Goal: Task Accomplishment & Management: Complete application form

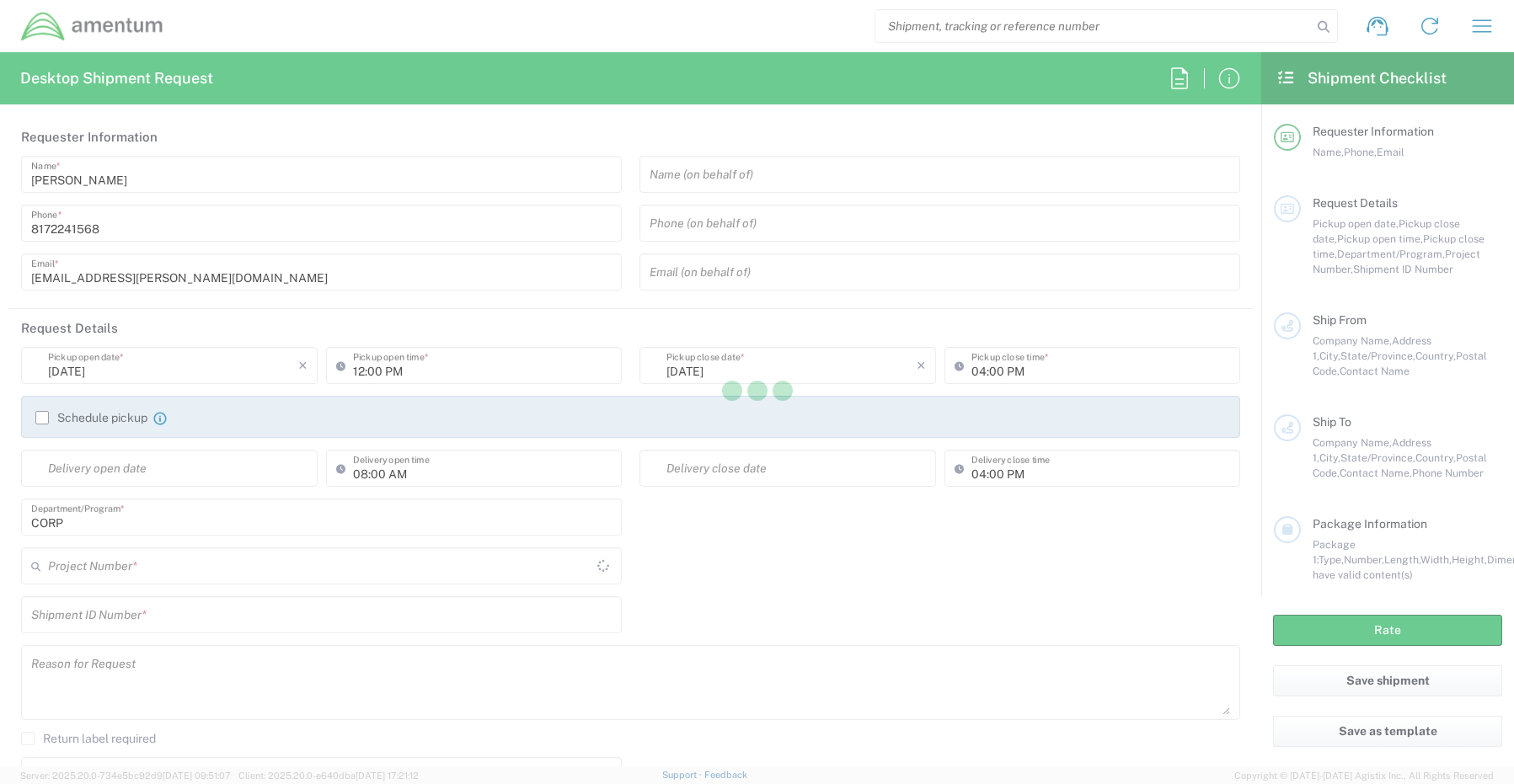
type input "[GEOGRAPHIC_DATA]"
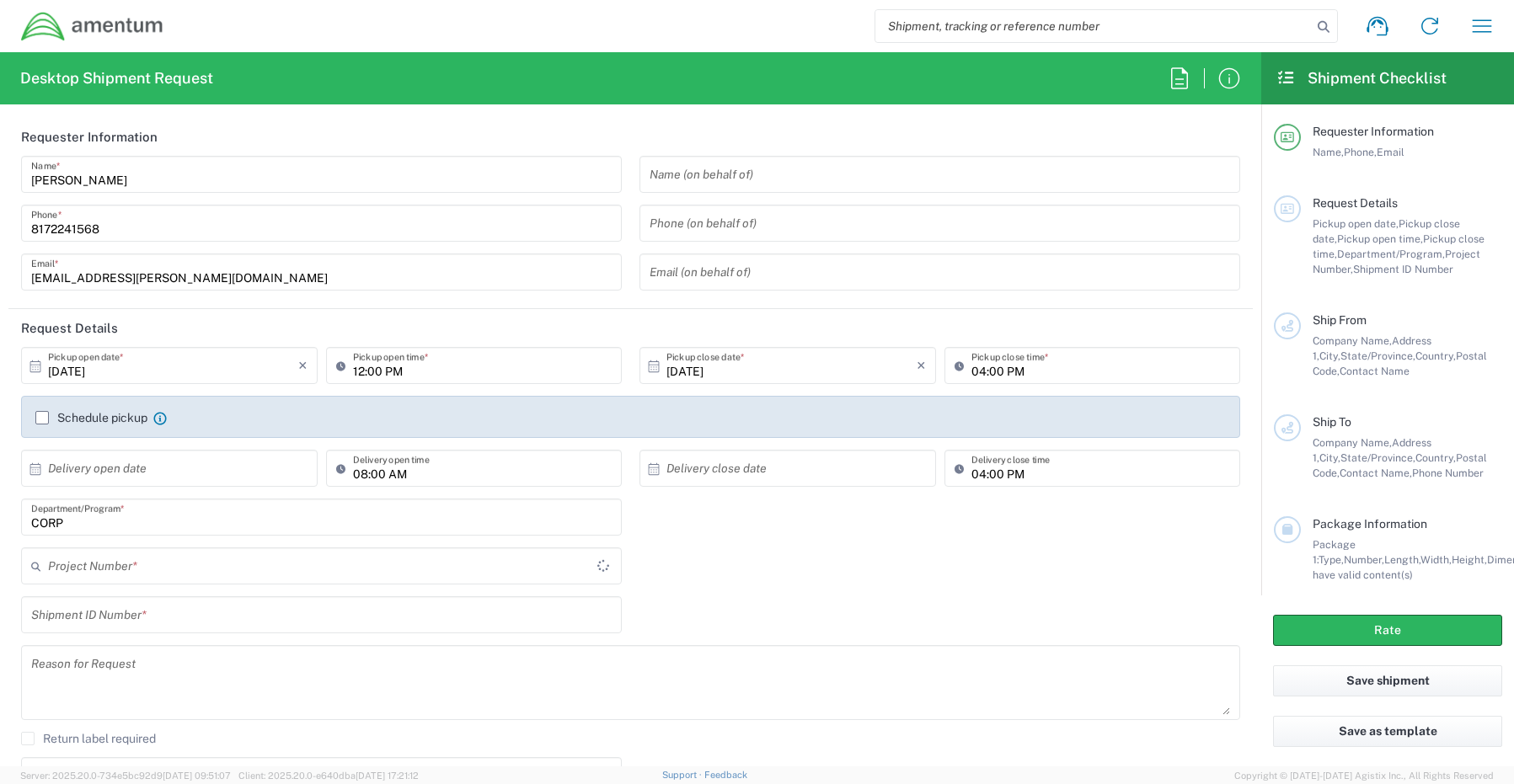
type input "CORP"
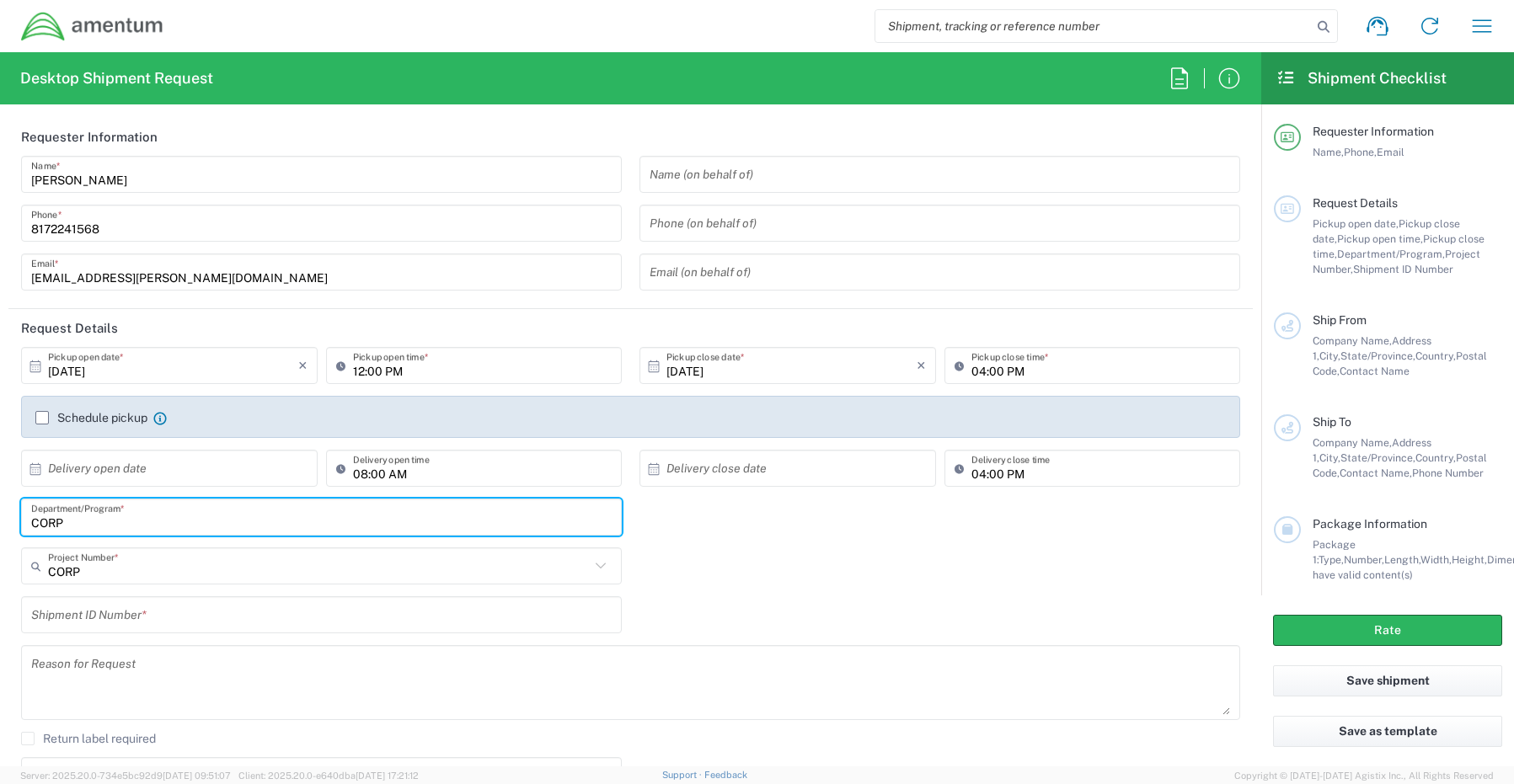
drag, startPoint x: 102, startPoint y: 530, endPoint x: -17, endPoint y: 520, distance: 119.4
click at [0, 520] on html "Shipment request Shipment tracking Shipment estimator Desktop shipment request …" at bounding box center [757, 392] width 1514 height 784
paste input "[PERSON_NAME]"
type input "[PERSON_NAME]"
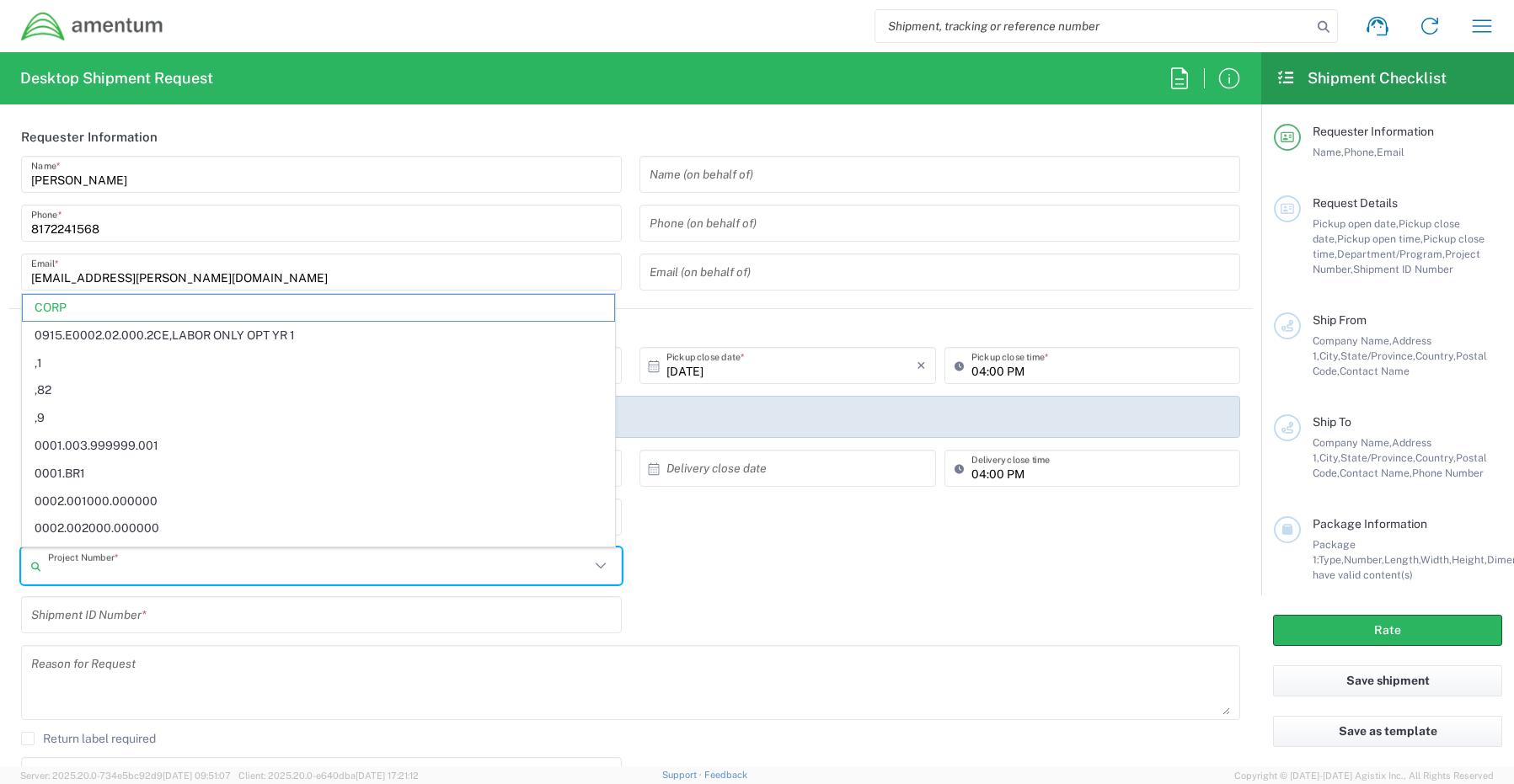
drag, startPoint x: 101, startPoint y: 572, endPoint x: 30, endPoint y: 574, distance: 71.0
click at [30, 574] on div "Project Number *" at bounding box center [321, 566] width 601 height 37
paste input "ADMN.600374.4NWKX"
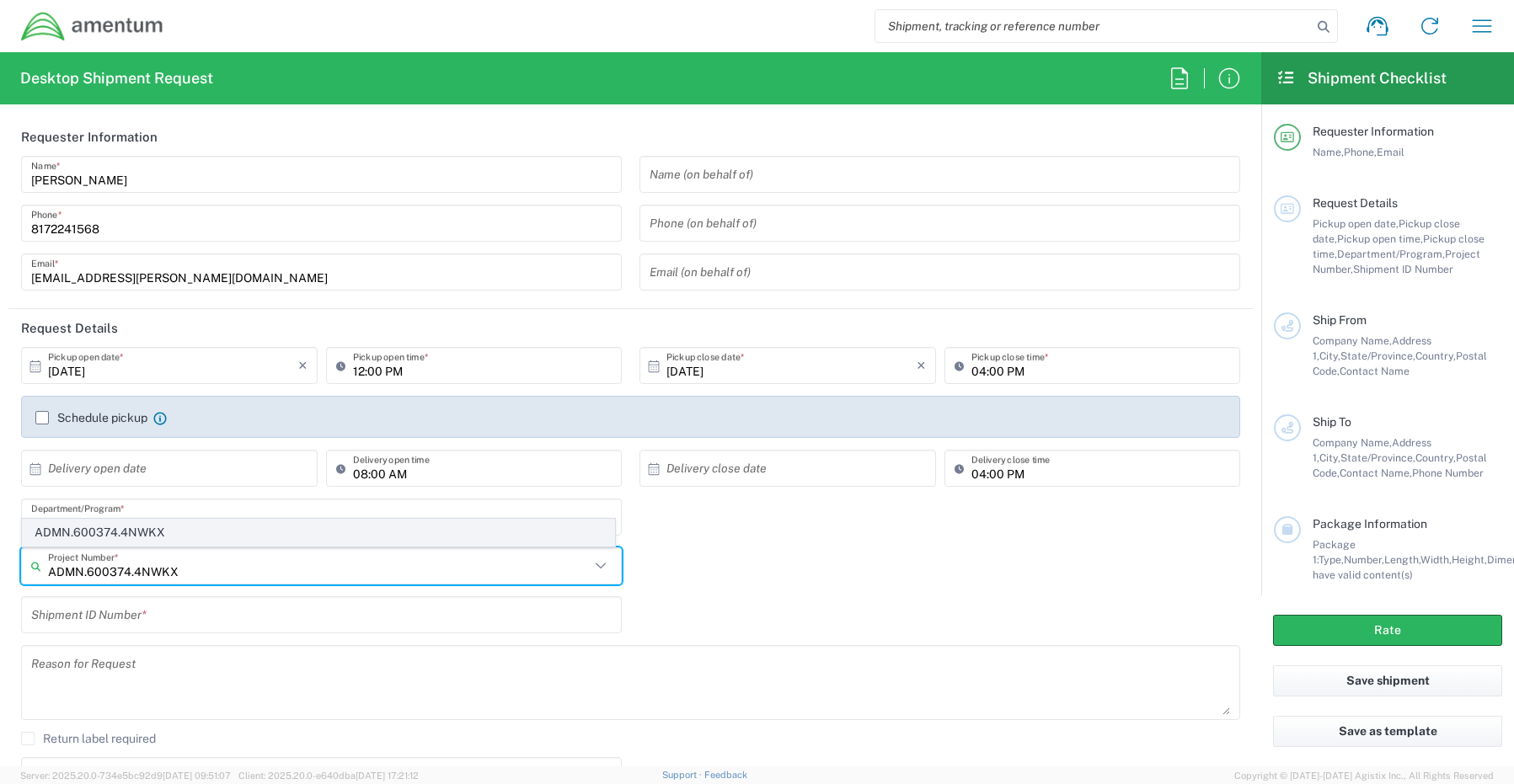
type input "ADMN.600374.4NWKX"
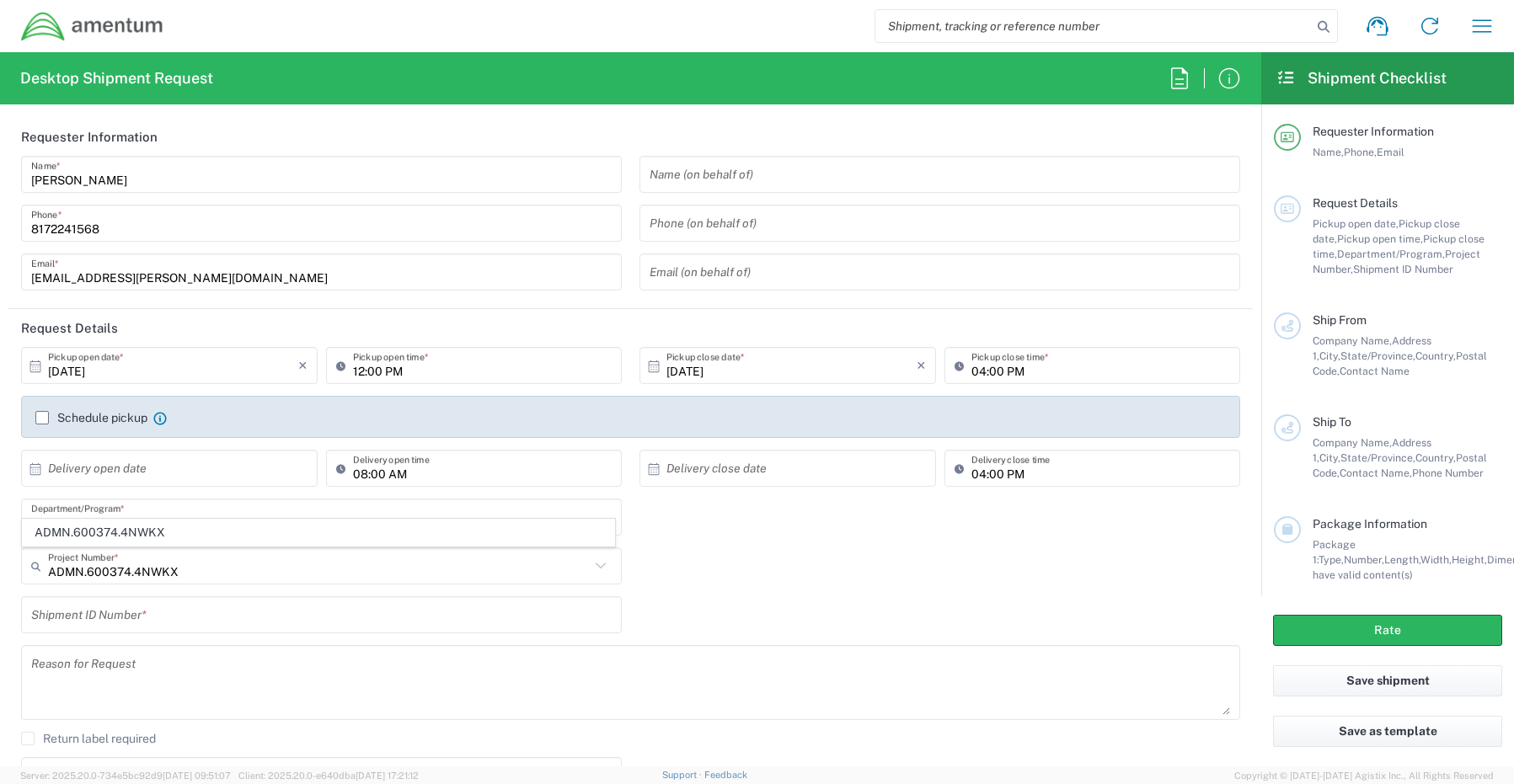
click at [132, 535] on span "ADMN.600374.4NWKX" at bounding box center [318, 533] width 591 height 26
click at [86, 618] on input "text" at bounding box center [321, 616] width 580 height 30
paste input "[PERSON_NAME] RITM0254566"
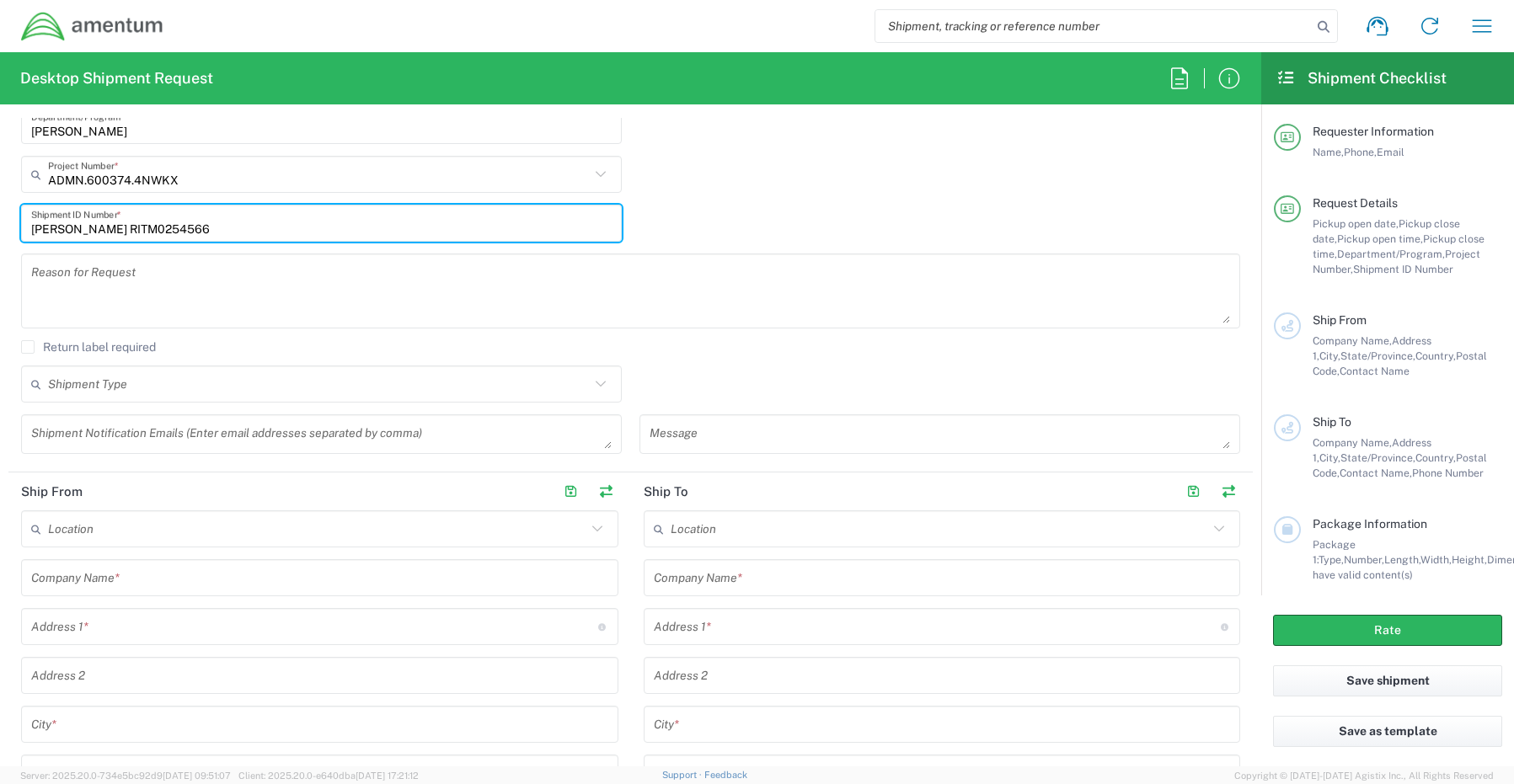
scroll to position [421, 0]
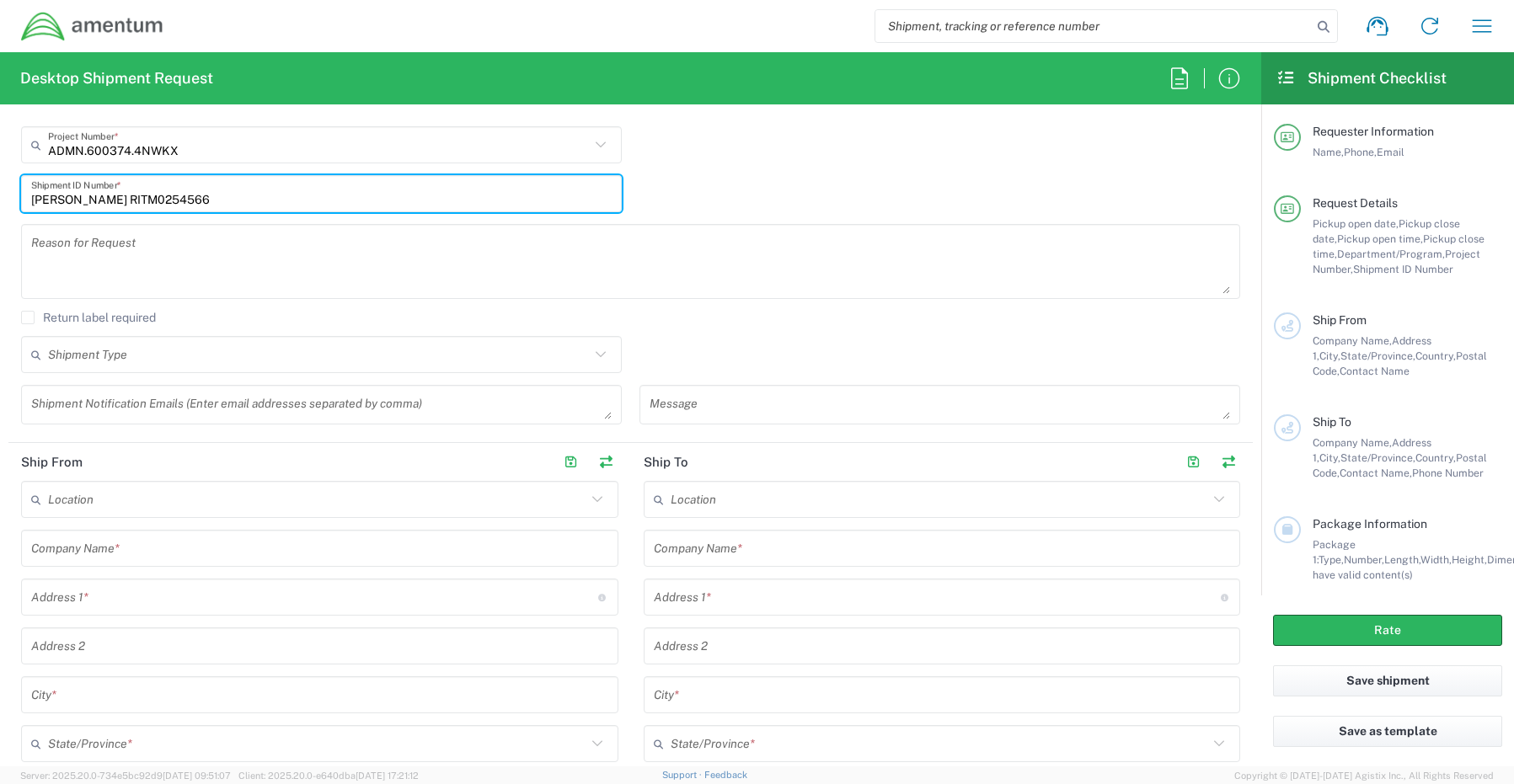
type input "[PERSON_NAME] RITM0254566"
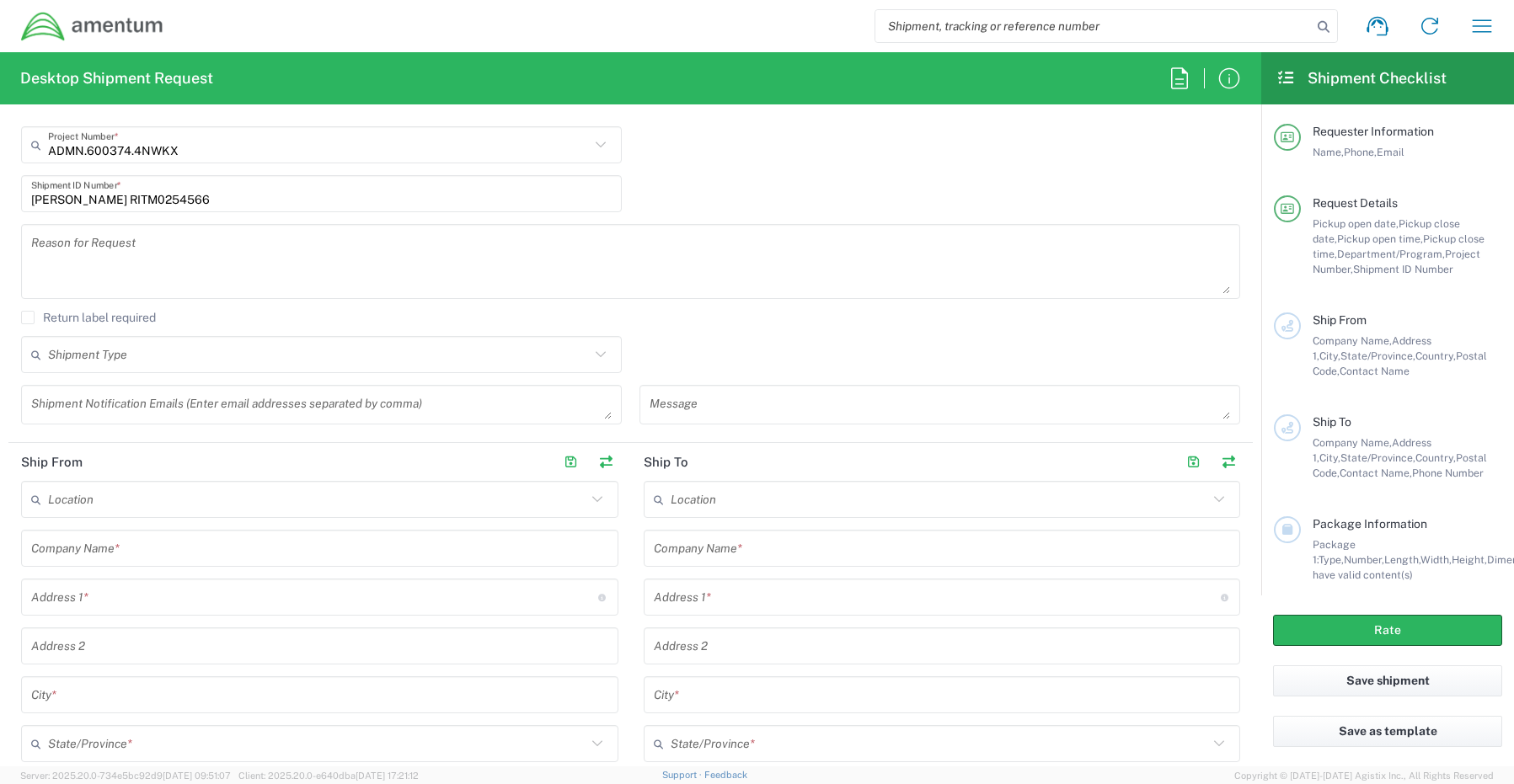
click at [142, 412] on textarea at bounding box center [321, 405] width 580 height 30
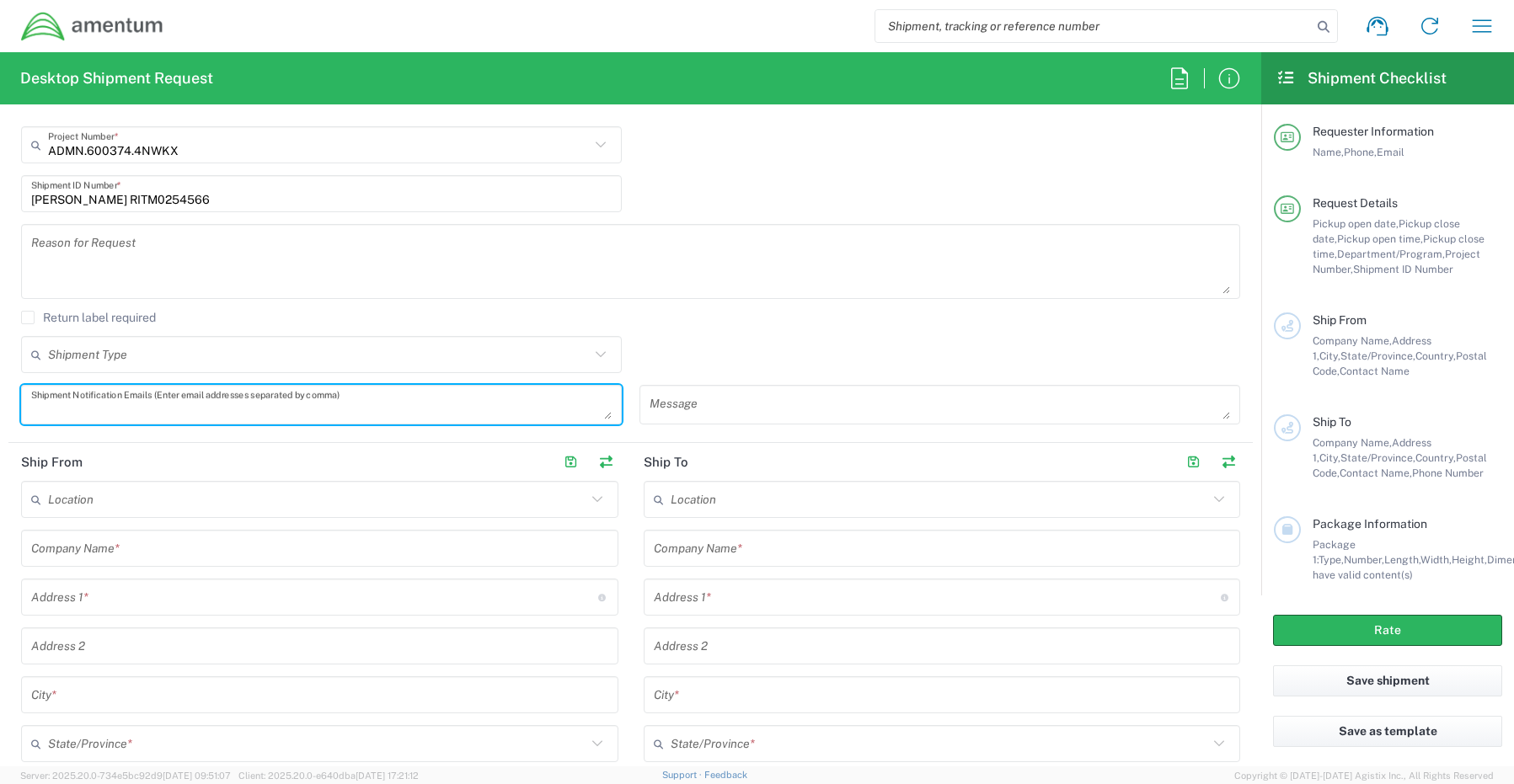
paste textarea "[PERSON_NAME][EMAIL_ADDRESS][PERSON_NAME][DOMAIN_NAME]"
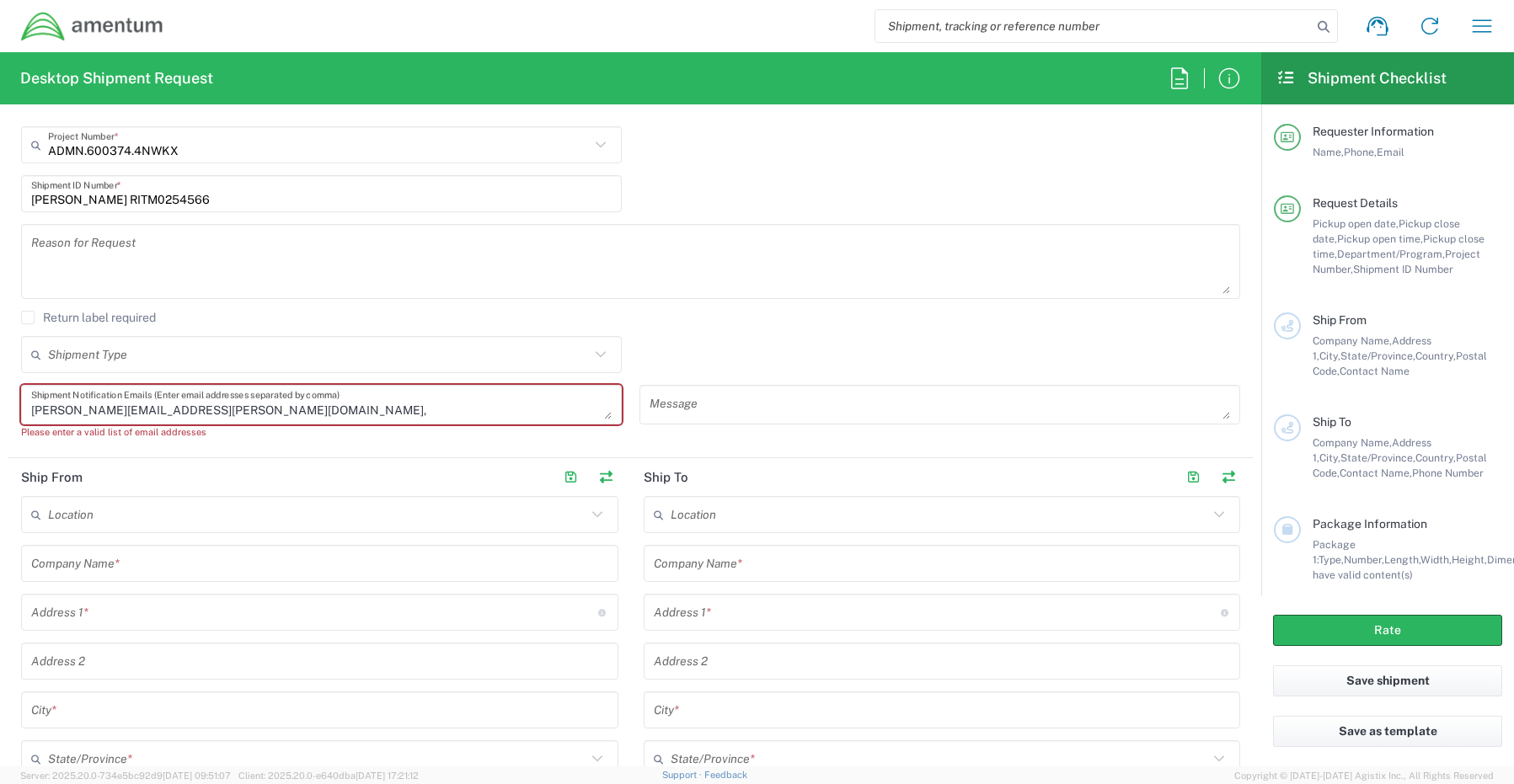
click at [236, 410] on textarea "[PERSON_NAME][EMAIL_ADDRESS][PERSON_NAME][DOMAIN_NAME]," at bounding box center [321, 405] width 580 height 30
paste textarea "[EMAIL_ADDRESS][DOMAIN_NAME]"
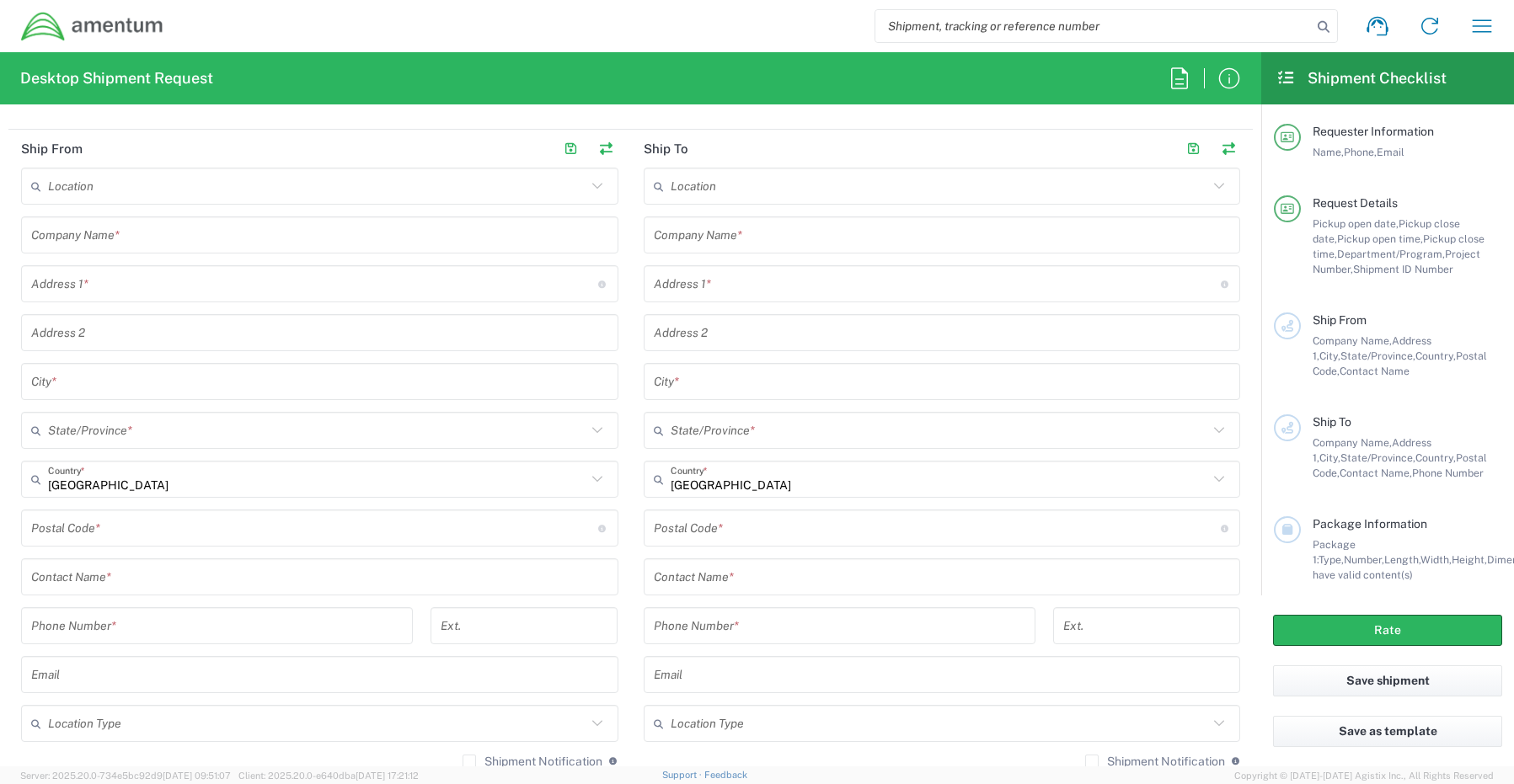
scroll to position [758, 0]
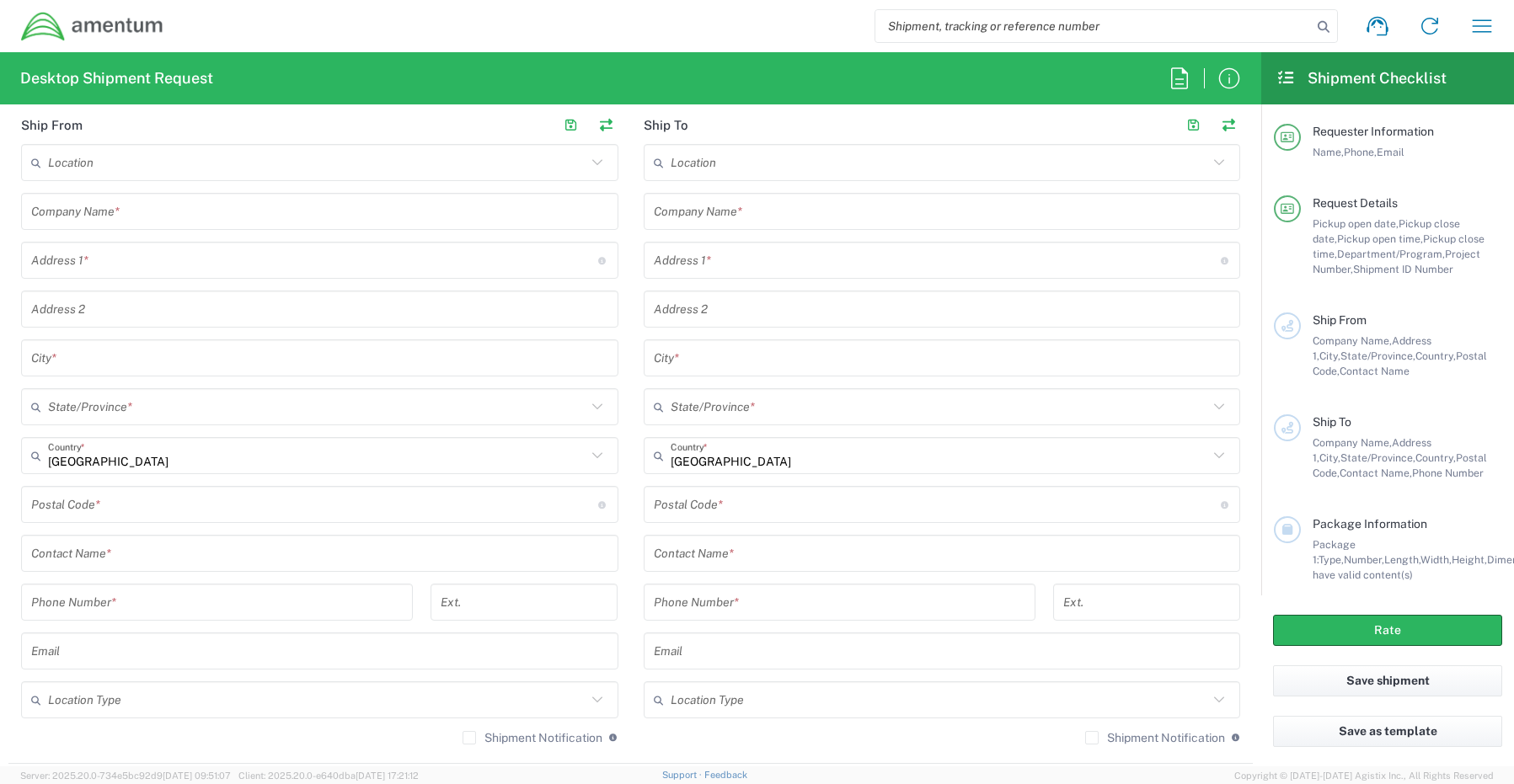
type textarea "[PERSON_NAME][EMAIL_ADDRESS][PERSON_NAME][DOMAIN_NAME], [EMAIL_ADDRESS][DOMAIN_…"
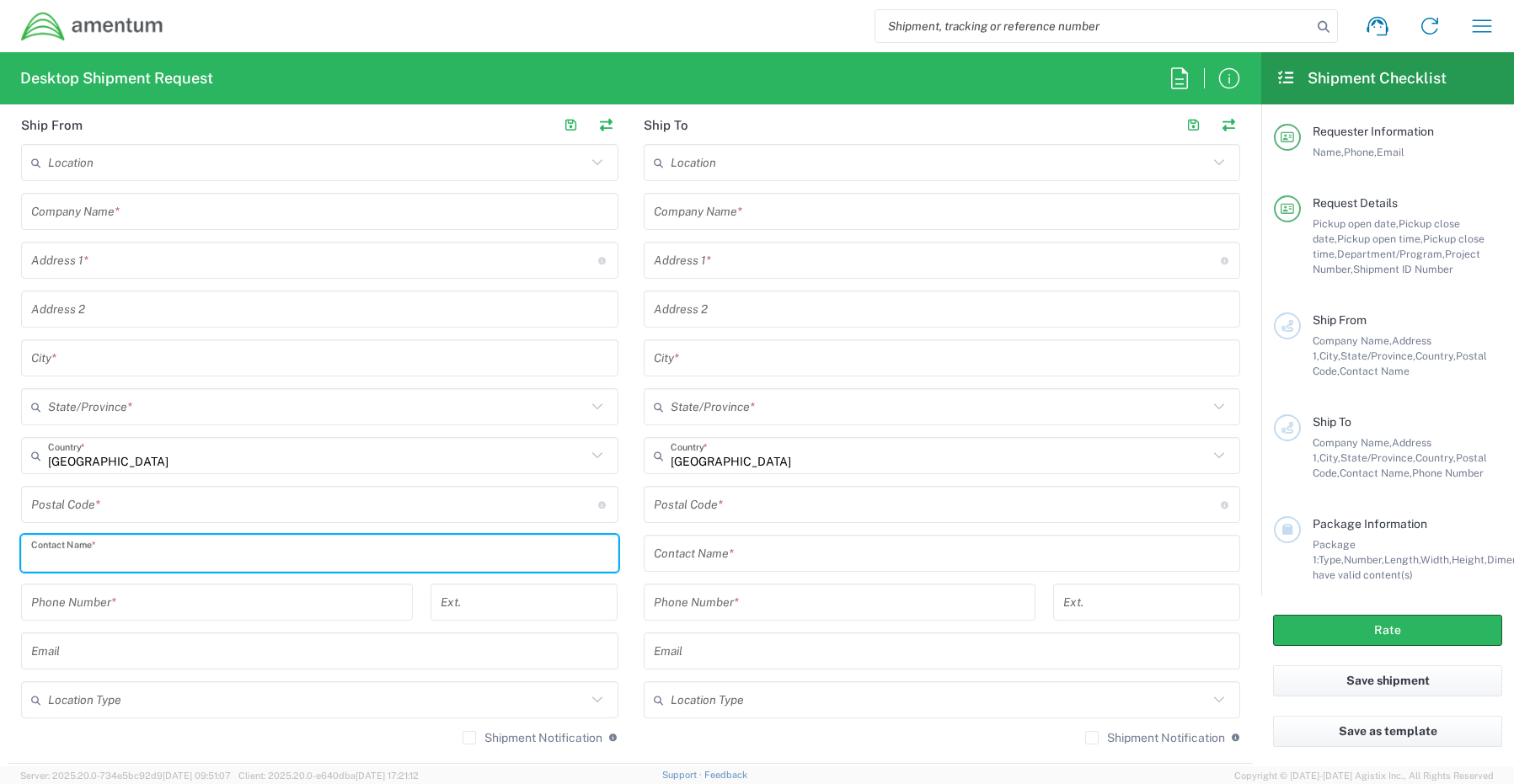
click at [105, 550] on input "text" at bounding box center [320, 554] width 577 height 30
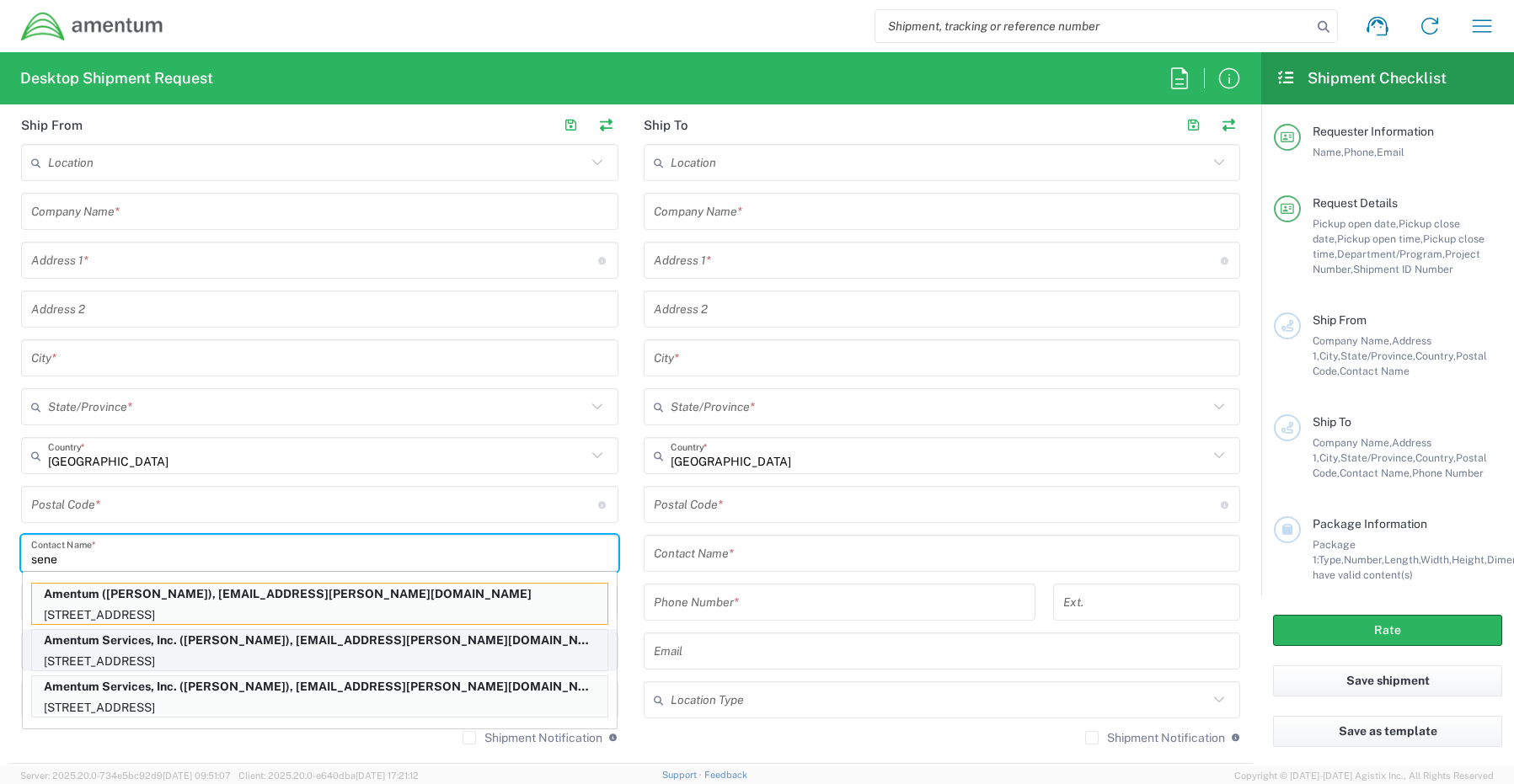
type input "sene"
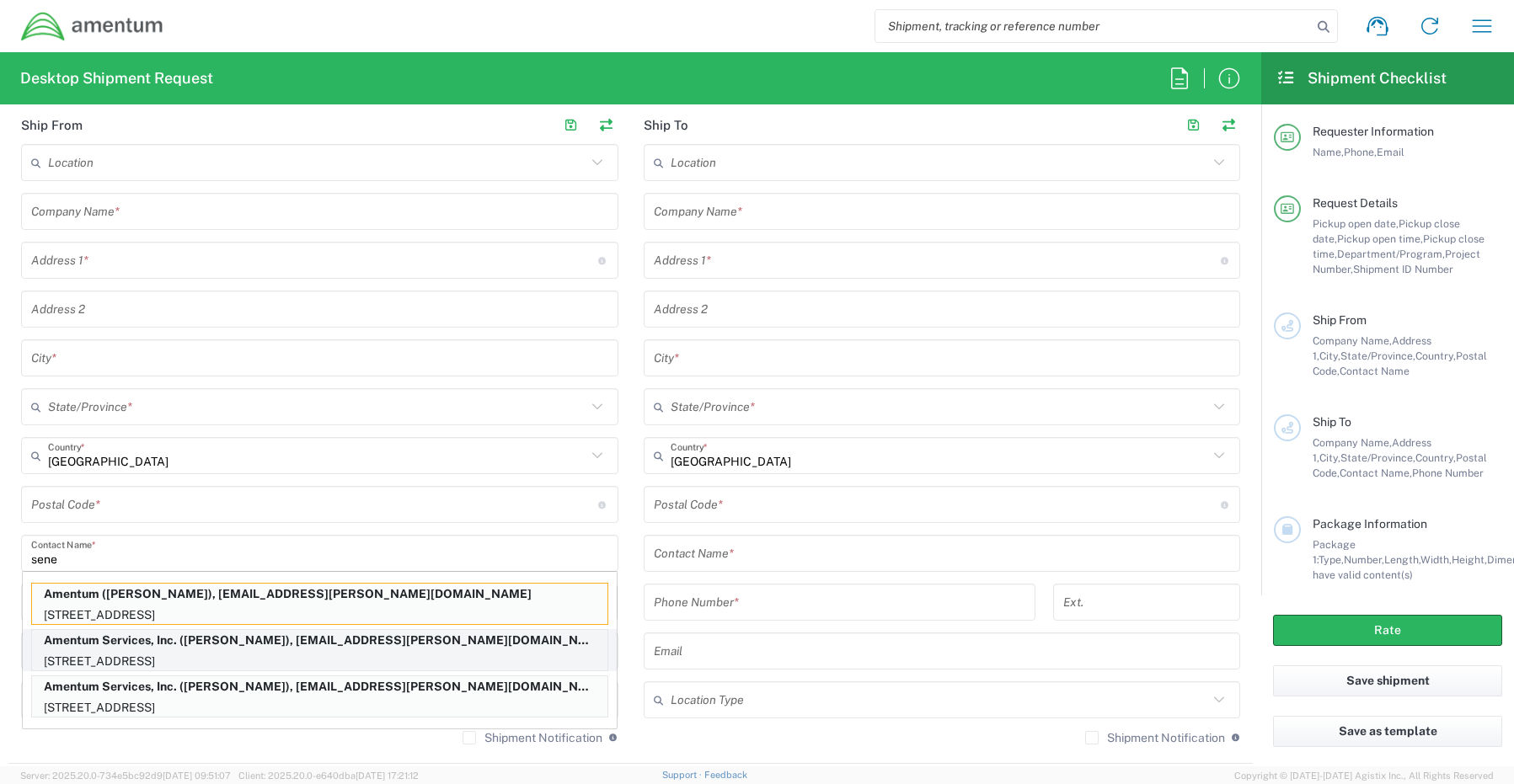
click at [92, 657] on p "[STREET_ADDRESS]" at bounding box center [320, 662] width 576 height 21
type input "Amentum Services, Inc."
type input "[STREET_ADDRESS]"
type input "[GEOGRAPHIC_DATA]"
type input "[US_STATE]"
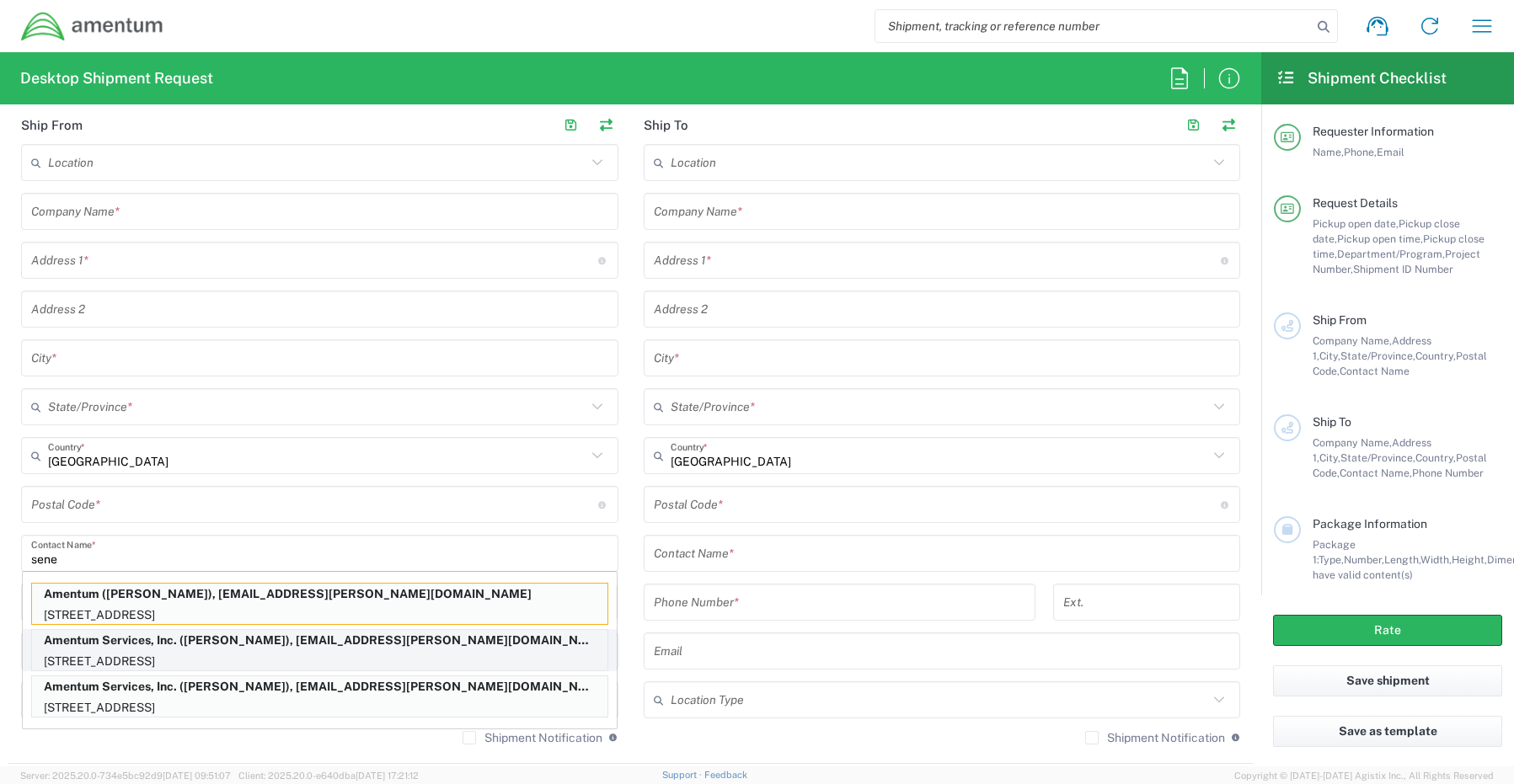
type input "76177"
type input "[PERSON_NAME]"
type input "[PHONE_NUMBER]"
type input "[EMAIL_ADDRESS][PERSON_NAME][DOMAIN_NAME]"
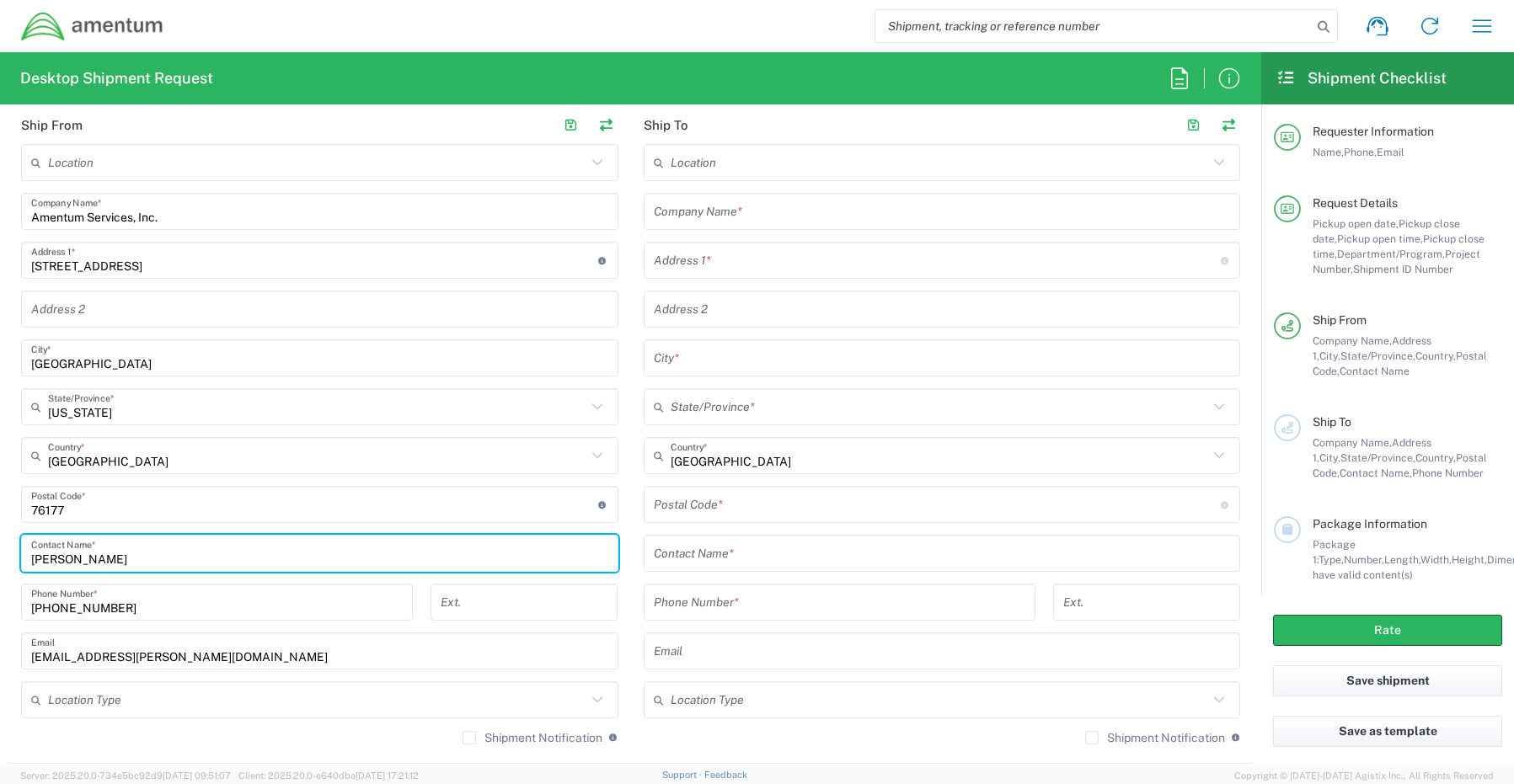
click at [95, 701] on input "text" at bounding box center [317, 700] width 538 height 30
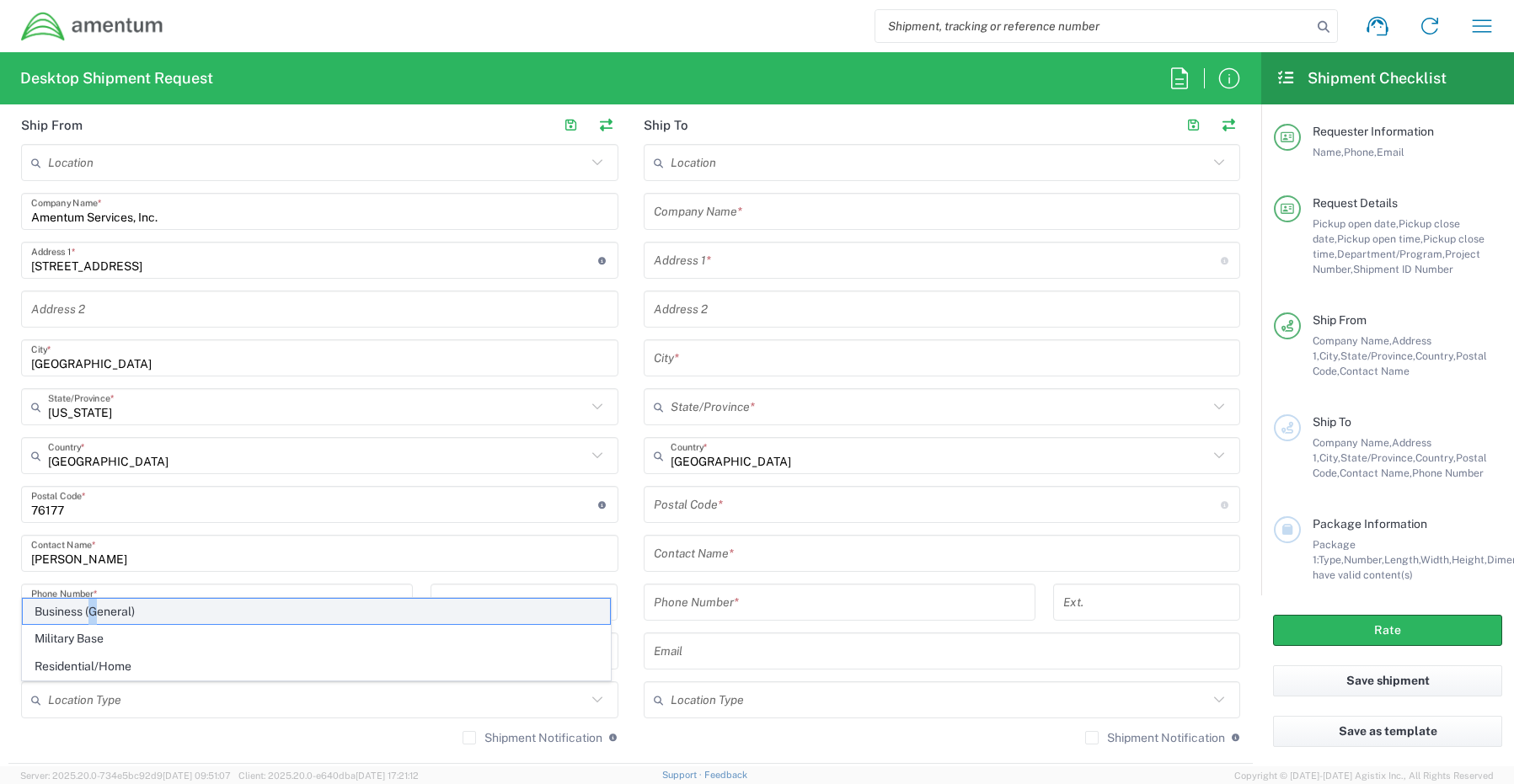
click at [92, 610] on span "Business (General)" at bounding box center [316, 612] width 587 height 26
type input "Business (General)"
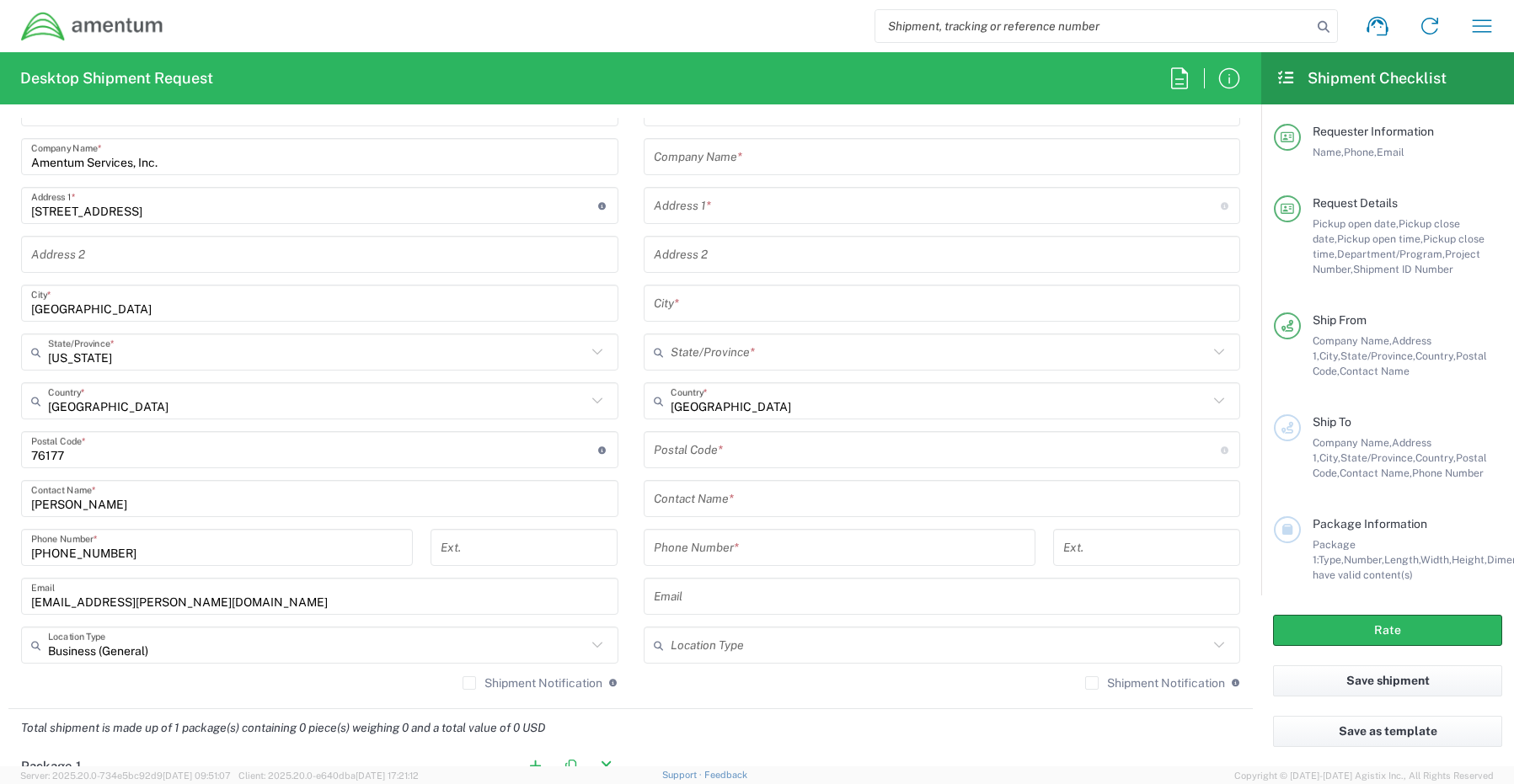
scroll to position [842, 0]
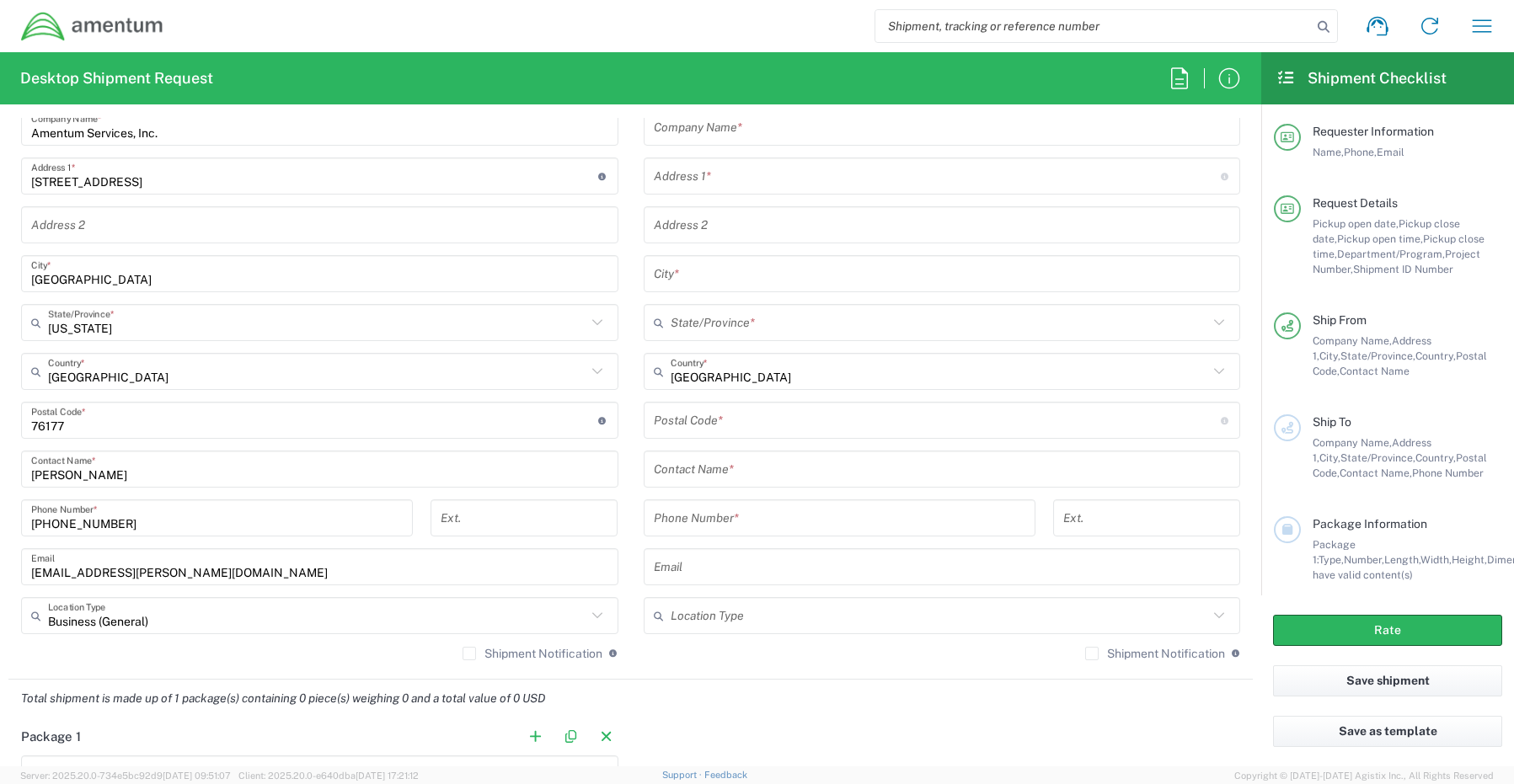
click at [462, 655] on label "Shipment Notification" at bounding box center [532, 653] width 140 height 13
click at [469, 653] on input "Shipment Notification" at bounding box center [469, 653] width 0 height 0
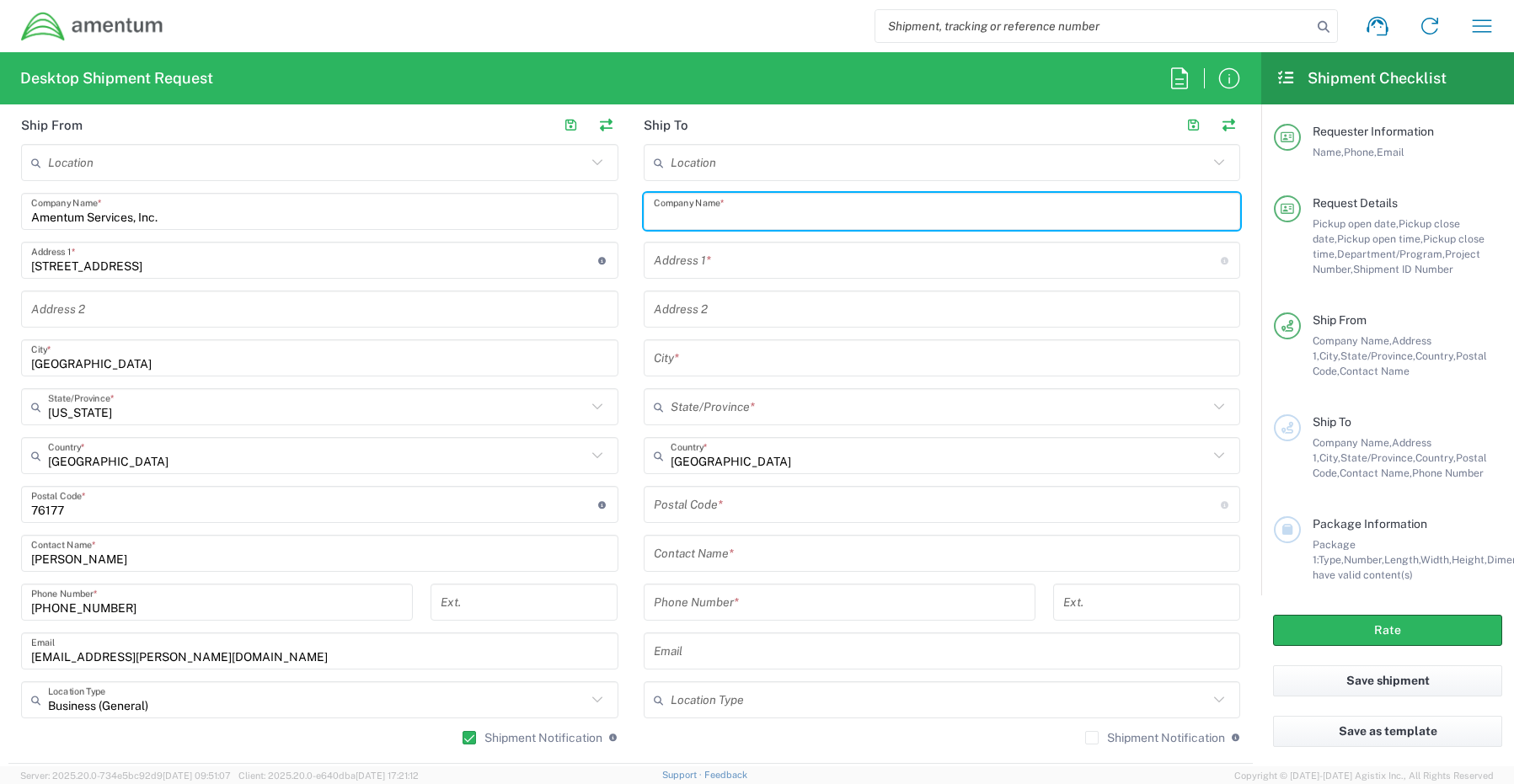
click at [685, 216] on input "text" at bounding box center [942, 212] width 577 height 30
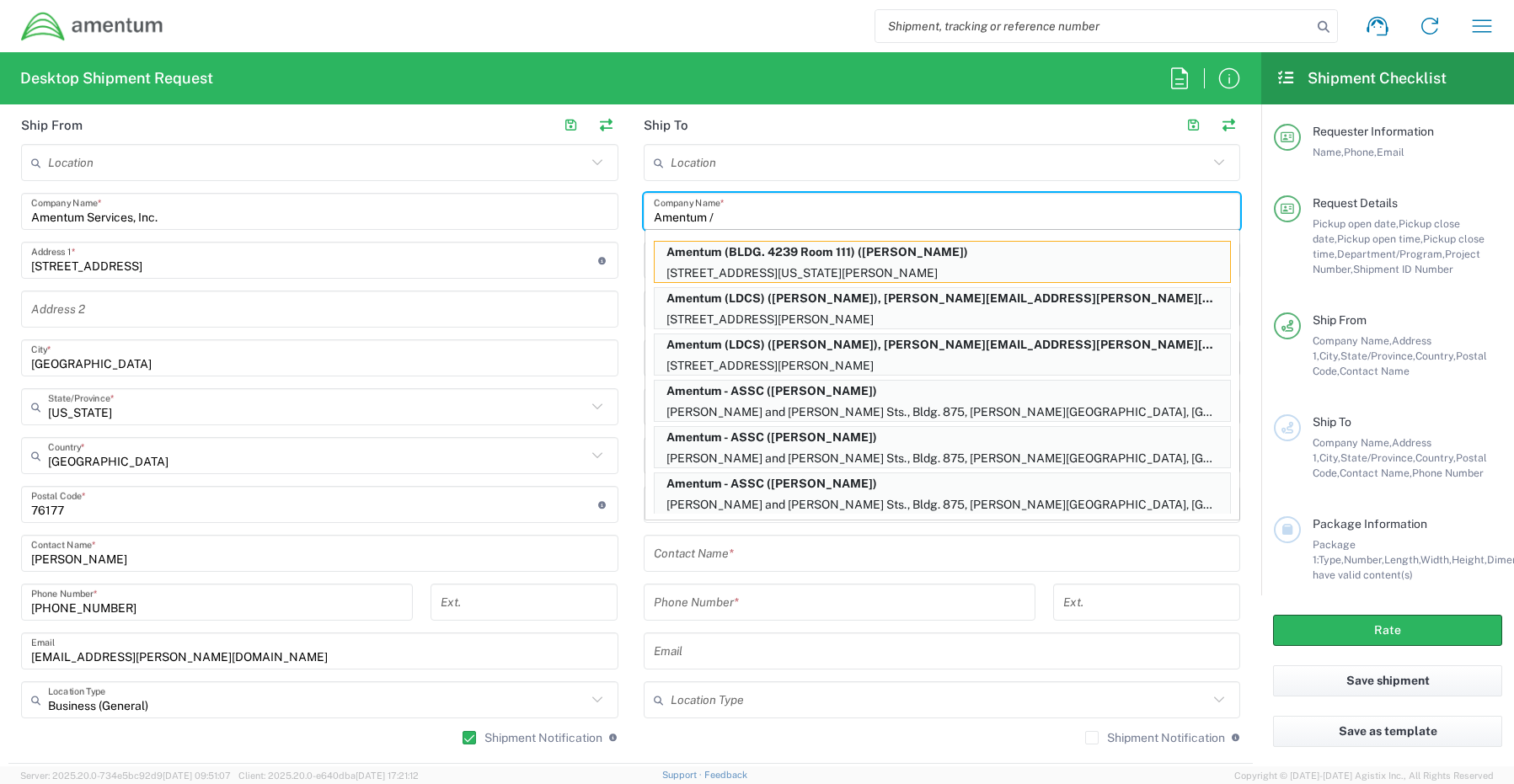
paste input "[PERSON_NAME]"
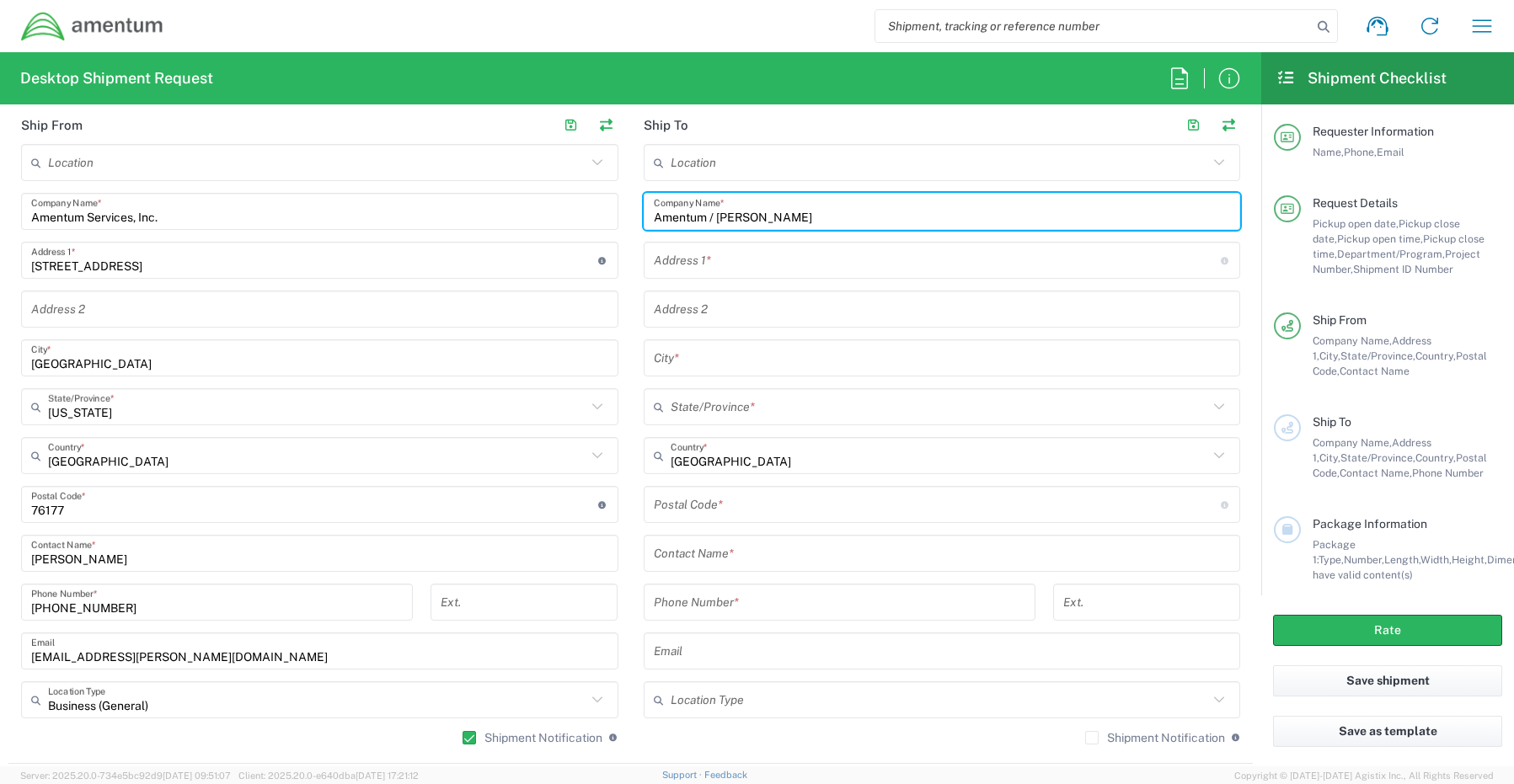
type input "Amentum / [PERSON_NAME]"
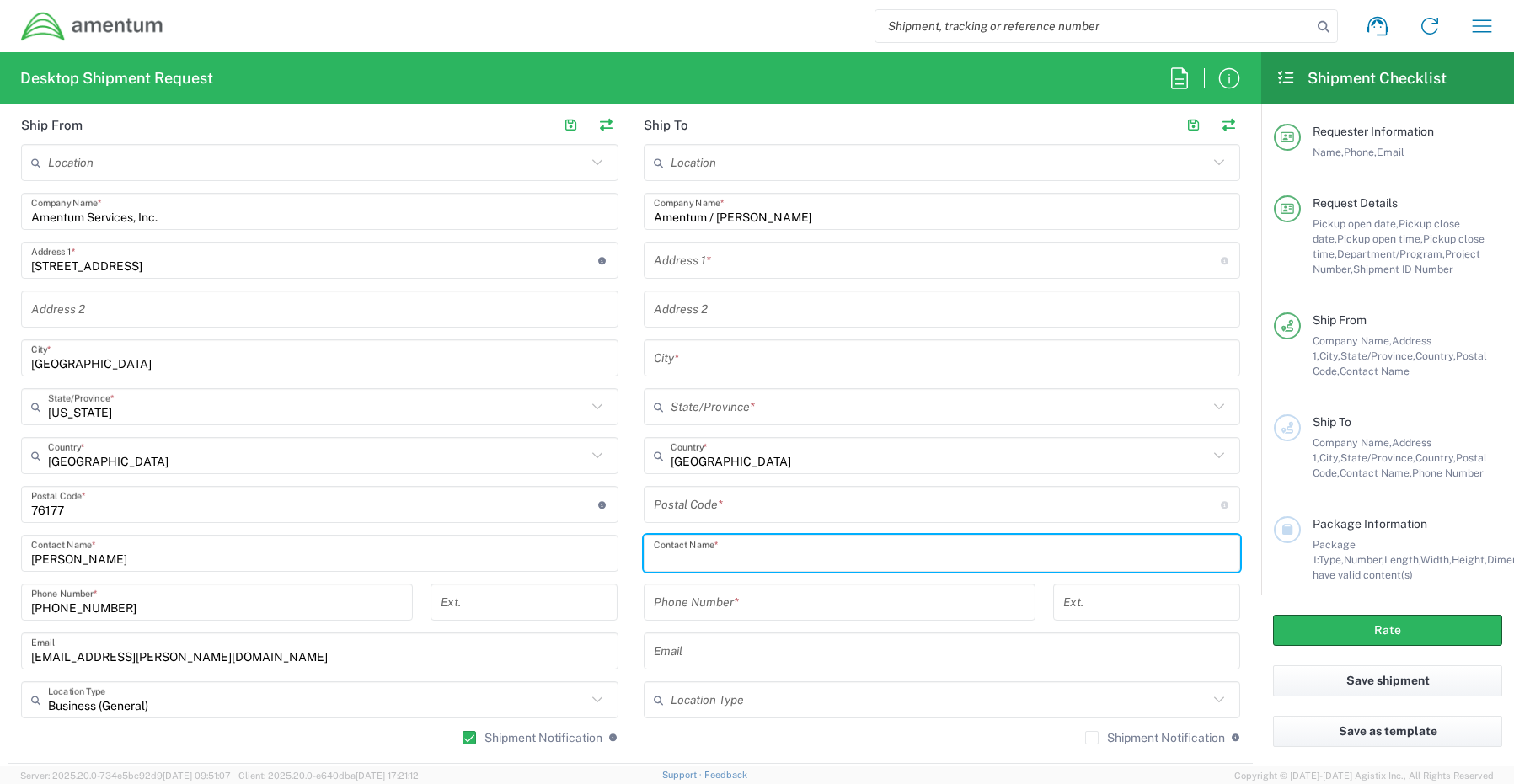
click at [685, 560] on input "text" at bounding box center [942, 554] width 577 height 30
paste input "[PERSON_NAME]"
type input "[PERSON_NAME]"
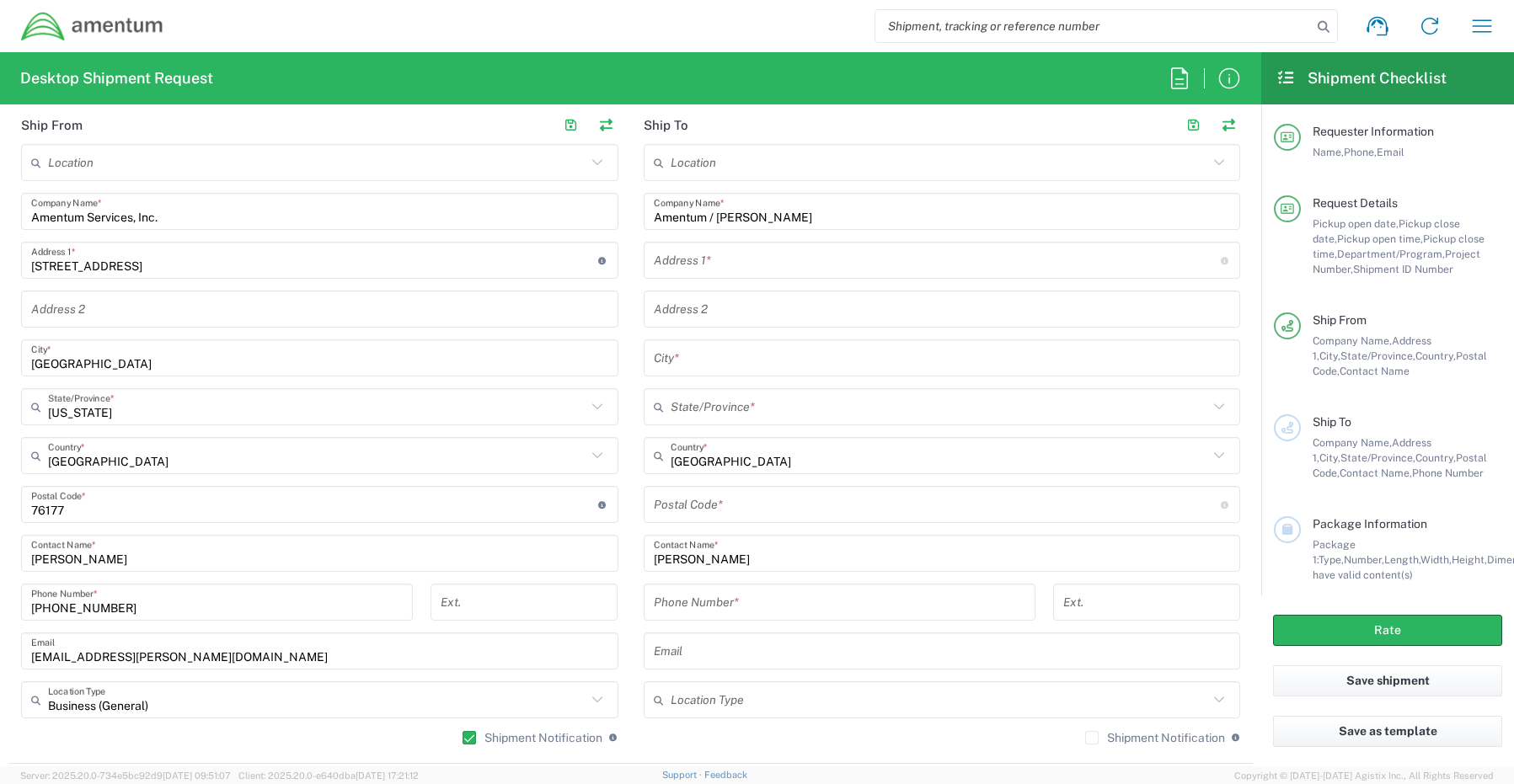
click at [705, 254] on input "text" at bounding box center [937, 261] width 567 height 30
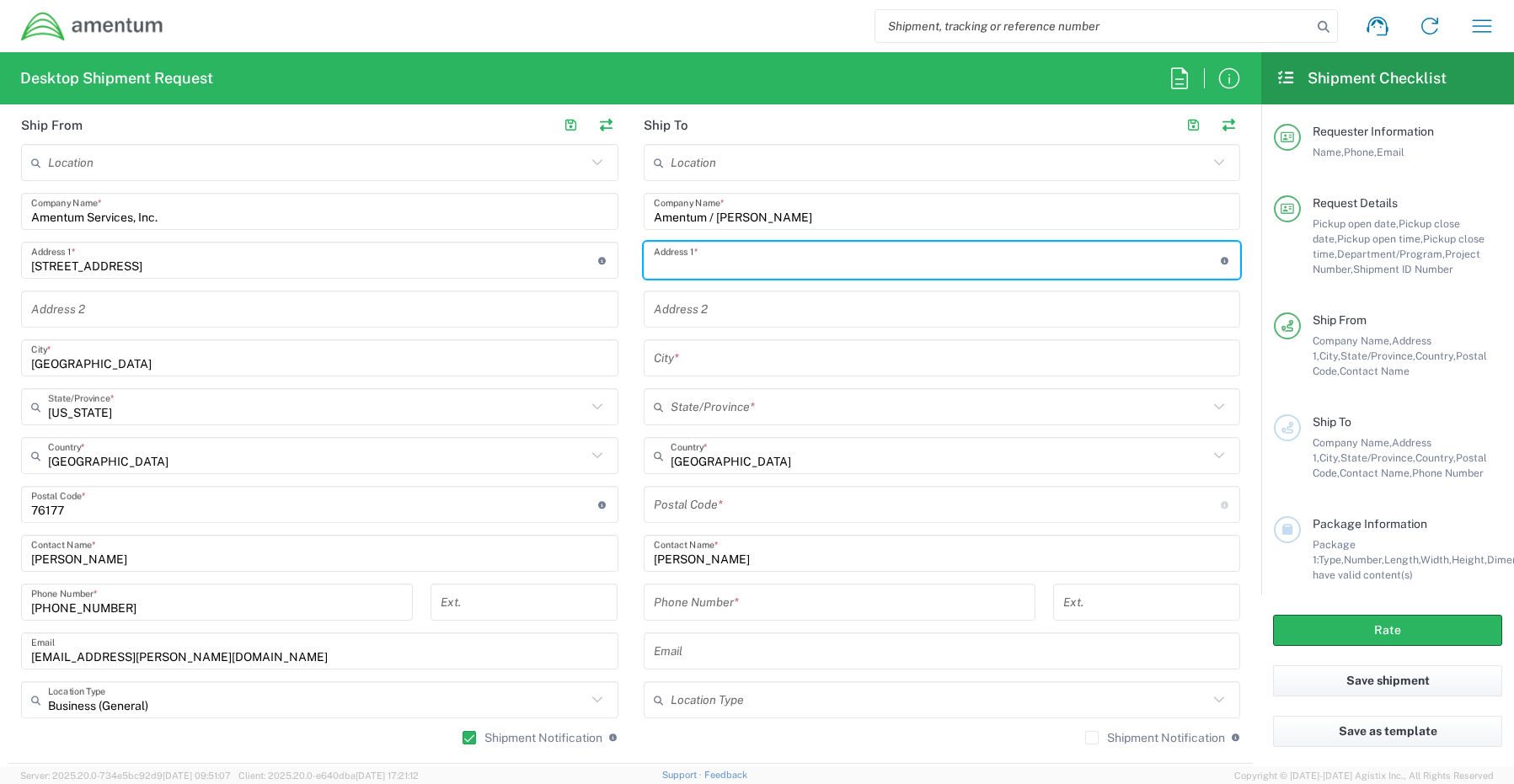
paste input "[STREET_ADDRESS]"
type input "[STREET_ADDRESS]"
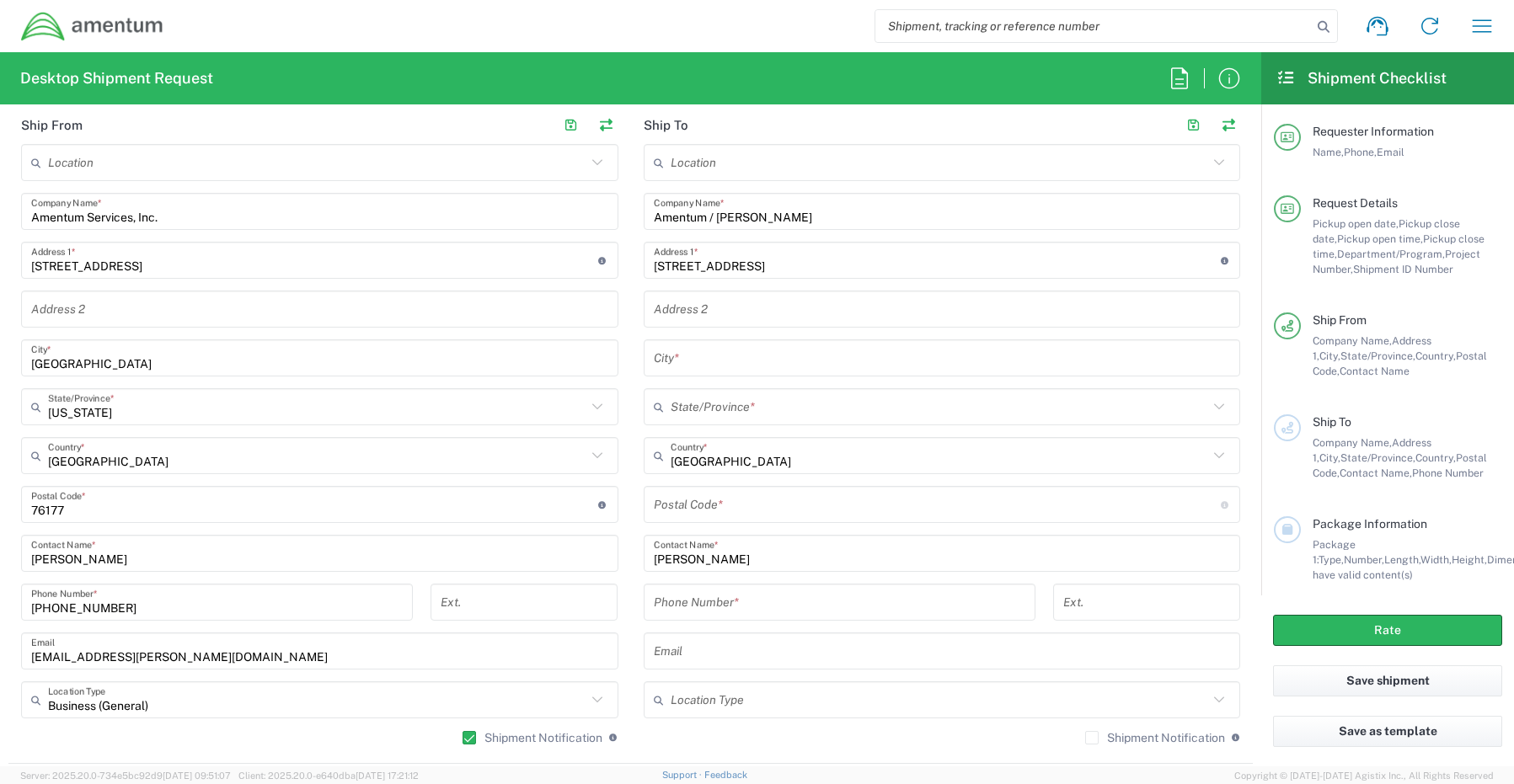
click at [688, 366] on input "text" at bounding box center [942, 358] width 577 height 30
paste input "Celina"
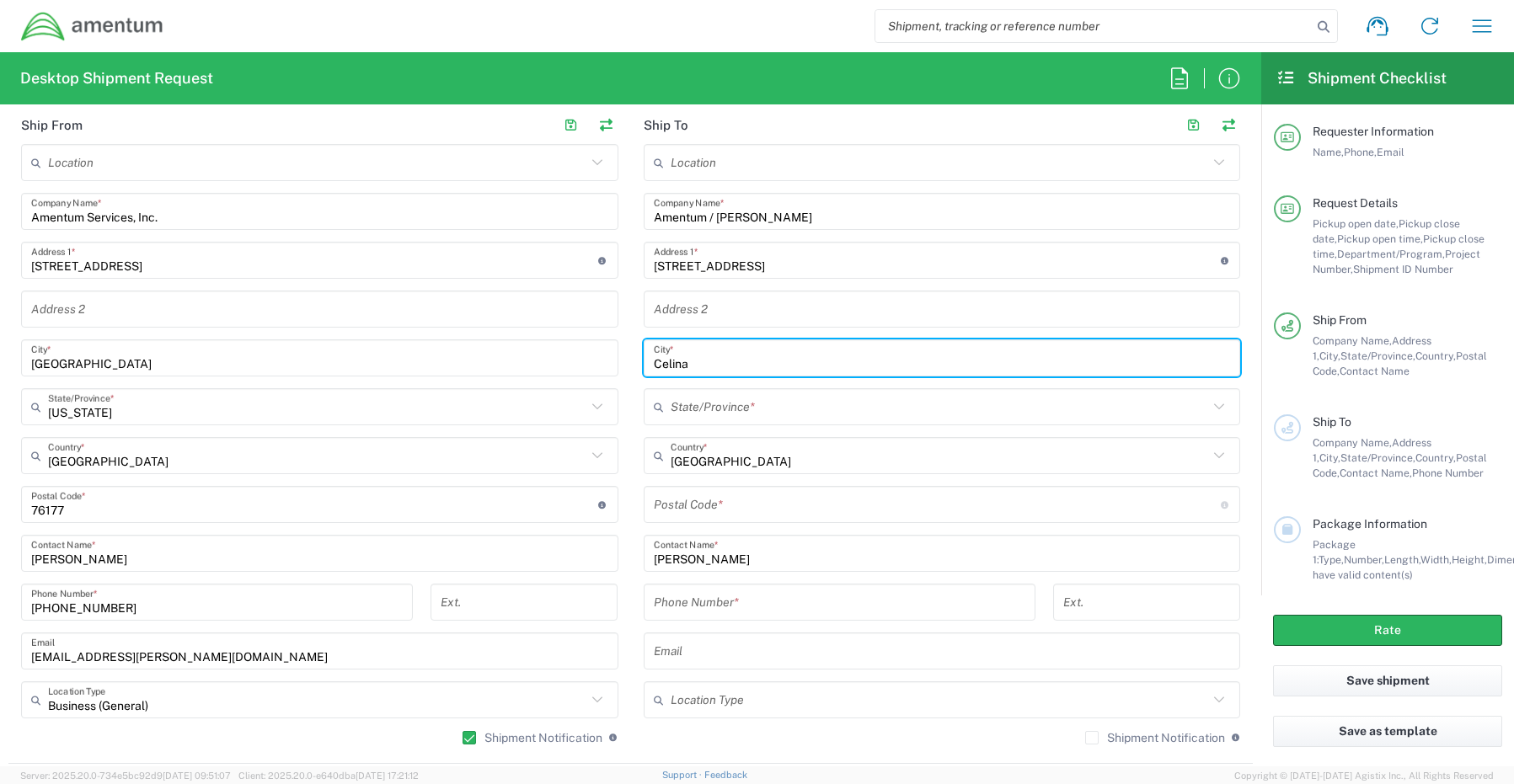
type input "Celina"
click at [761, 412] on input "text" at bounding box center [939, 407] width 538 height 30
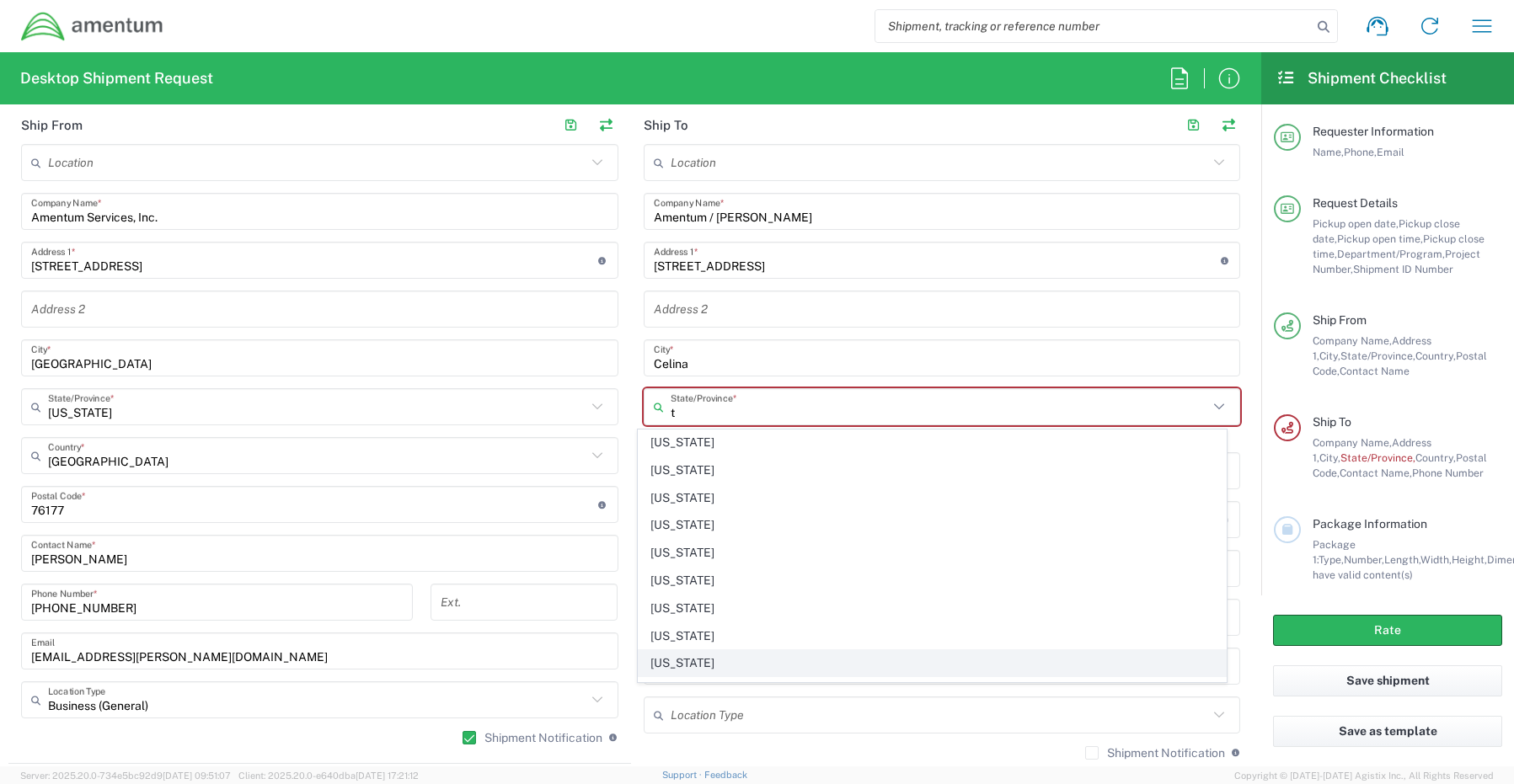
scroll to position [168, 0]
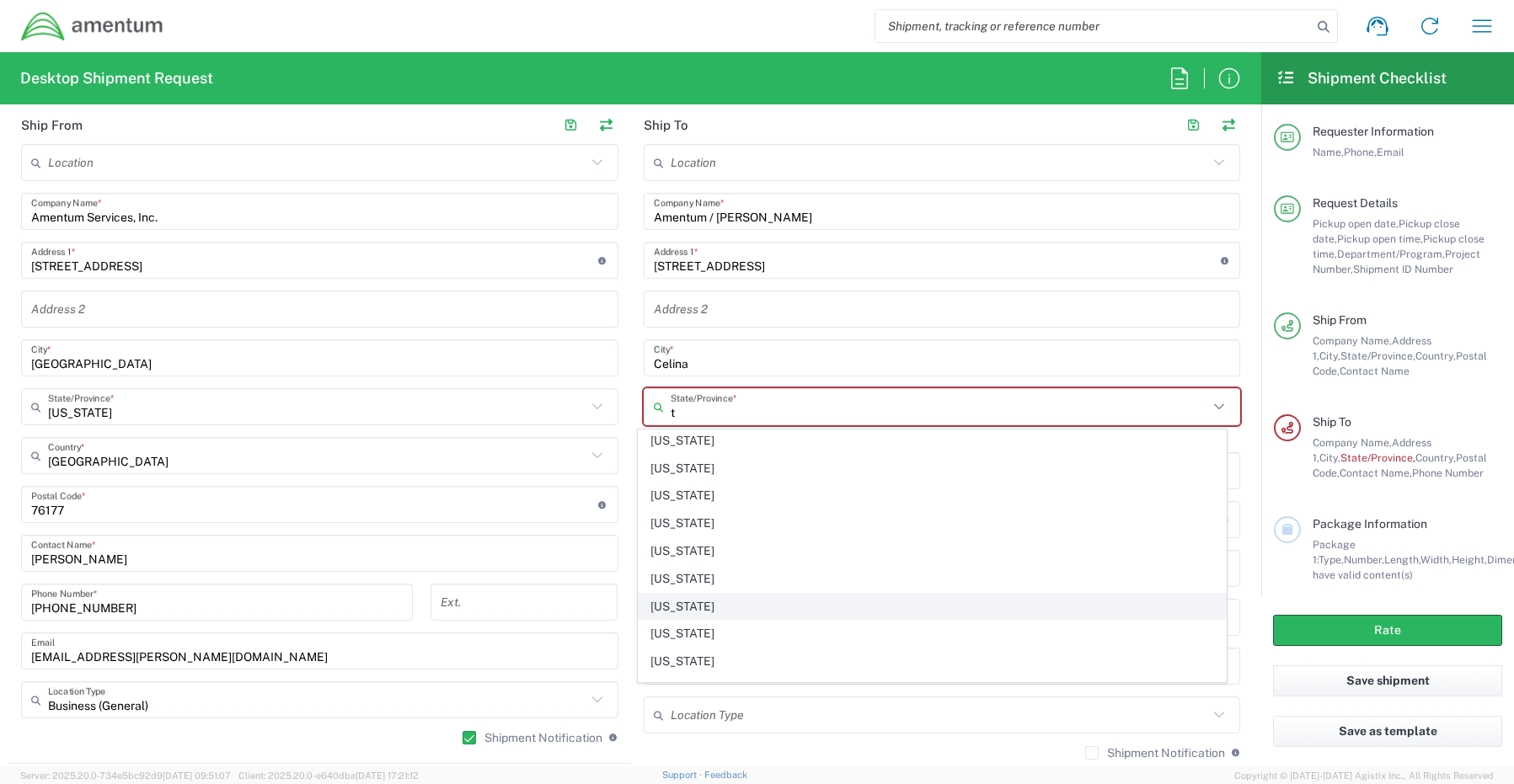
click at [681, 607] on span "[US_STATE]" at bounding box center [931, 607] width 587 height 26
type input "[US_STATE]"
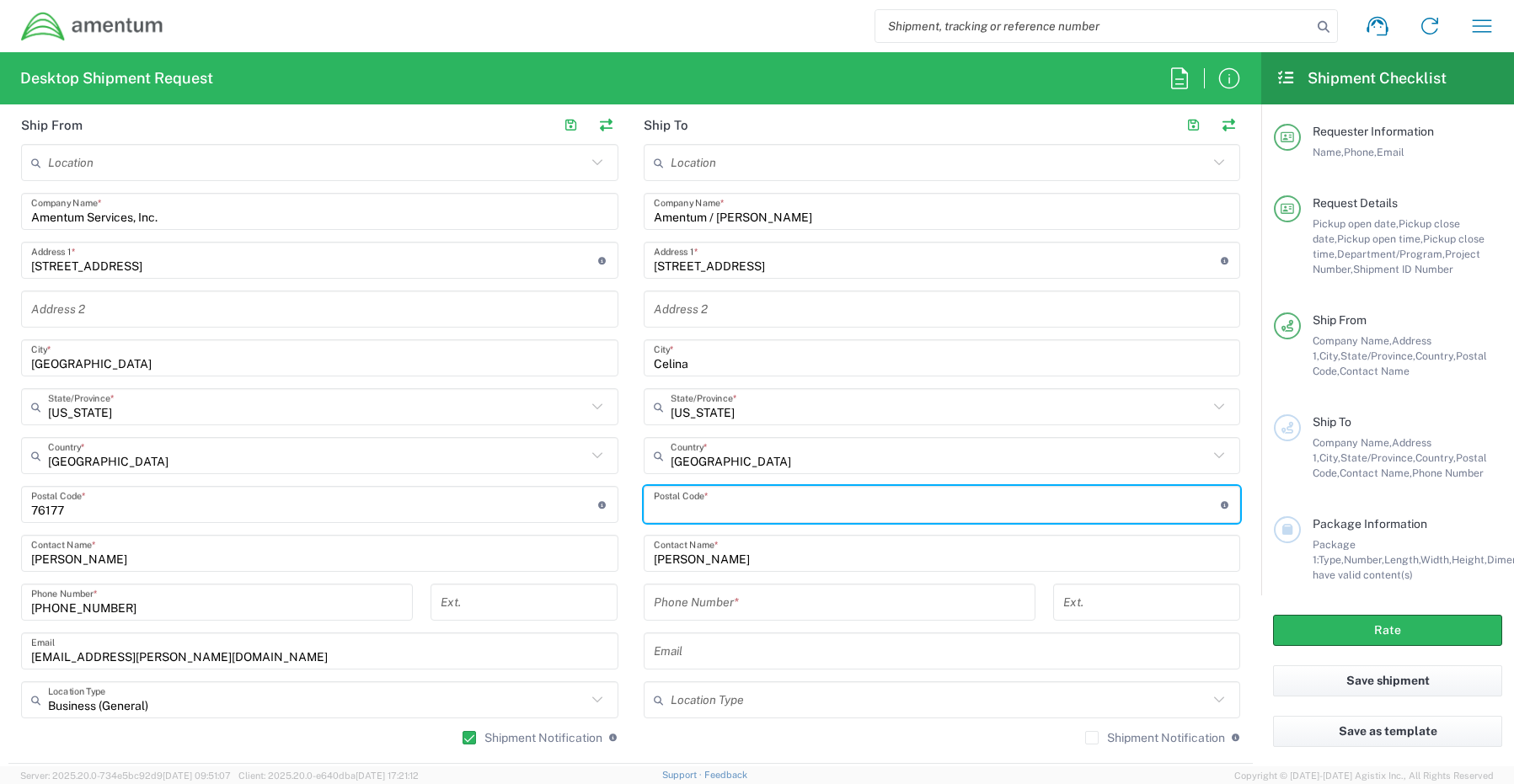
click at [696, 501] on input "undefined" at bounding box center [937, 505] width 567 height 30
paste input "75009"
type input "75009"
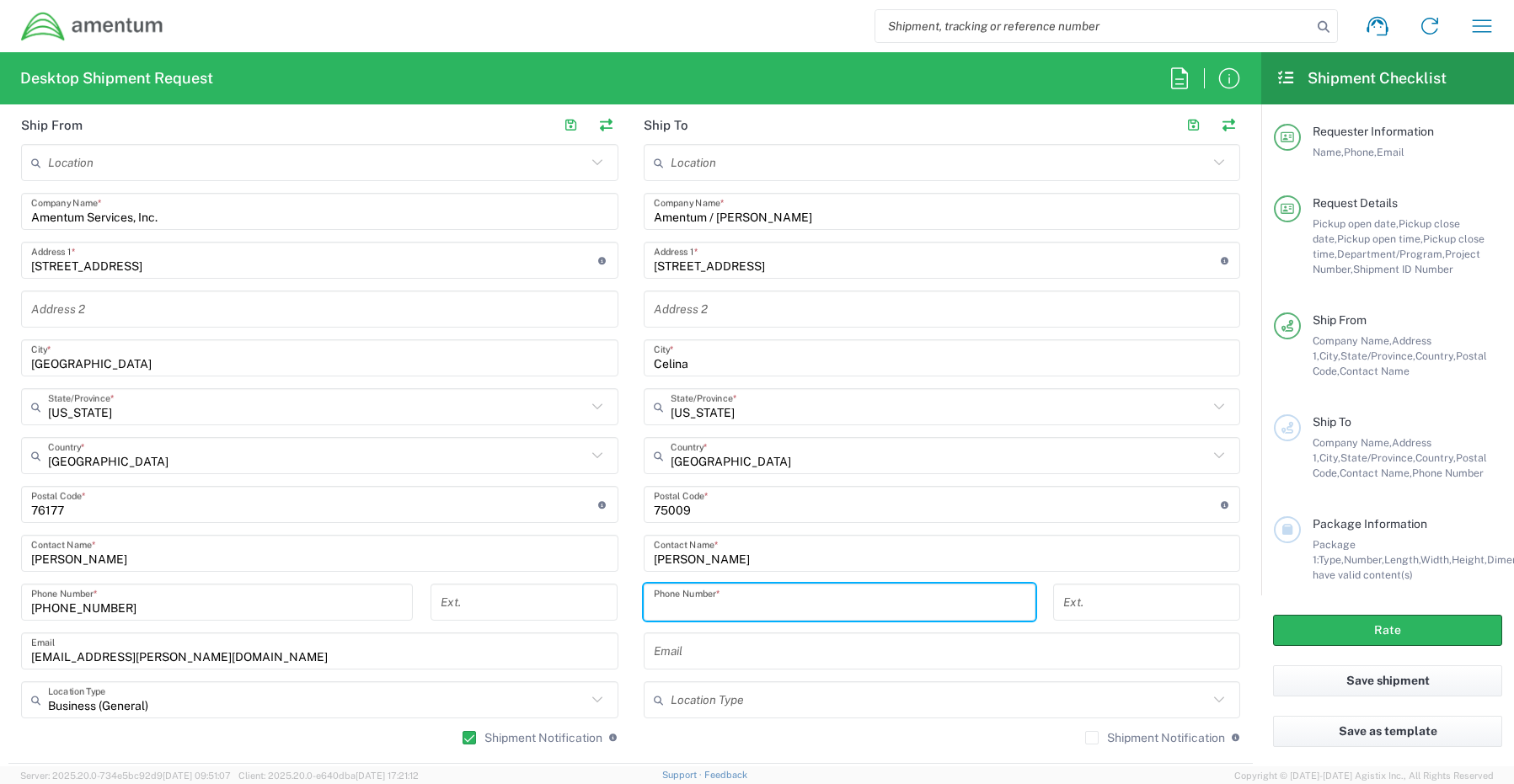
click at [669, 599] on input "tel" at bounding box center [839, 603] width 372 height 30
paste input "[PHONE_NUMBER]"
type input "[PHONE_NUMBER]"
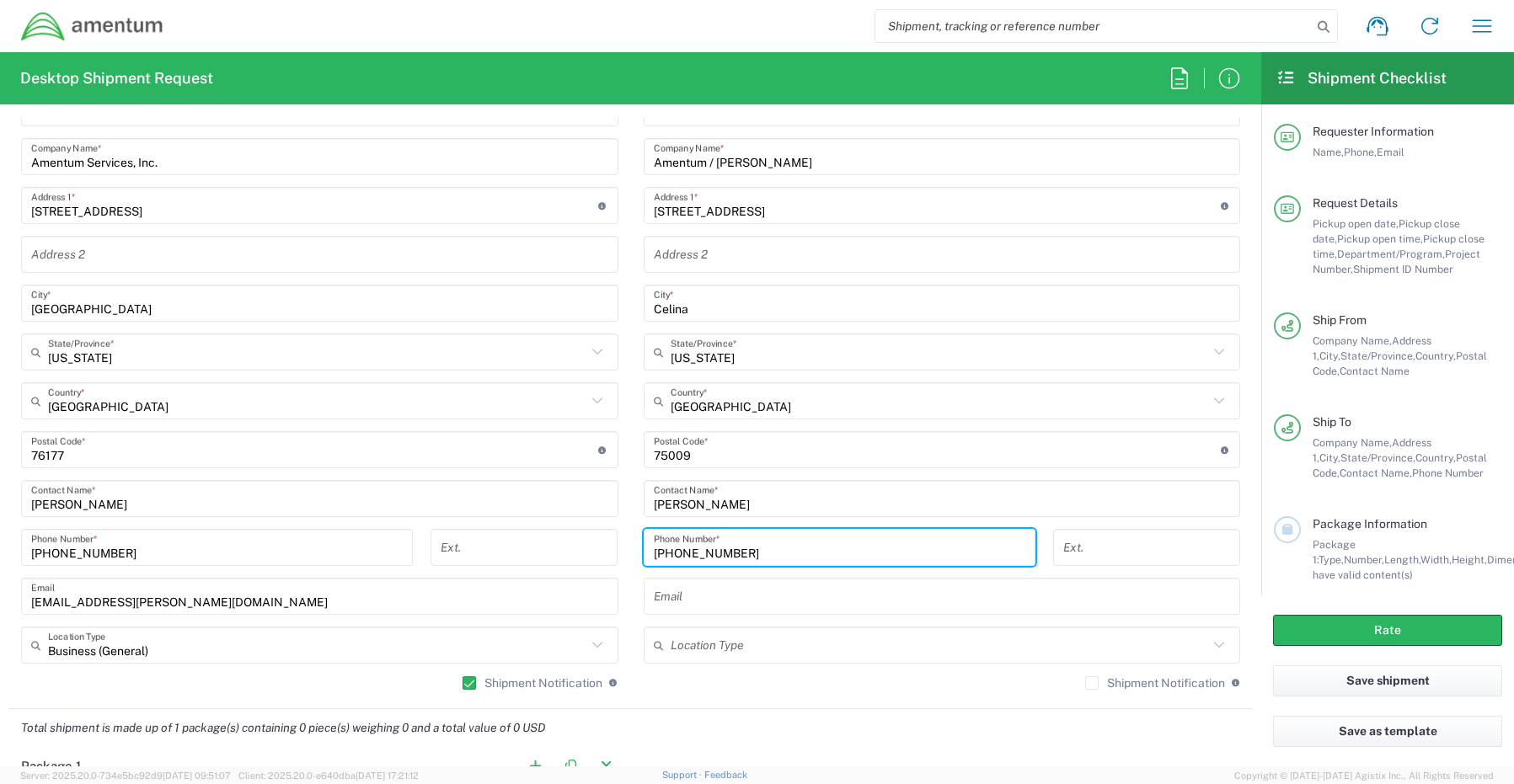
scroll to position [842, 0]
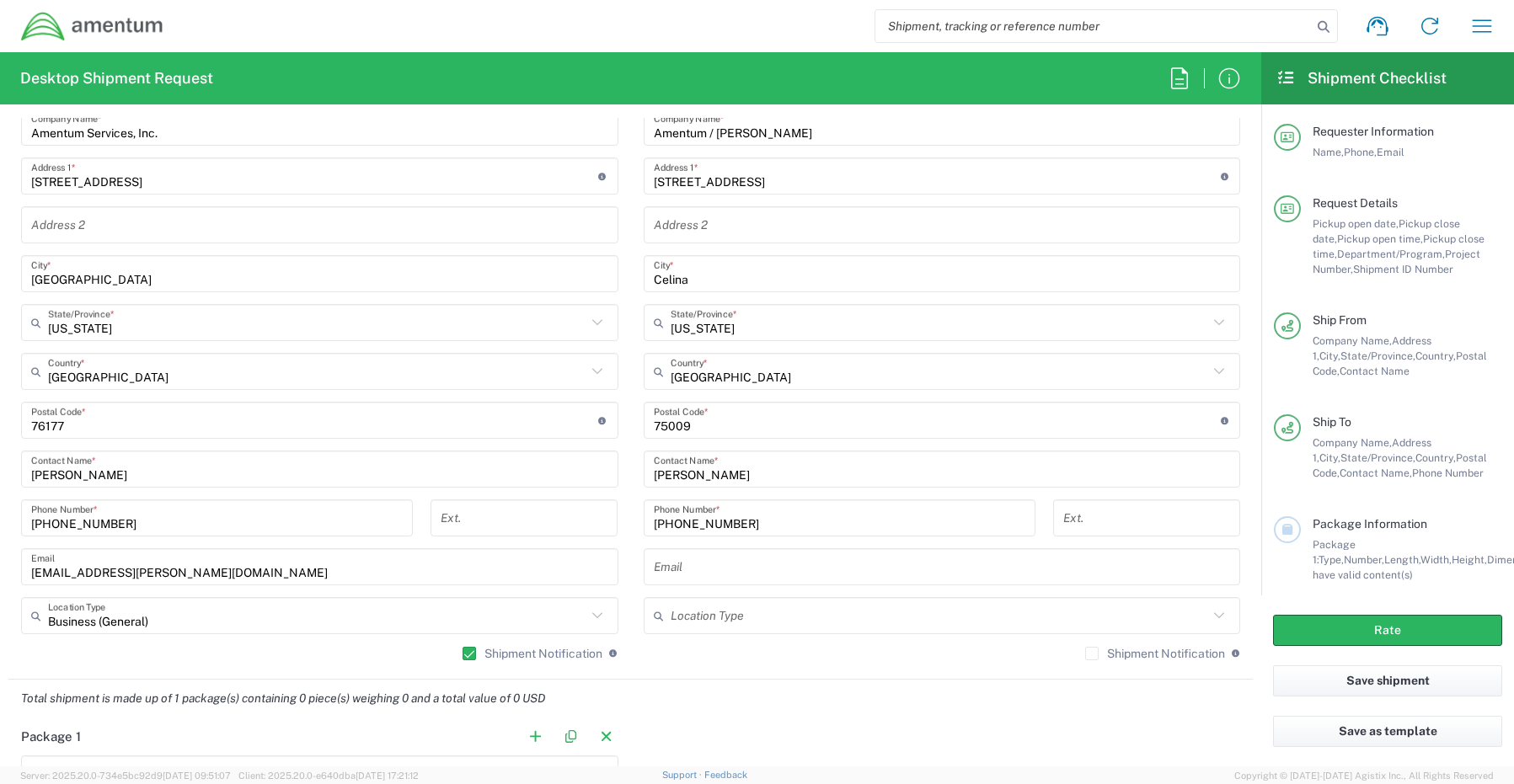
click at [703, 575] on input "text" at bounding box center [942, 568] width 577 height 30
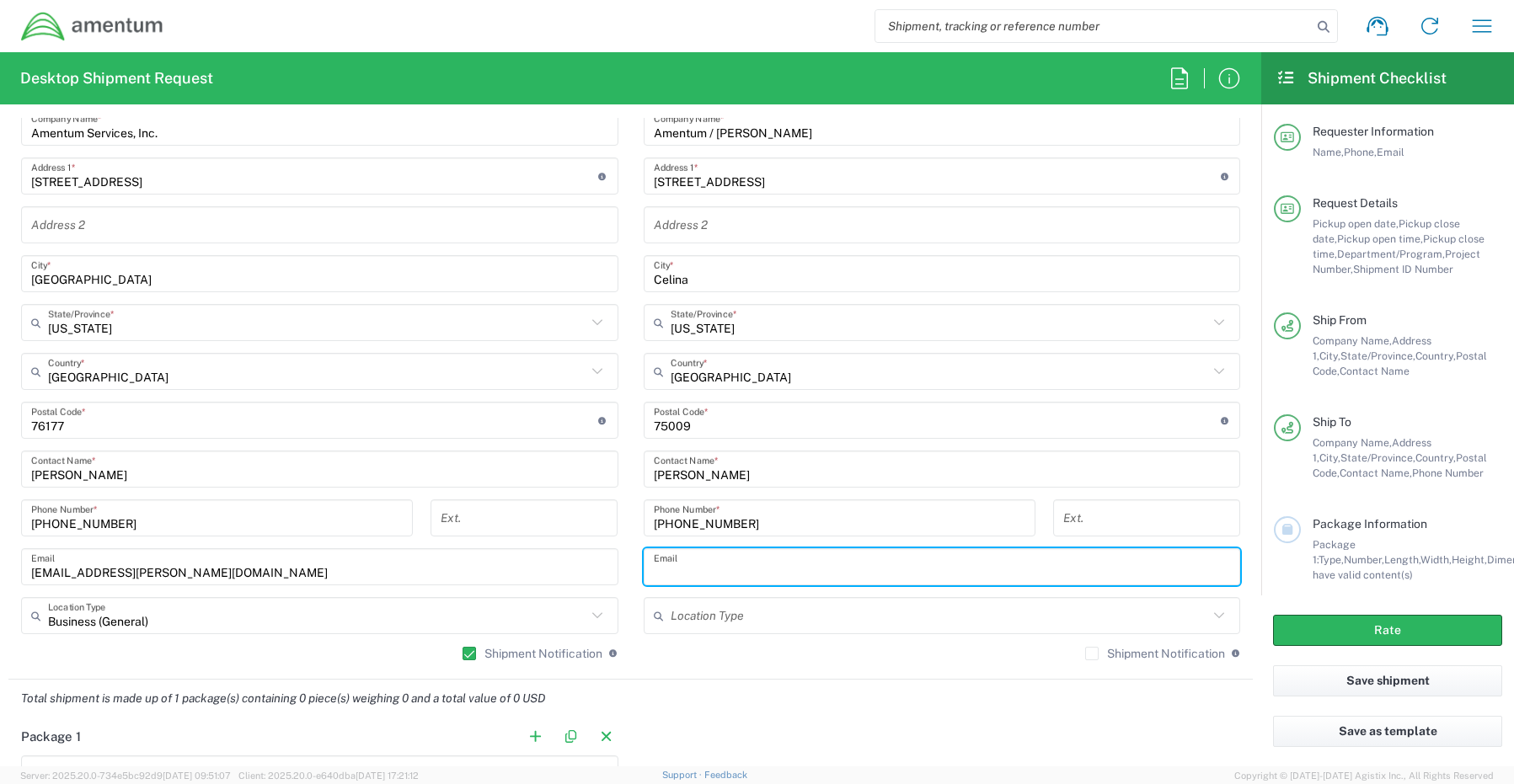
paste input "[PERSON_NAME][EMAIL_ADDRESS][PERSON_NAME][DOMAIN_NAME]"
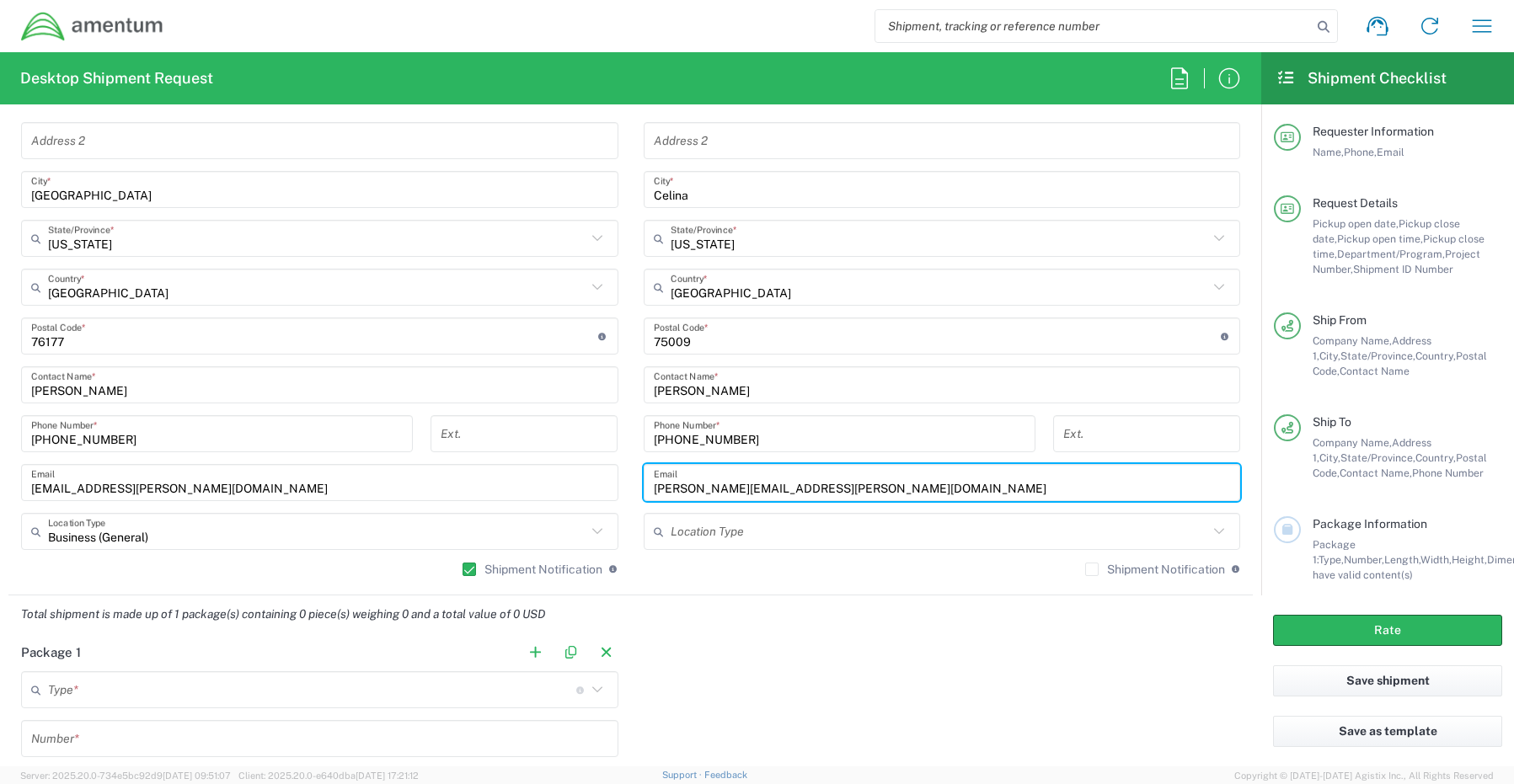
type input "[PERSON_NAME][EMAIL_ADDRESS][PERSON_NAME][DOMAIN_NAME]"
click at [1085, 567] on label "Shipment Notification" at bounding box center [1155, 569] width 140 height 13
click at [1092, 569] on input "Shipment Notification" at bounding box center [1092, 569] width 0 height 0
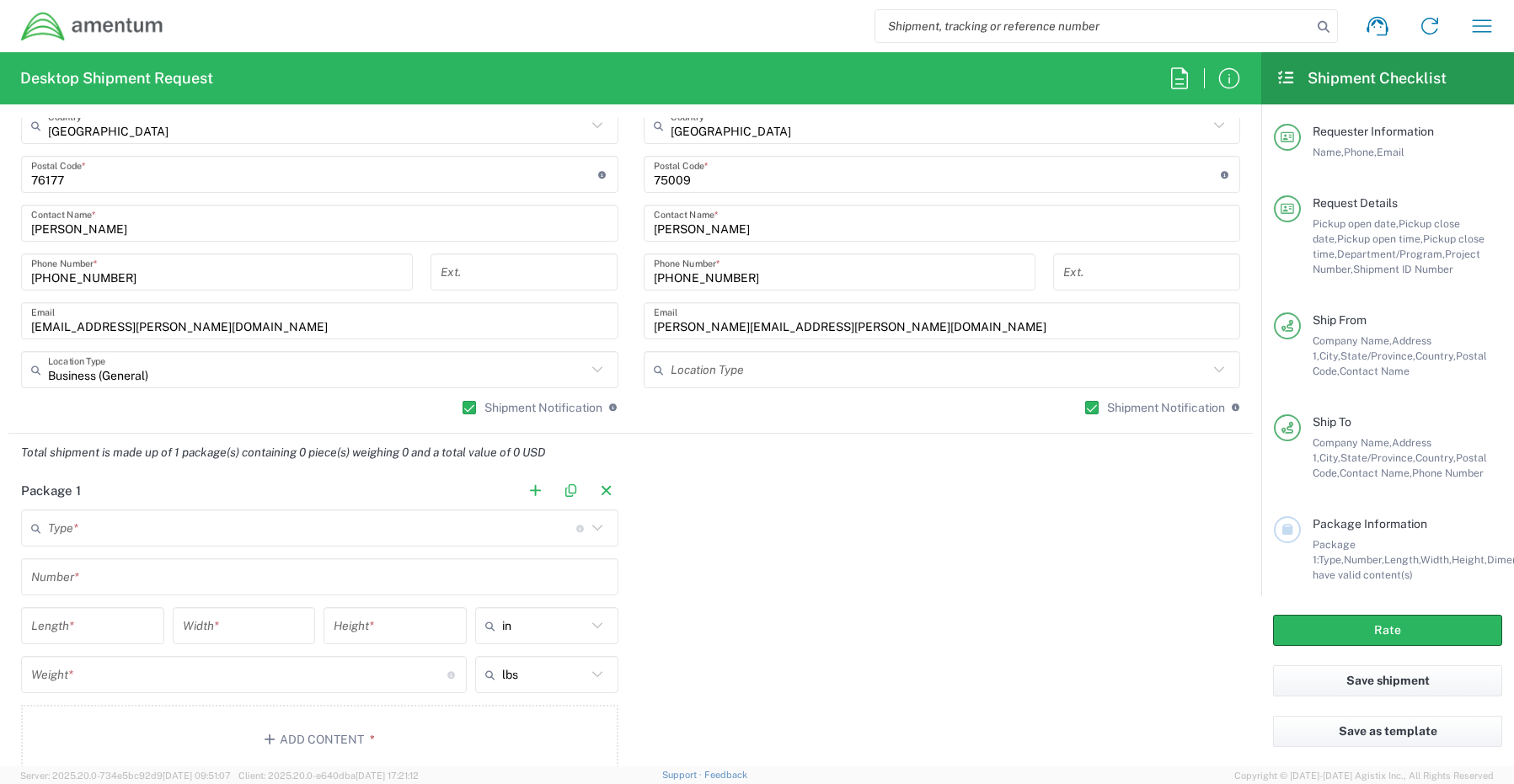
scroll to position [1095, 0]
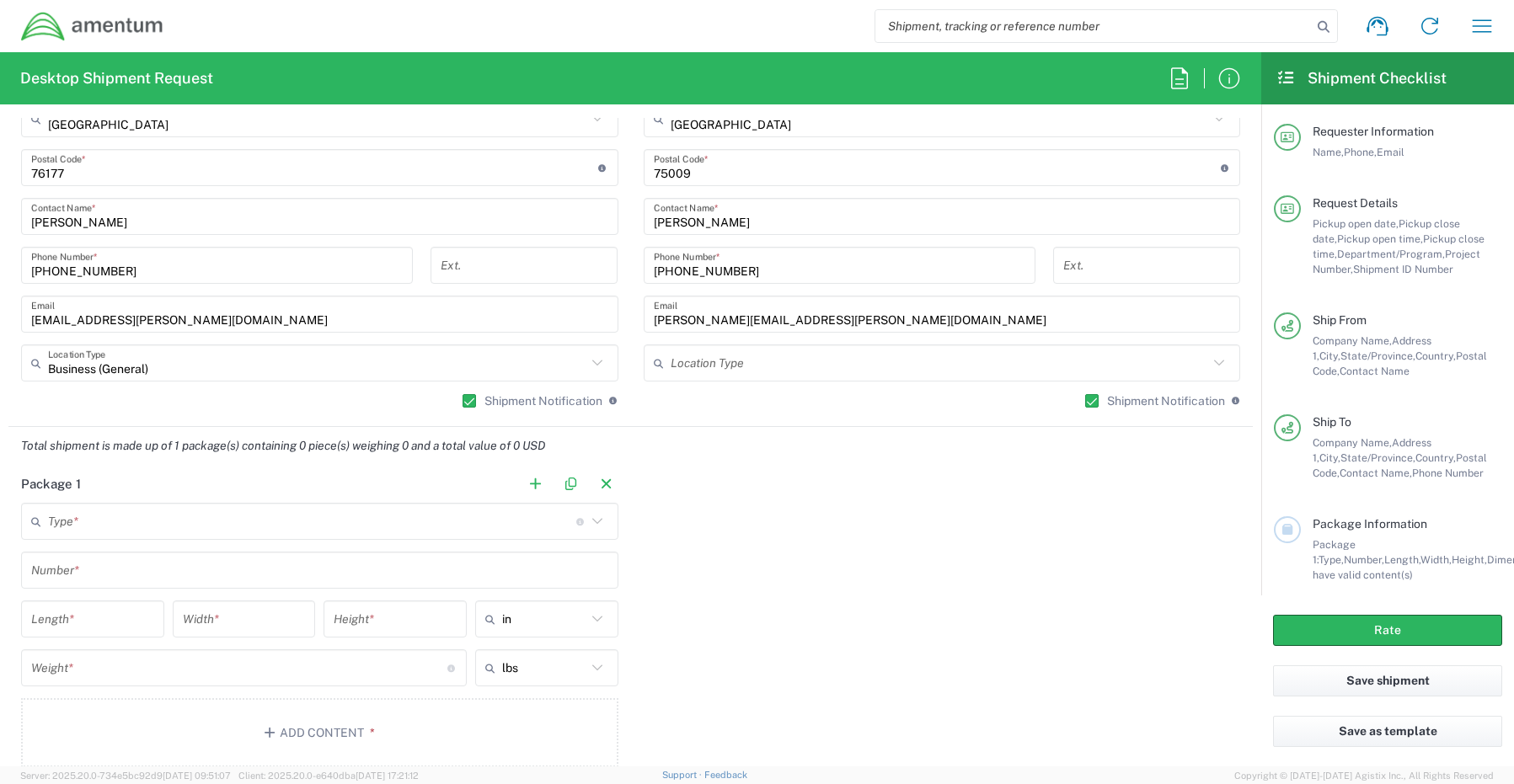
click at [87, 523] on input "text" at bounding box center [312, 522] width 529 height 30
click at [36, 522] on icon at bounding box center [39, 521] width 17 height 27
click at [26, 519] on div "Type * Material used to package goods" at bounding box center [319, 522] width 597 height 37
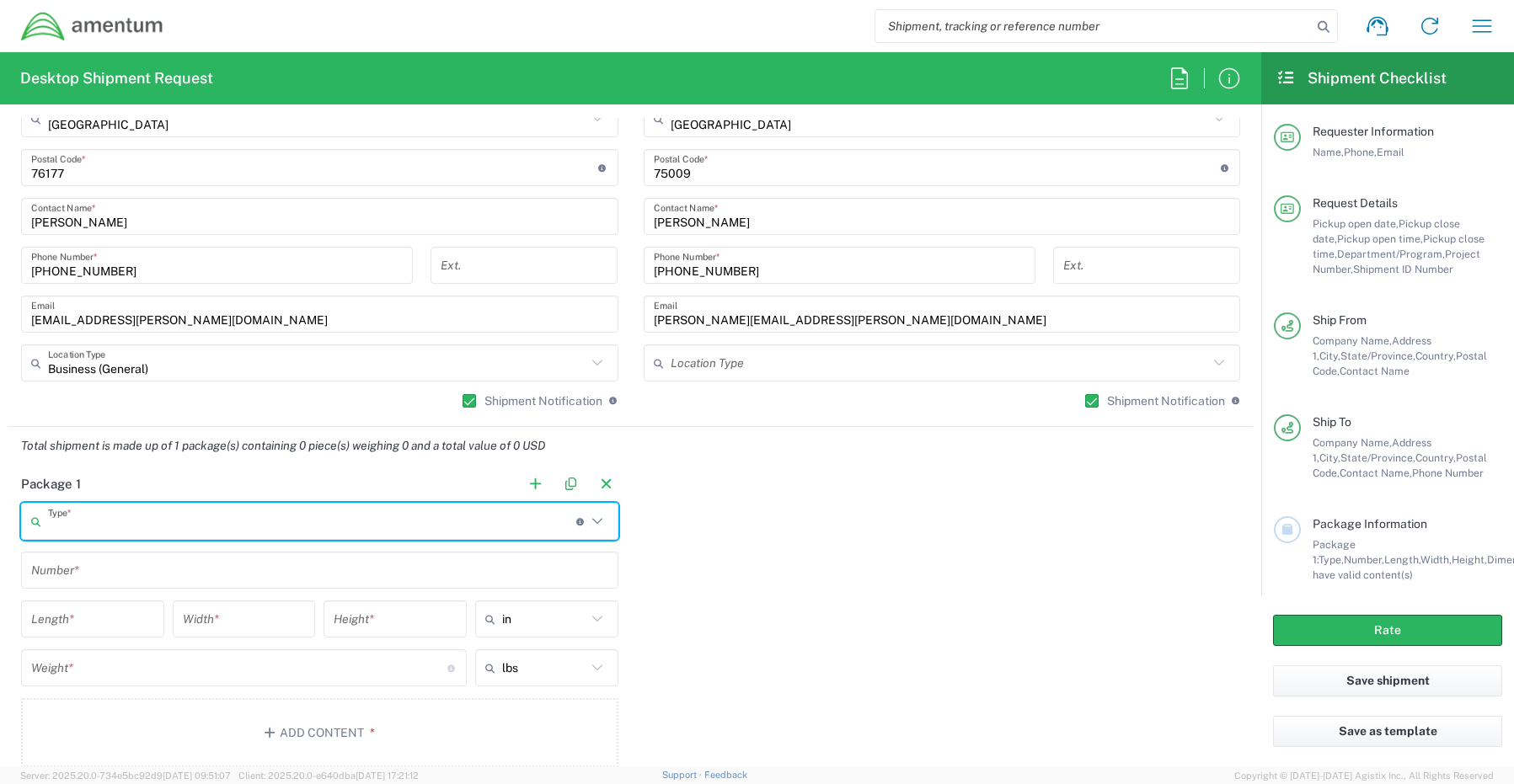
click at [44, 516] on icon at bounding box center [39, 521] width 17 height 27
click at [65, 516] on input "text" at bounding box center [312, 522] width 529 height 30
click at [68, 528] on input "text" at bounding box center [312, 522] width 529 height 30
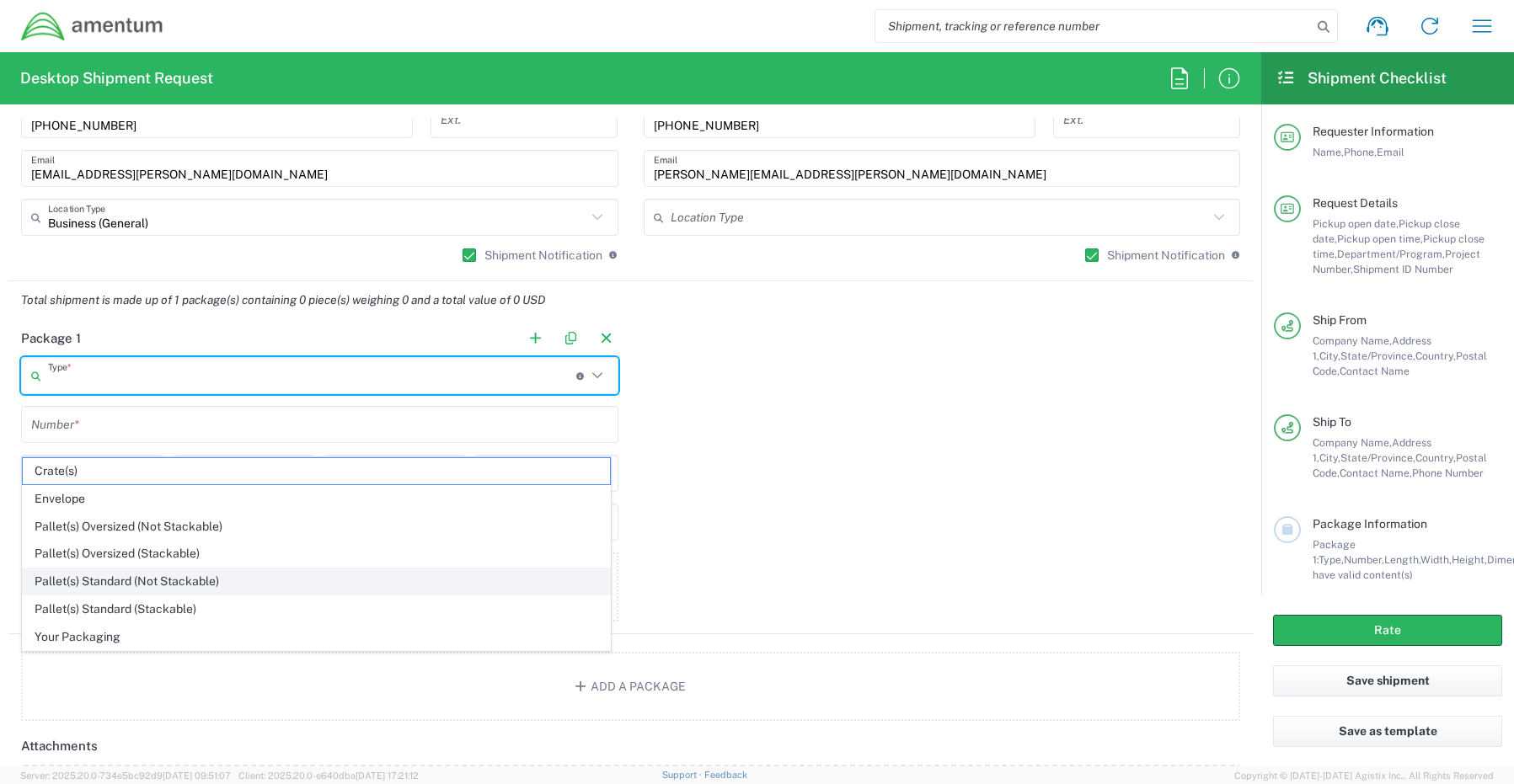
scroll to position [1264, 0]
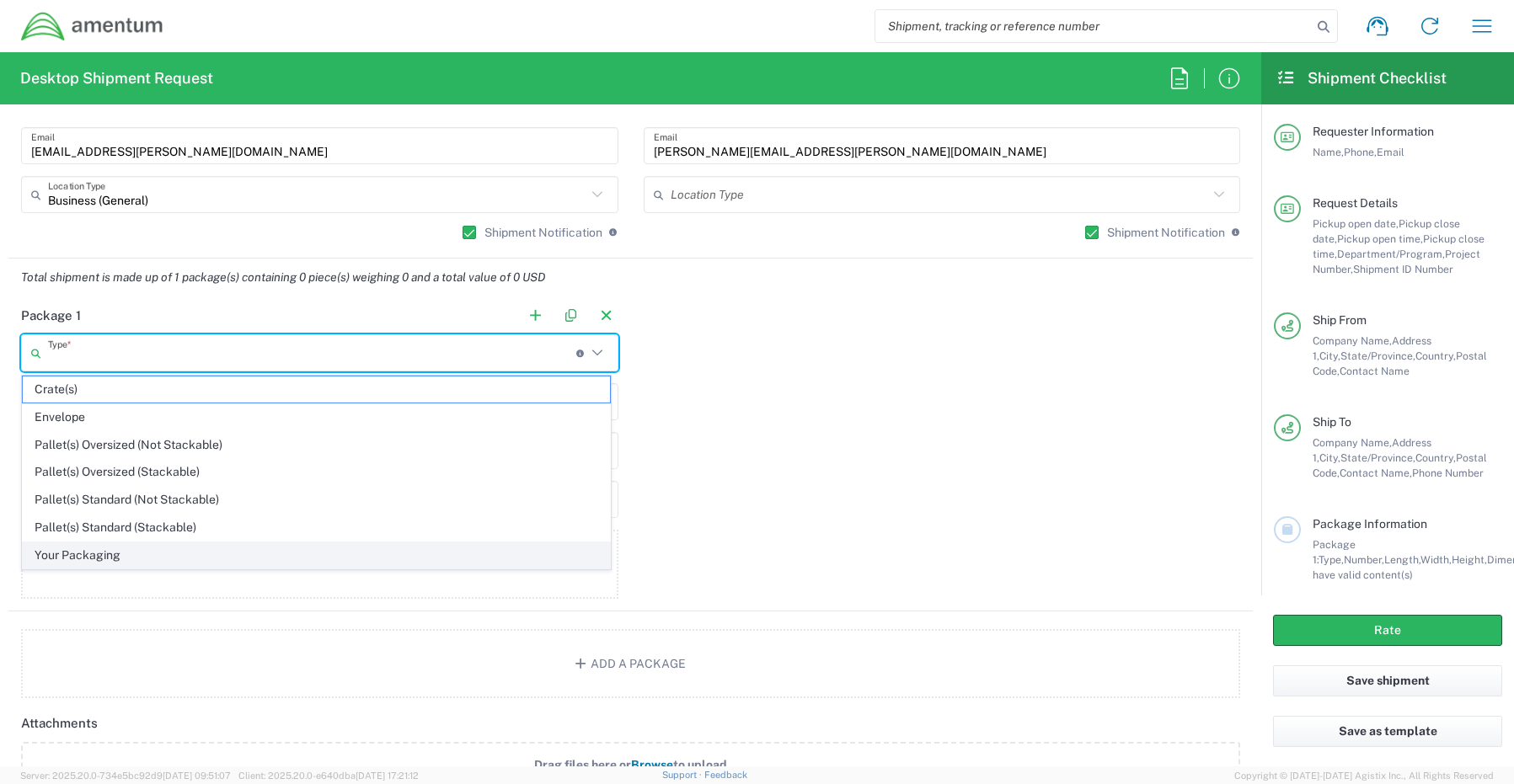
click at [69, 554] on span "Your Packaging" at bounding box center [316, 556] width 587 height 26
type input "Your Packaging"
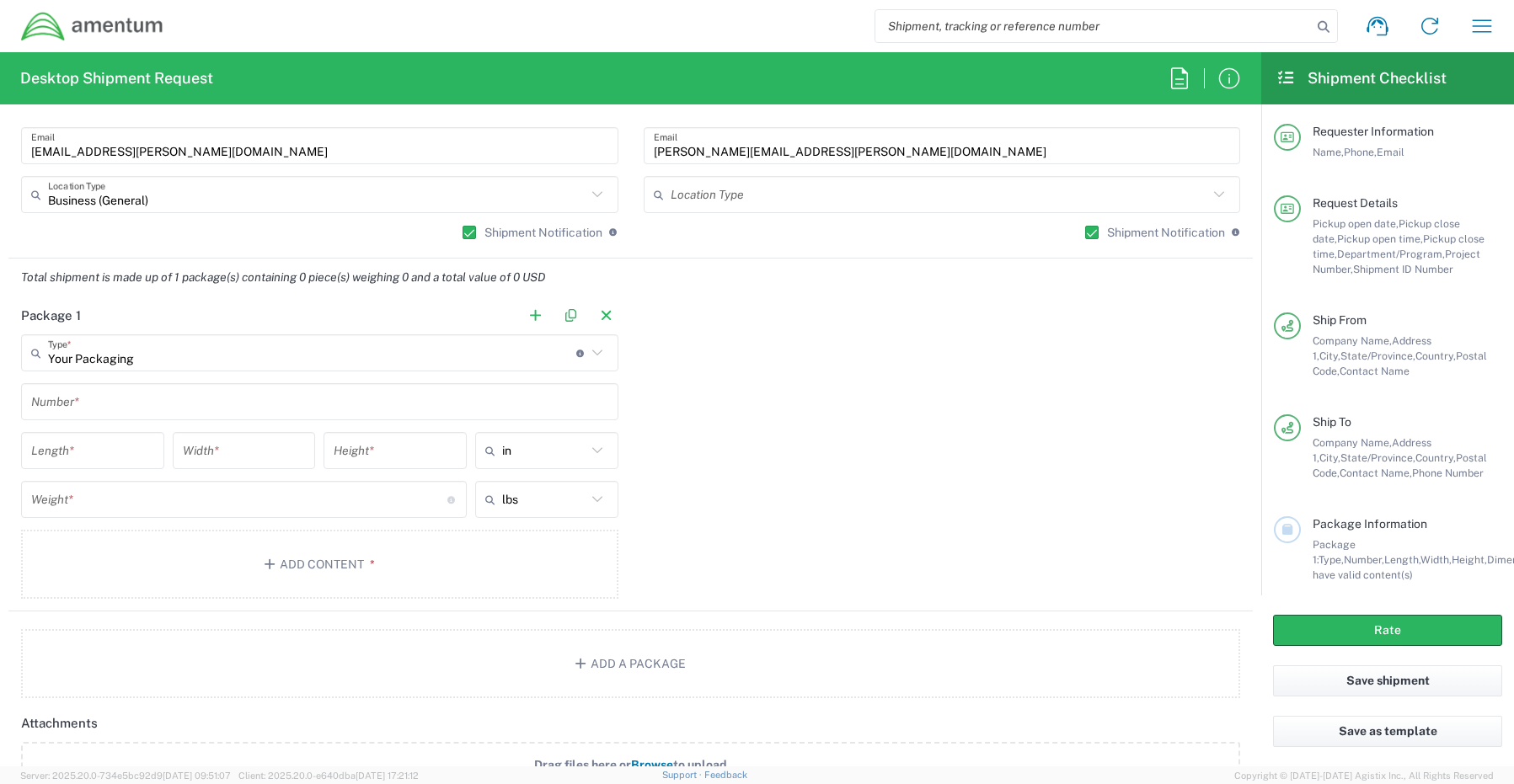
click at [90, 410] on input "text" at bounding box center [320, 402] width 577 height 30
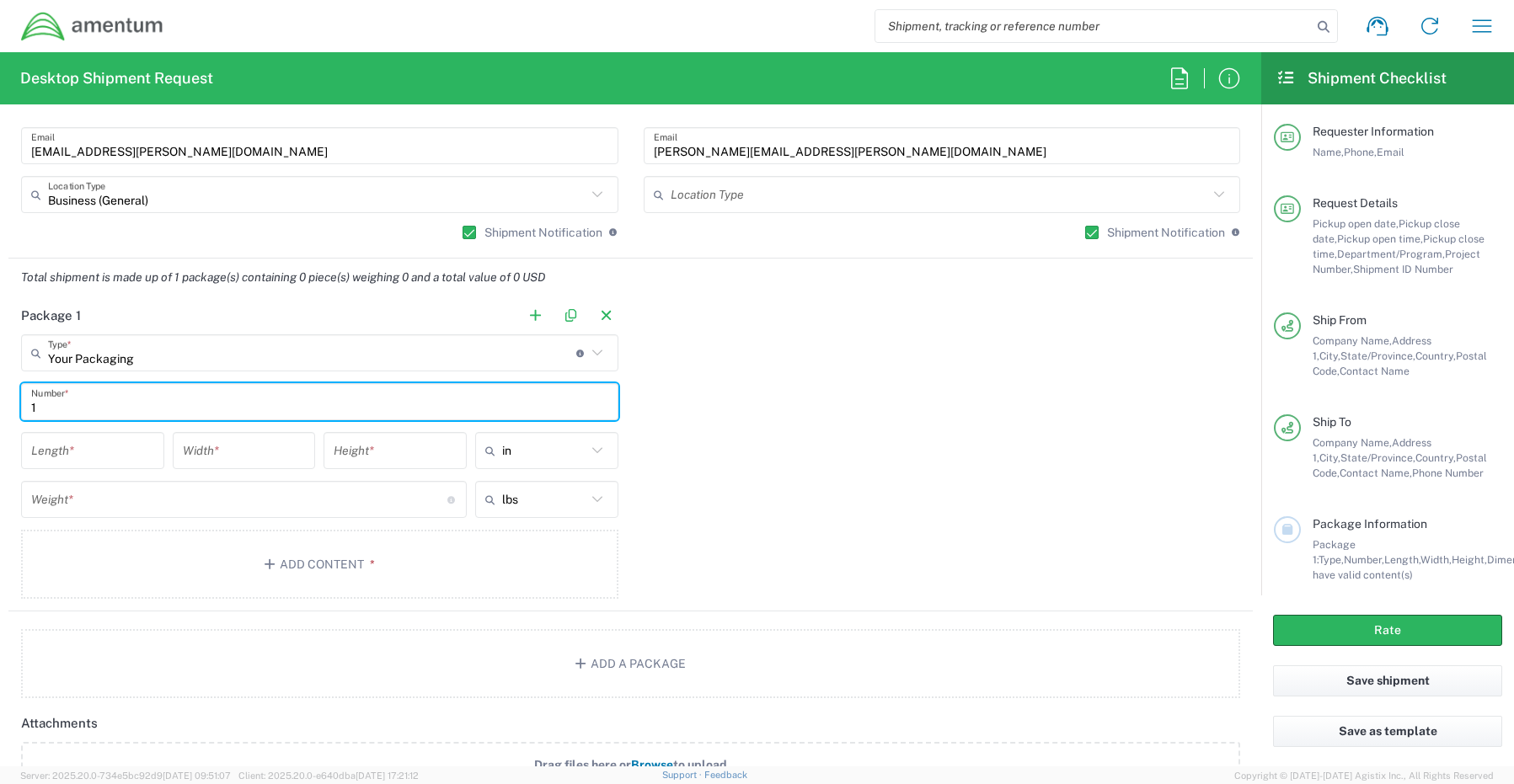
type input "1"
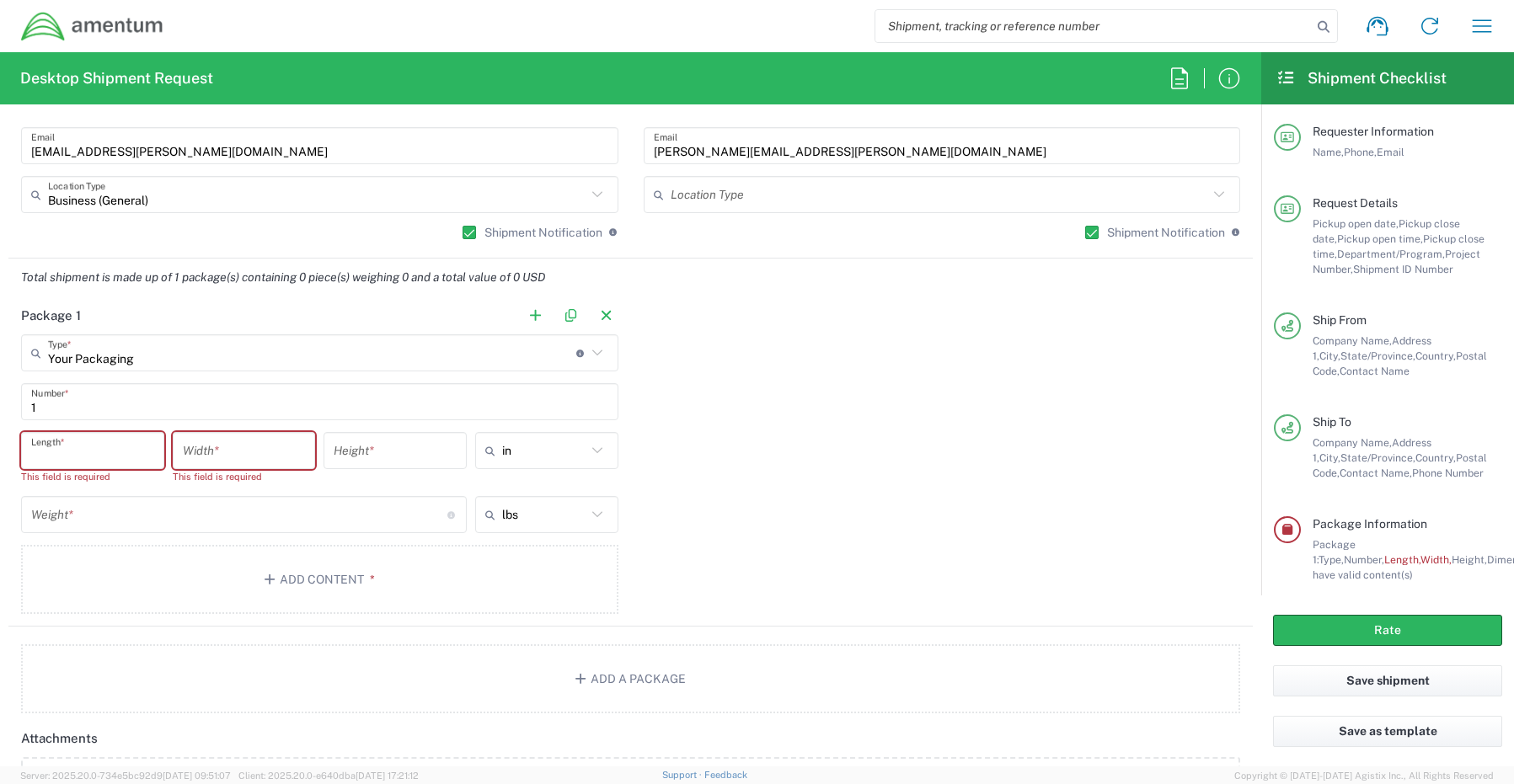
click at [58, 447] on input "number" at bounding box center [92, 451] width 123 height 30
type input "32"
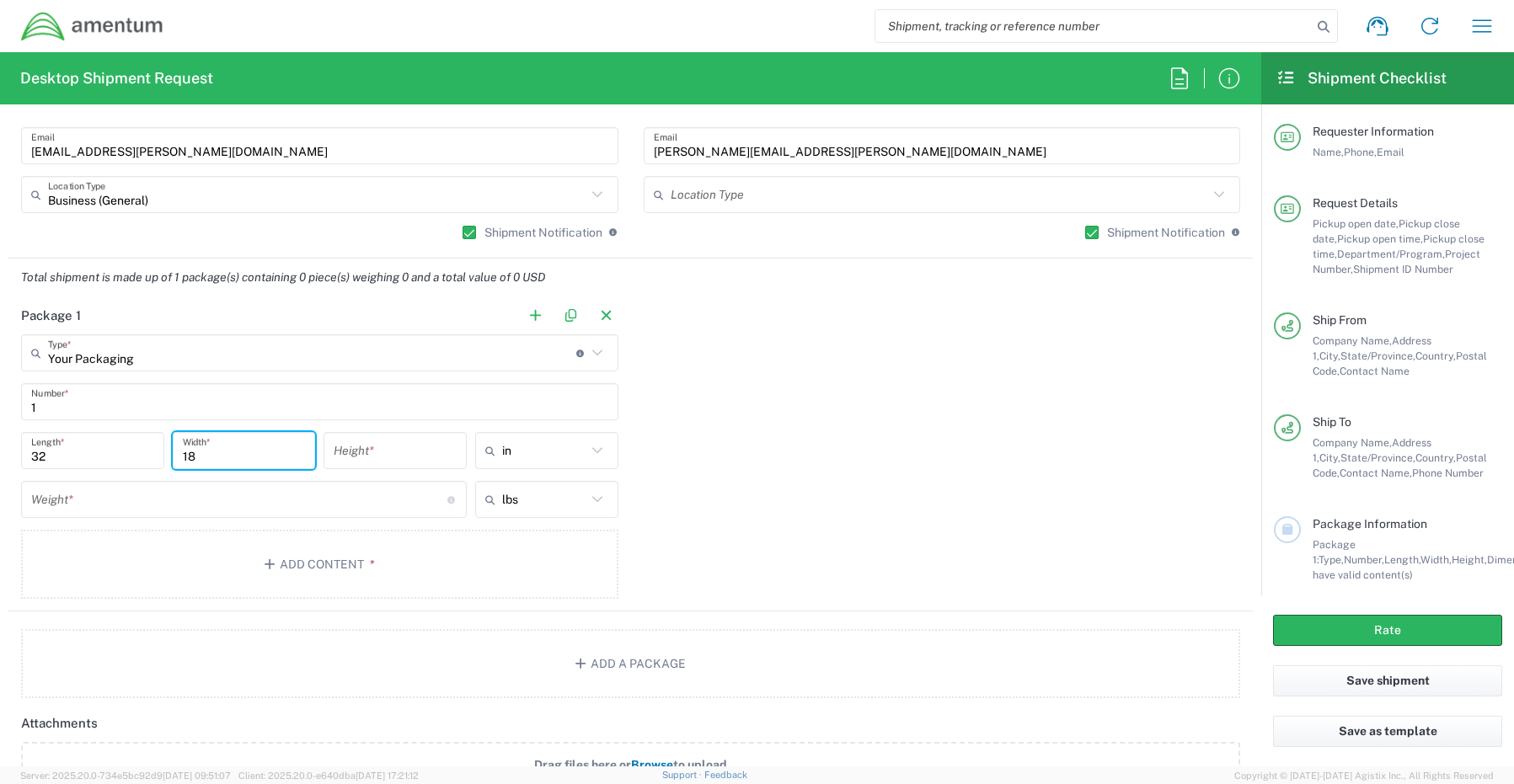
type input "18"
type input "5"
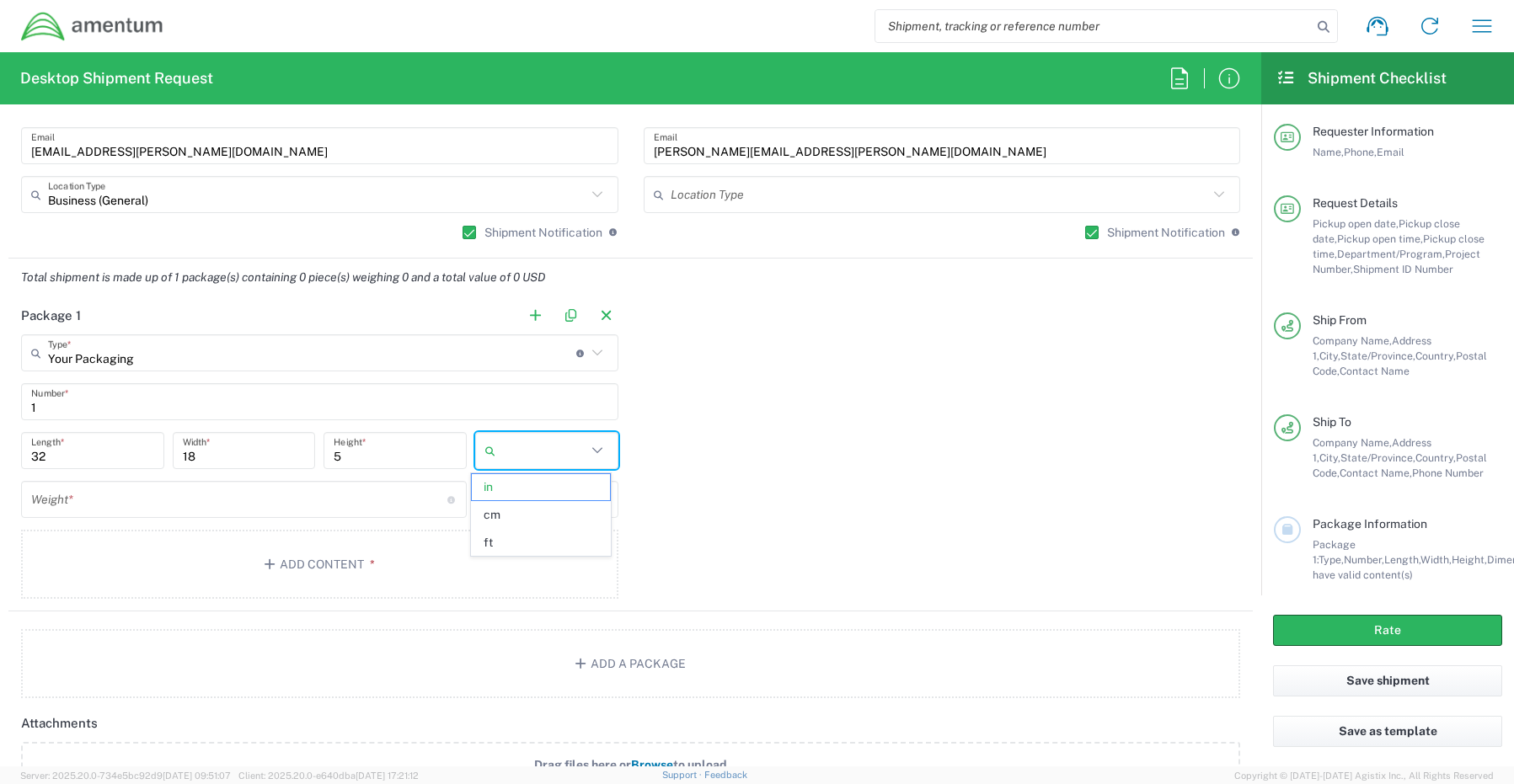
type input "in"
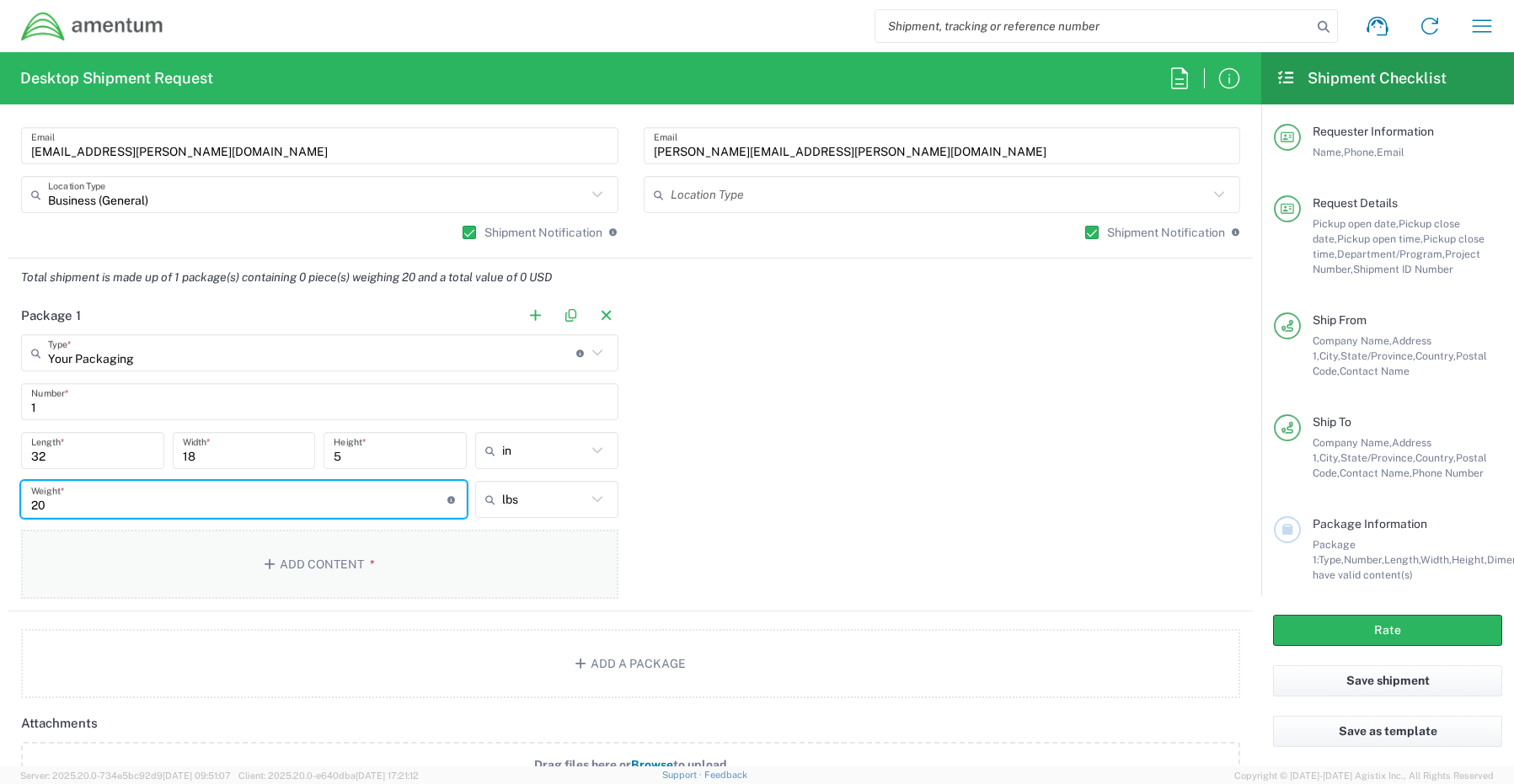
type input "20"
click at [284, 560] on button "Add Content *" at bounding box center [319, 564] width 597 height 69
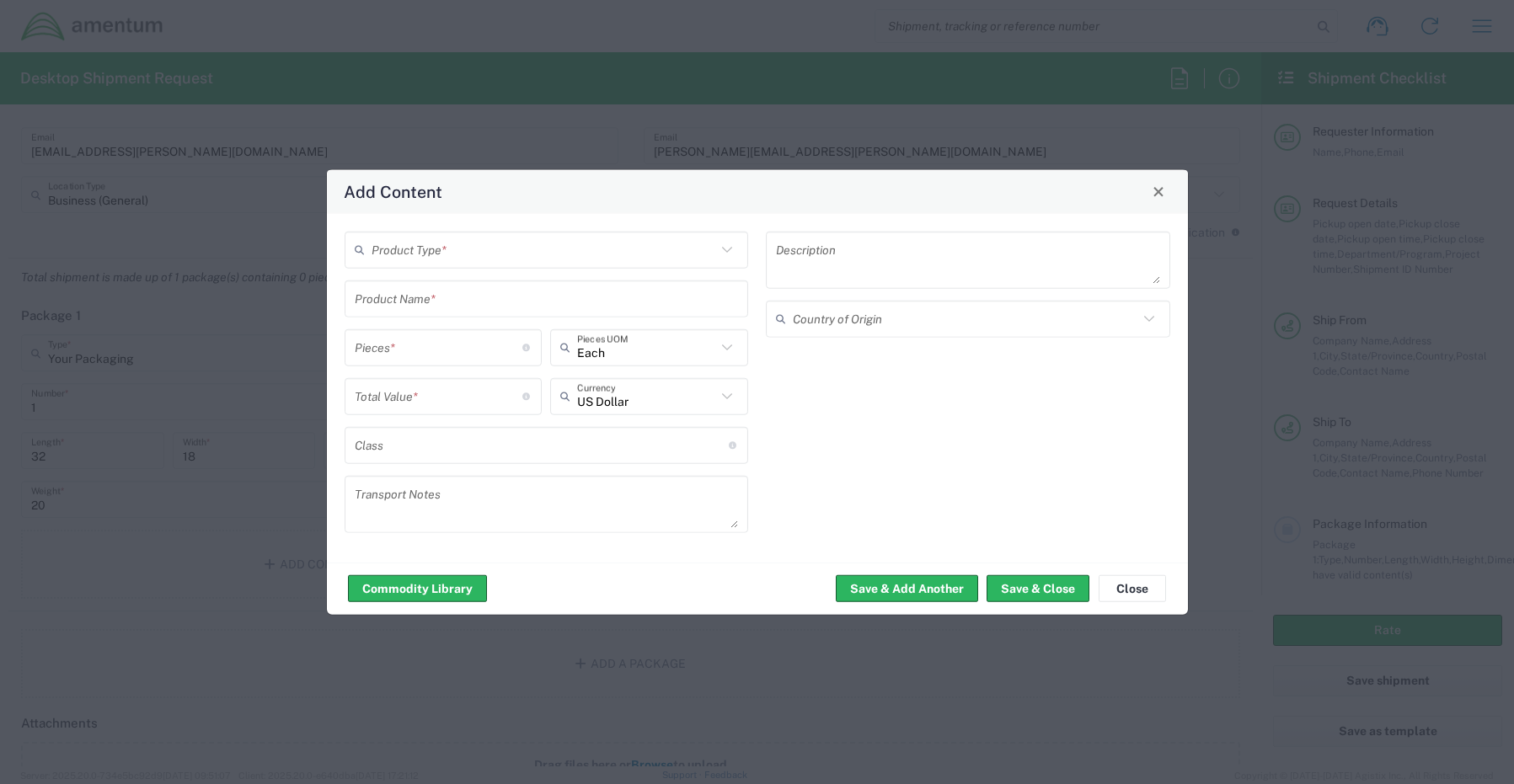
click at [399, 253] on input "text" at bounding box center [544, 249] width 345 height 30
click at [399, 313] on span "General Commodity" at bounding box center [547, 314] width 401 height 26
type input "General Commodity"
click at [406, 297] on input "text" at bounding box center [547, 298] width 384 height 30
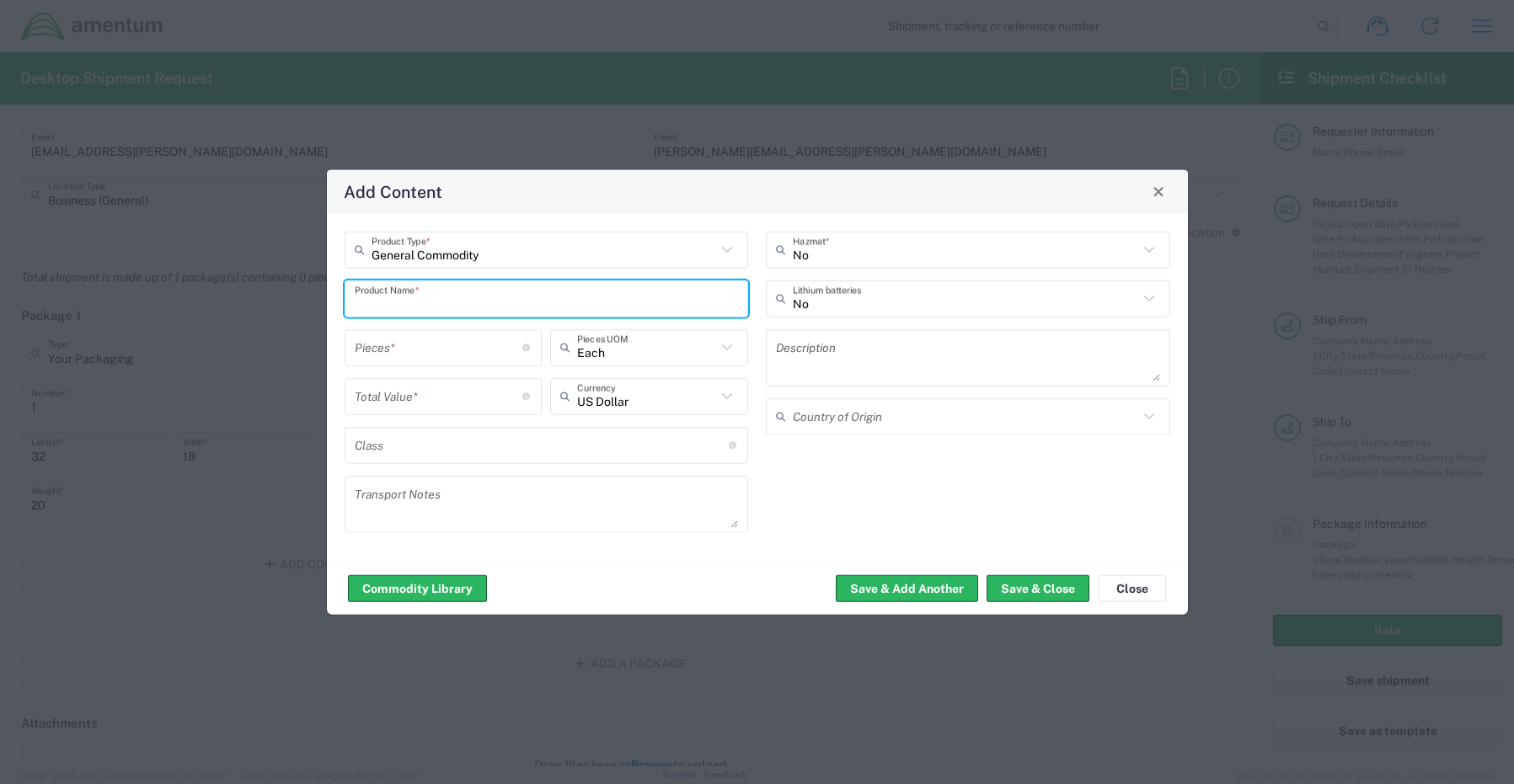
paste input "Monitors x 2 (27 “): SN: 2W51734 + 8K21734"
click at [404, 299] on input "Monitors x 2 (27 “): SN: 2W51734 + 8K21734" at bounding box center [547, 298] width 384 height 30
type input "Monitors (27 “): SN: 2W51734 + 8K21734"
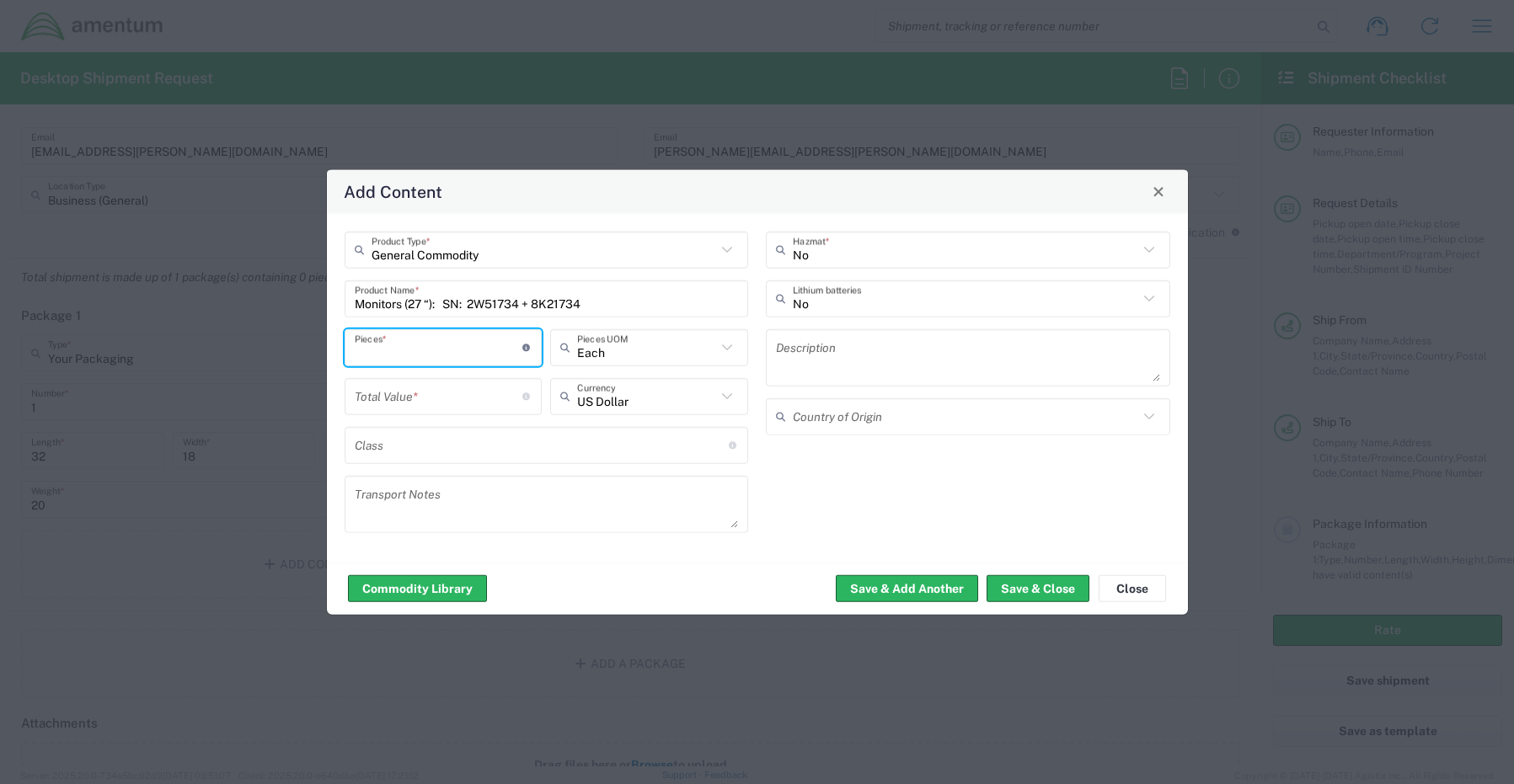
click at [401, 348] on input "number" at bounding box center [439, 348] width 168 height 30
type input "1"
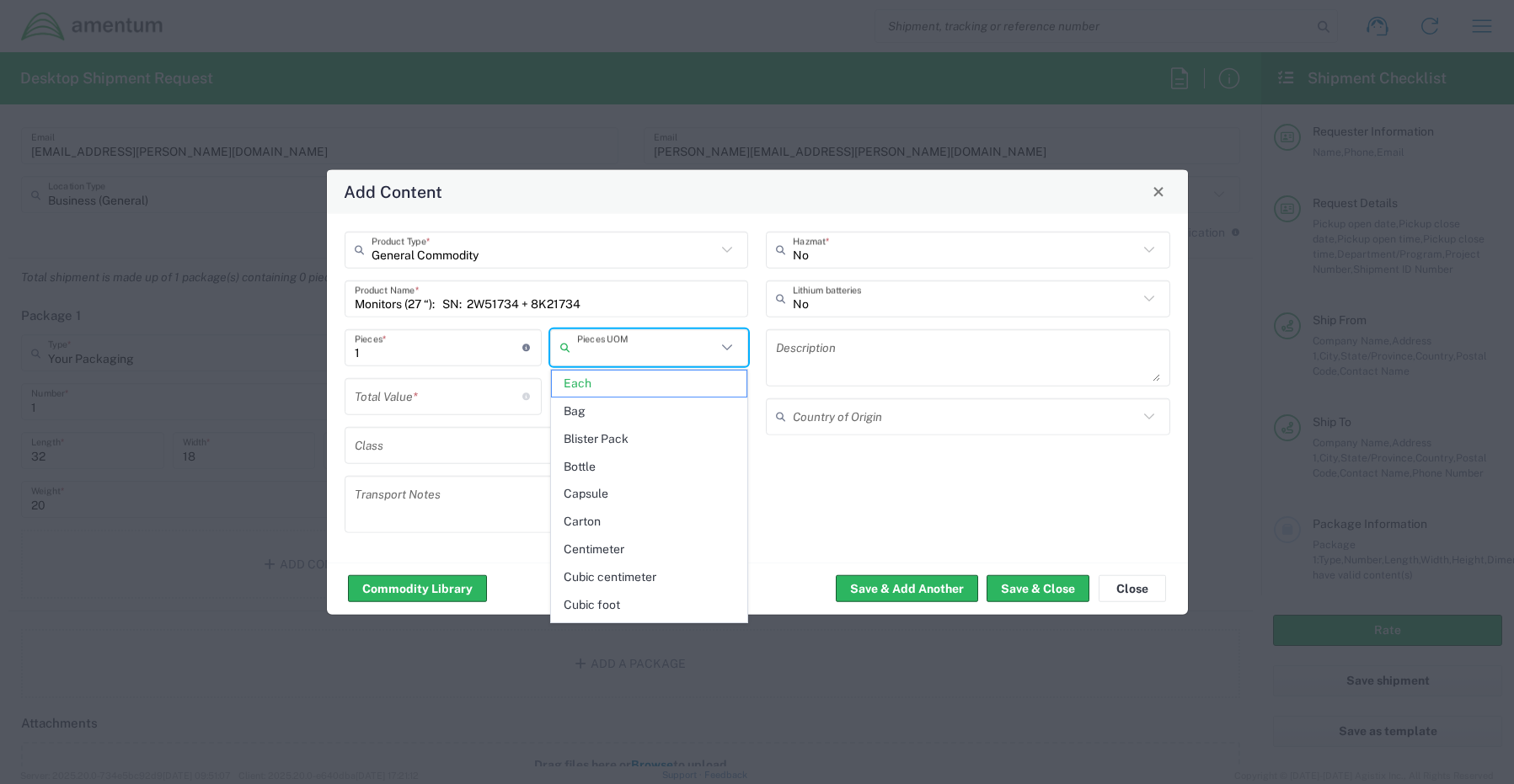
type input "Each"
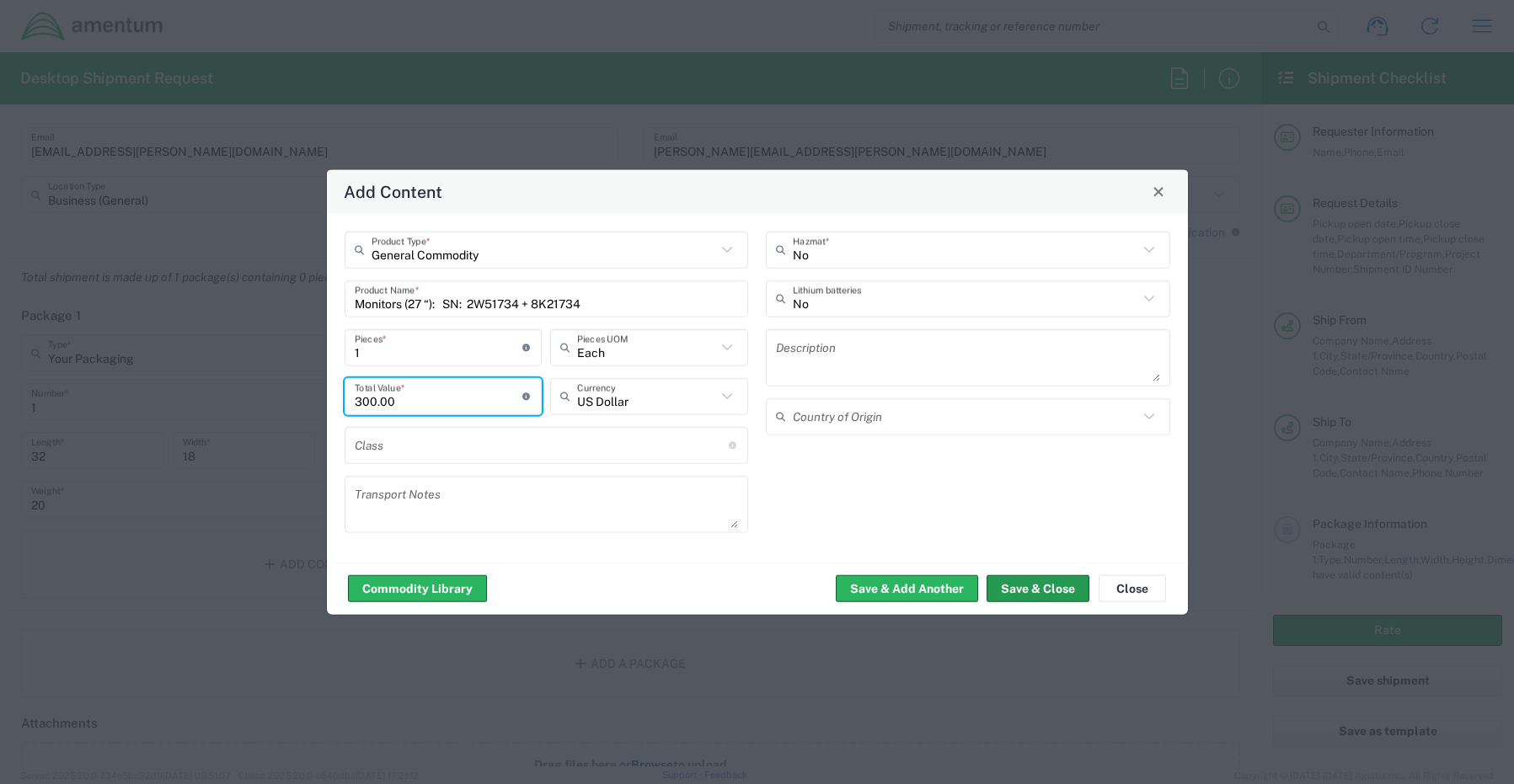
type input "300.00"
click at [1035, 596] on button "Save & Close" at bounding box center [1038, 589] width 103 height 27
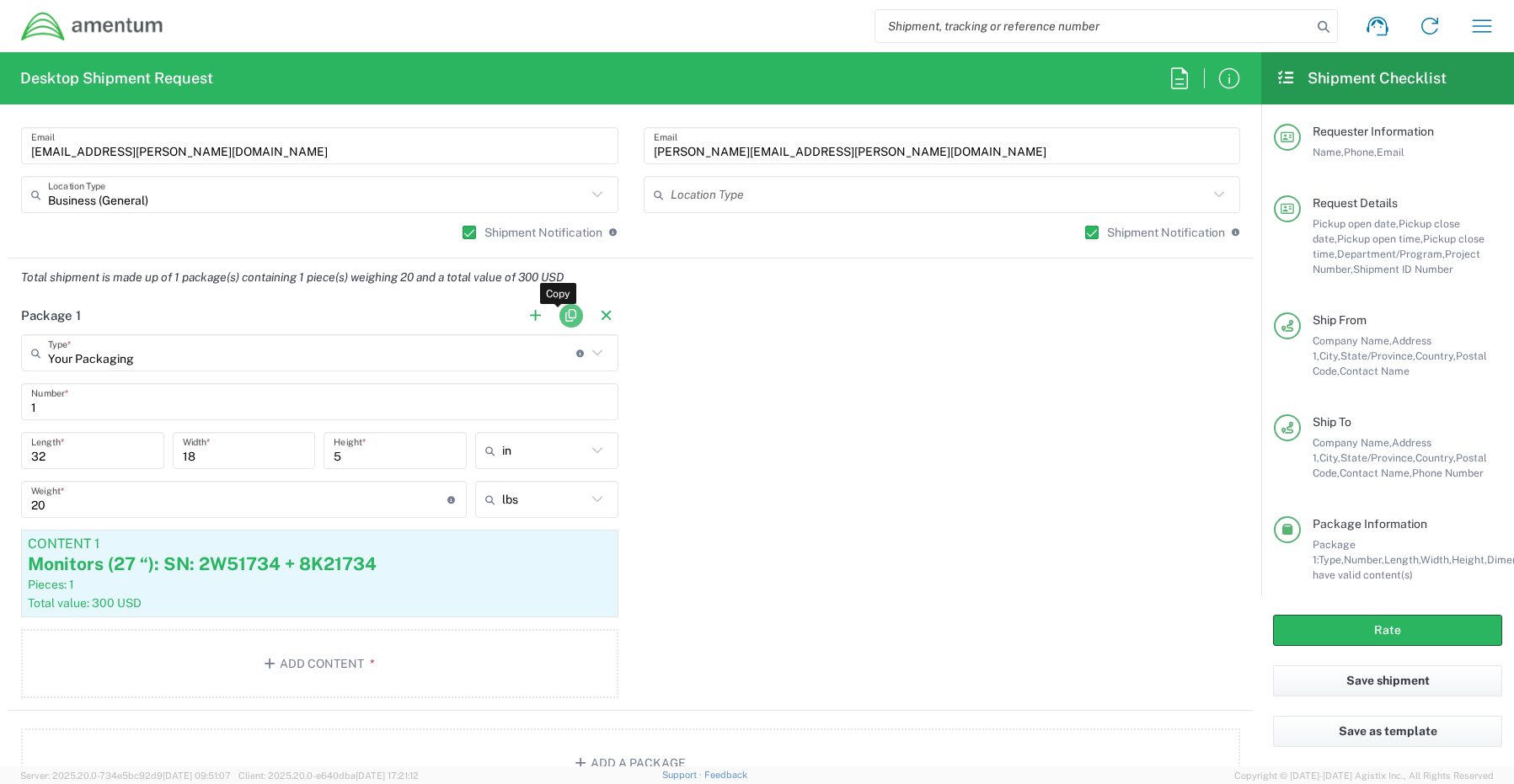
click at [563, 319] on button "button" at bounding box center [570, 316] width 24 height 24
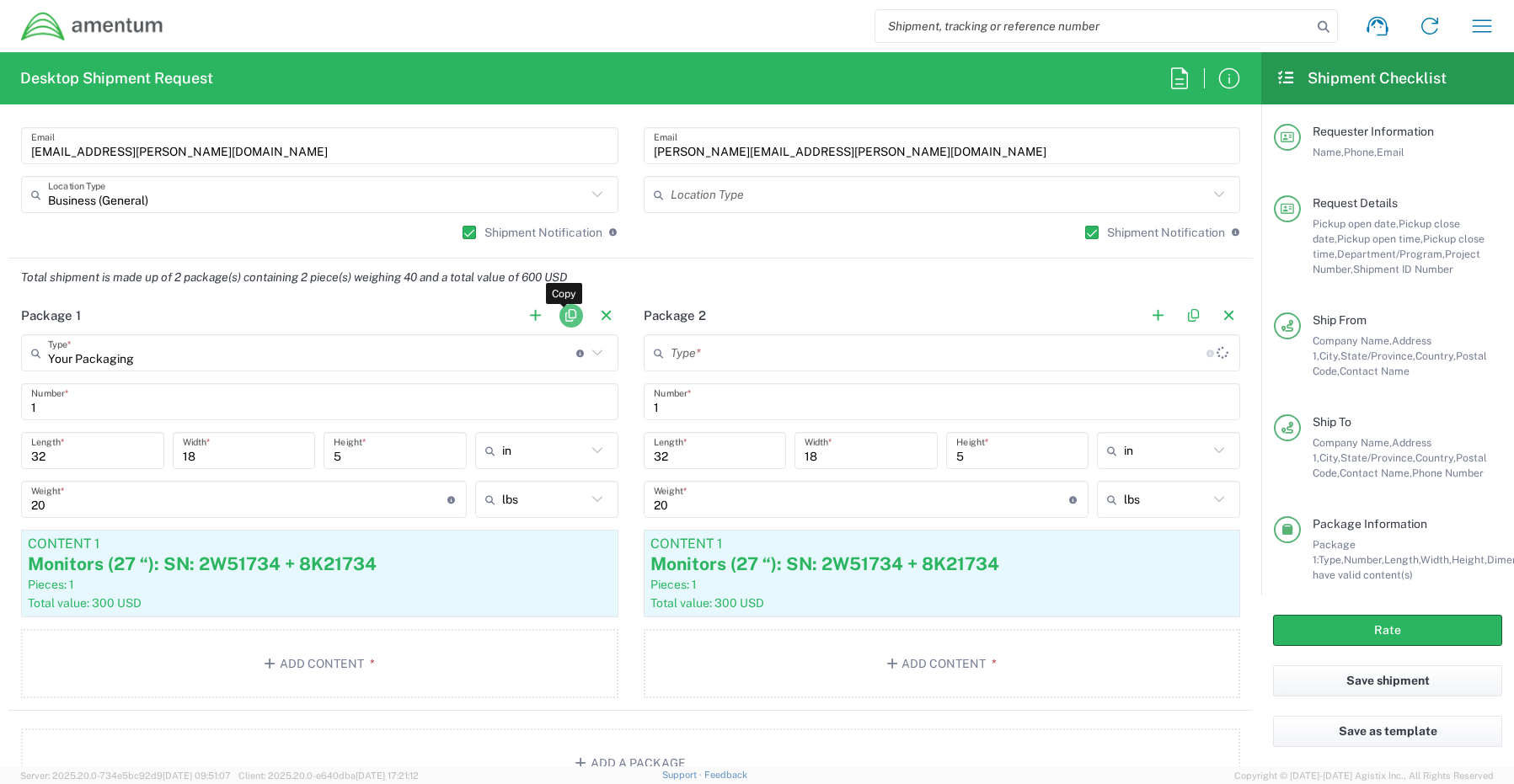
type input "Your Packaging"
click at [306, 589] on div "Pieces: 1" at bounding box center [319, 584] width 583 height 15
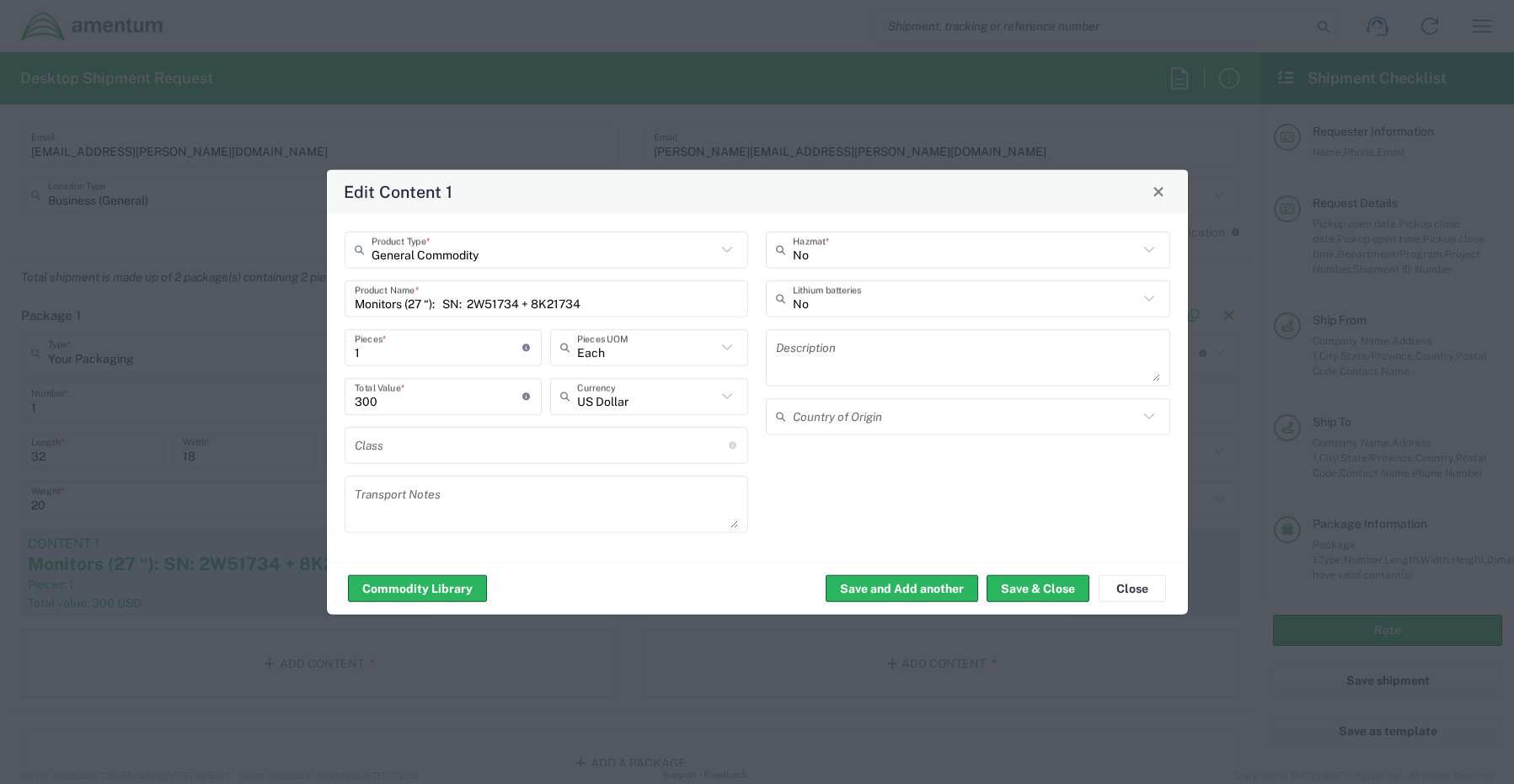
drag, startPoint x: 600, startPoint y: 306, endPoint x: 591, endPoint y: 318, distance: 15.0
click at [596, 310] on input "Monitors (27 “): SN: 2W51734 + 8K21734" at bounding box center [547, 298] width 384 height 30
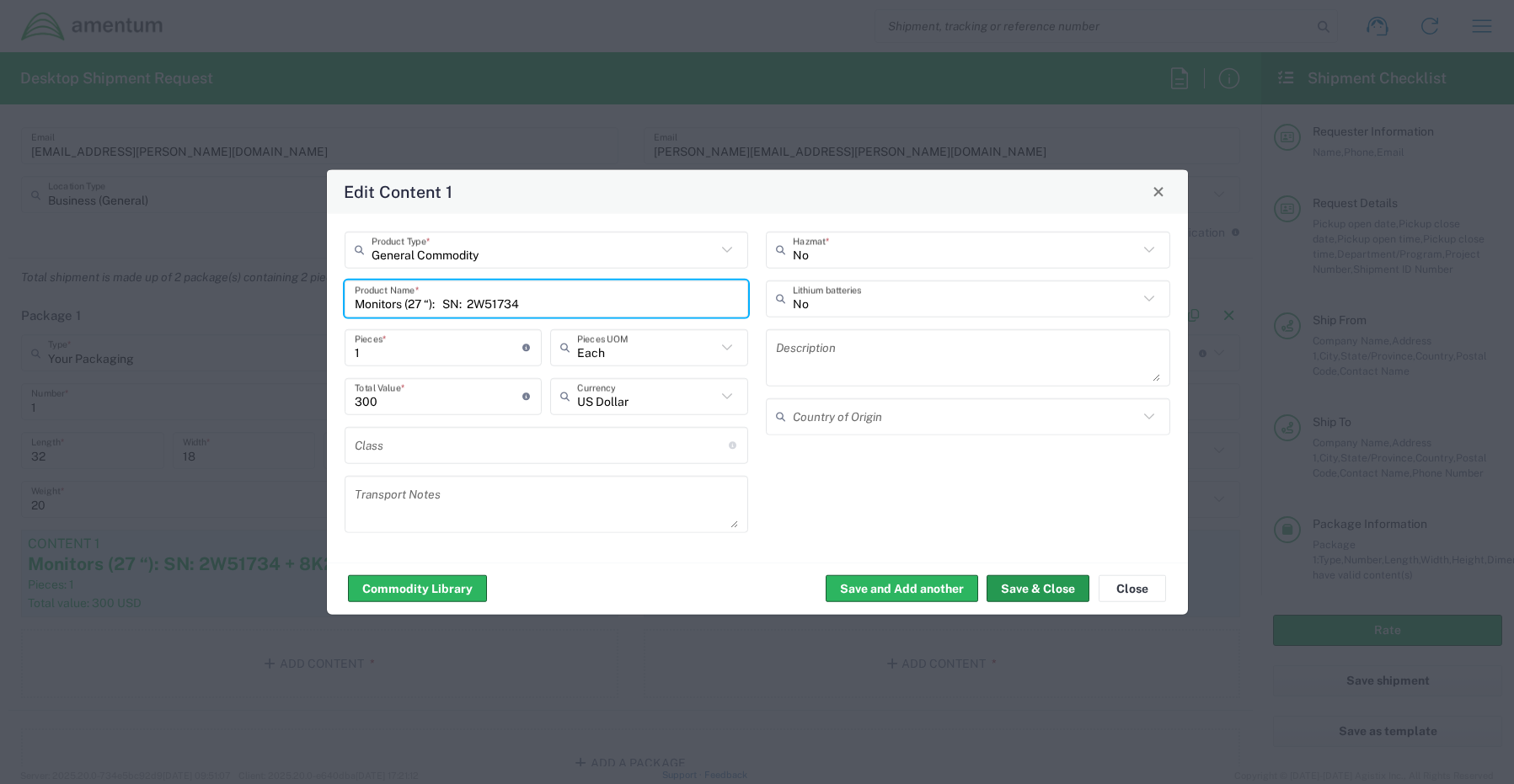
type input "Monitors (27 “): SN: 2W51734"
click at [1034, 584] on button "Save & Close" at bounding box center [1038, 589] width 103 height 27
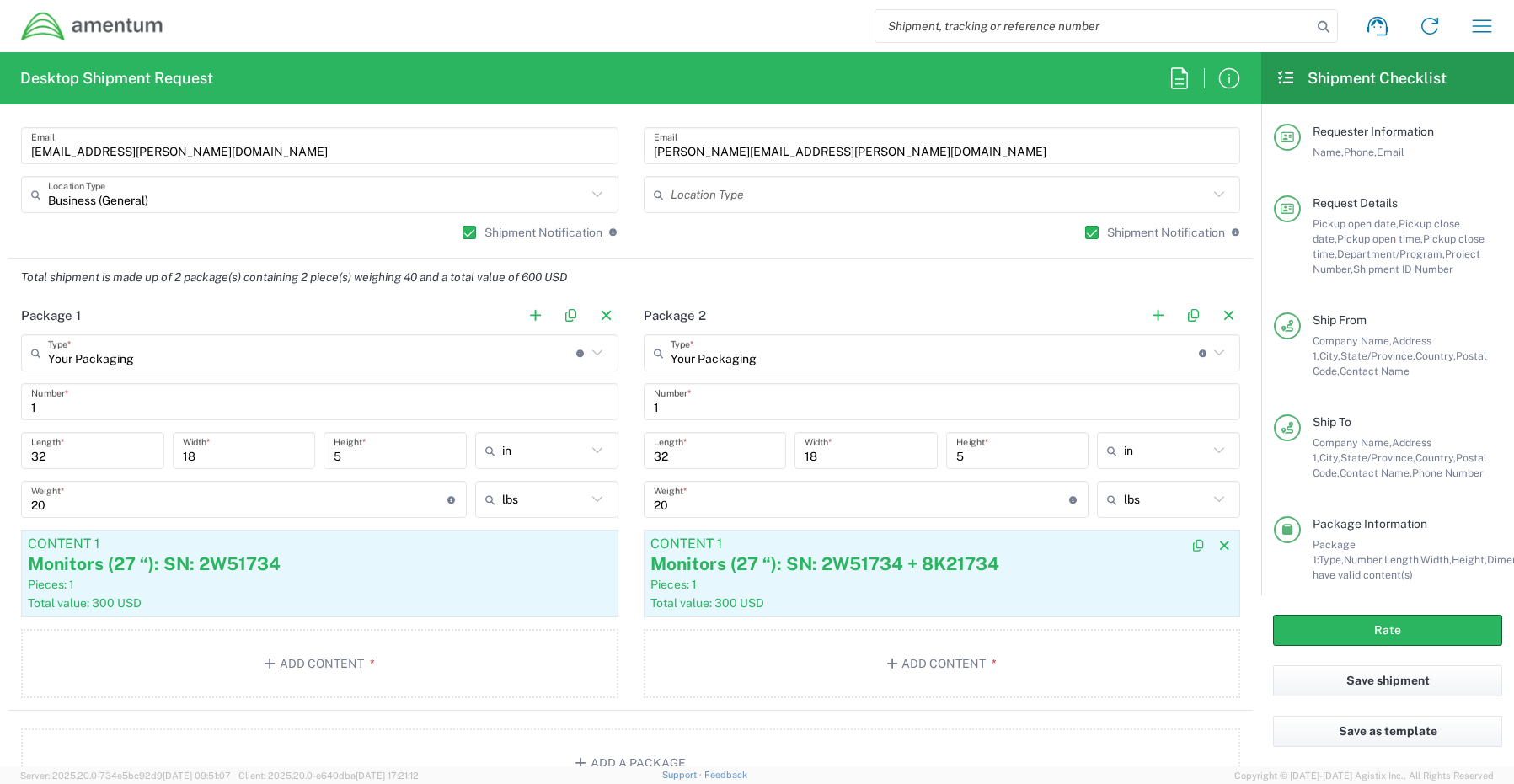
click at [861, 596] on div "Total value: 300 USD" at bounding box center [942, 603] width 583 height 15
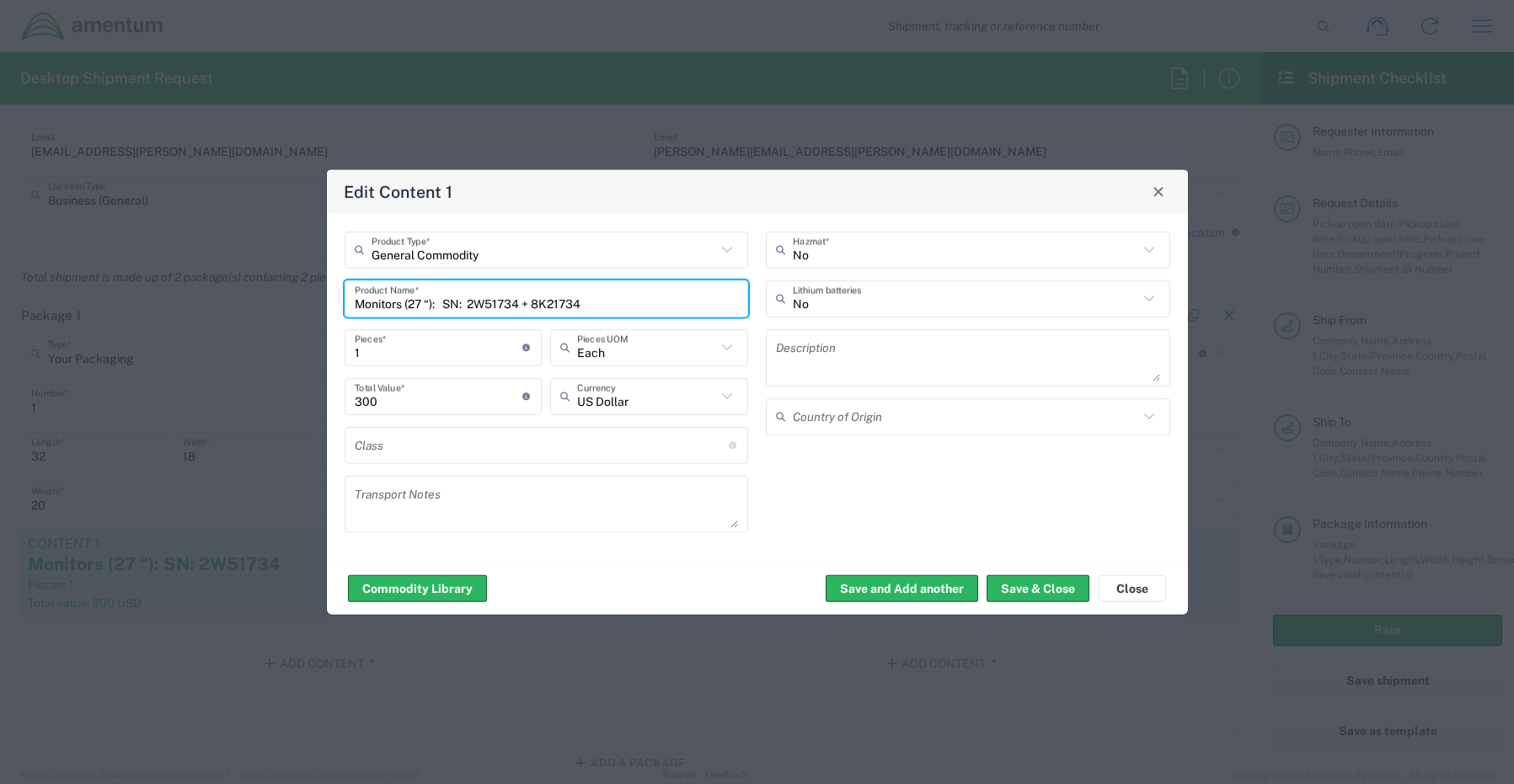
drag, startPoint x: 530, startPoint y: 303, endPoint x: 470, endPoint y: 303, distance: 60.0
click at [470, 303] on input "Monitors (27 “): SN: 2W51734 + 8K21734" at bounding box center [547, 298] width 384 height 30
type input "Monitors (27 “): SN: 8K21734"
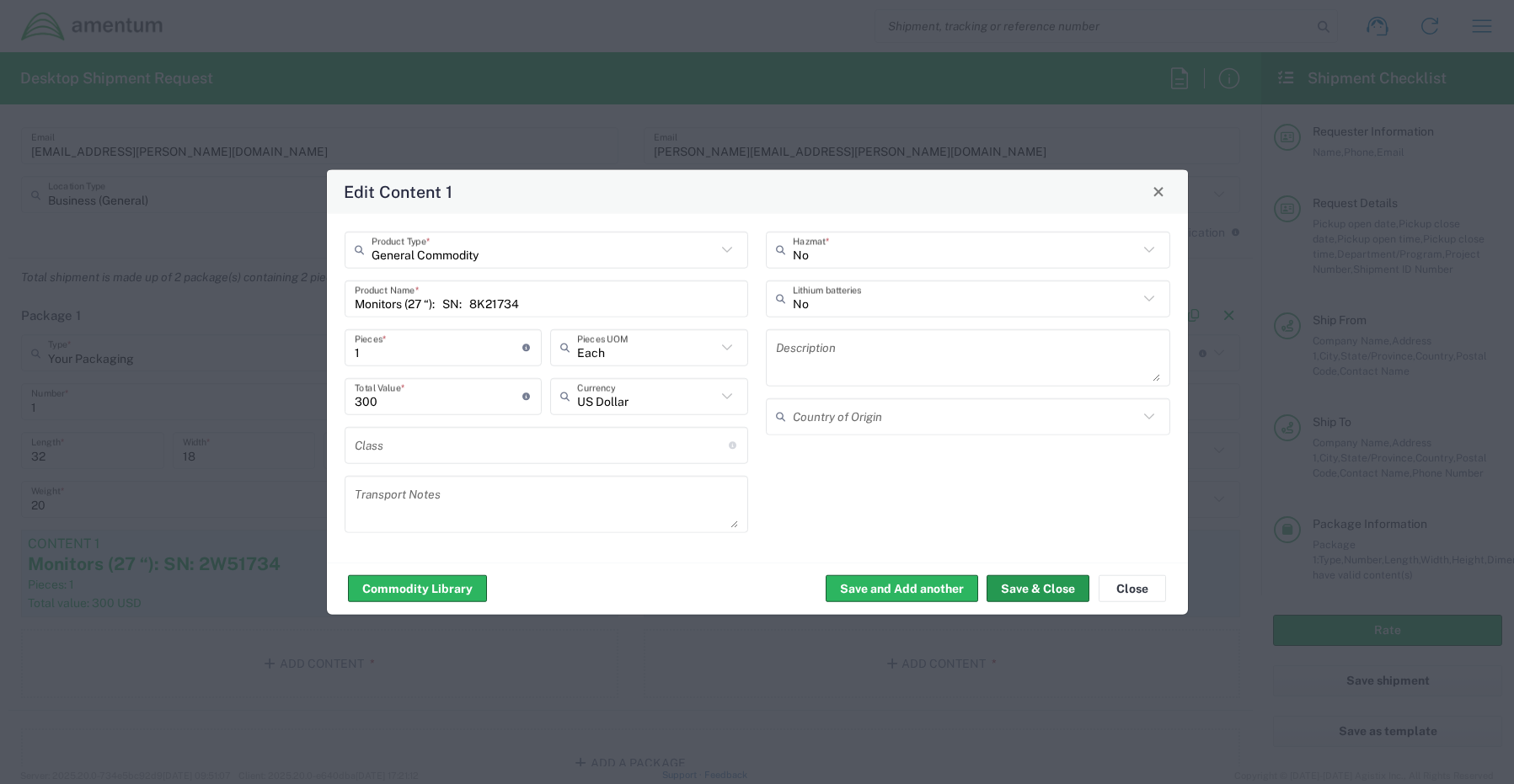
click at [1060, 589] on button "Save & Close" at bounding box center [1038, 589] width 103 height 27
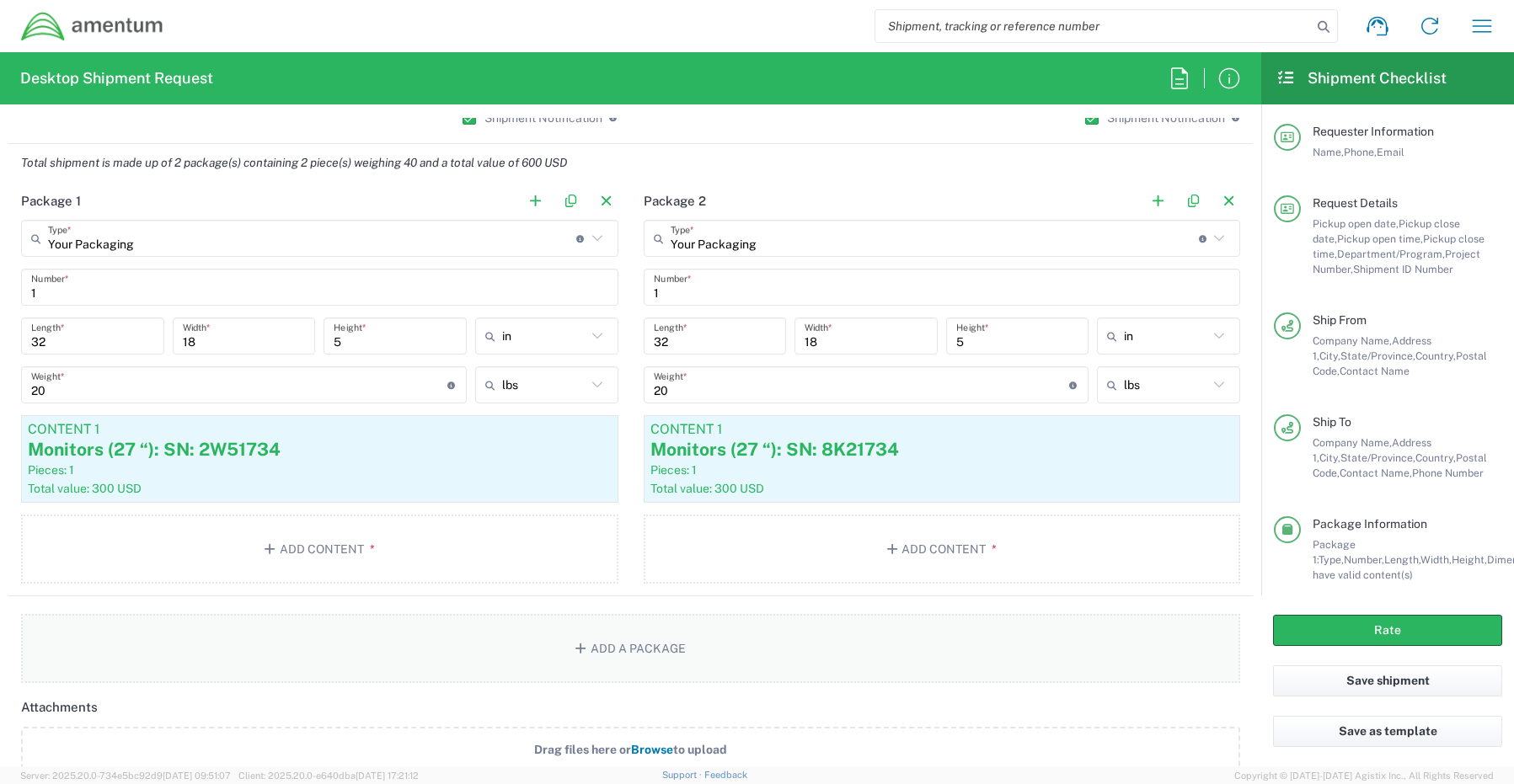
scroll to position [1347, 0]
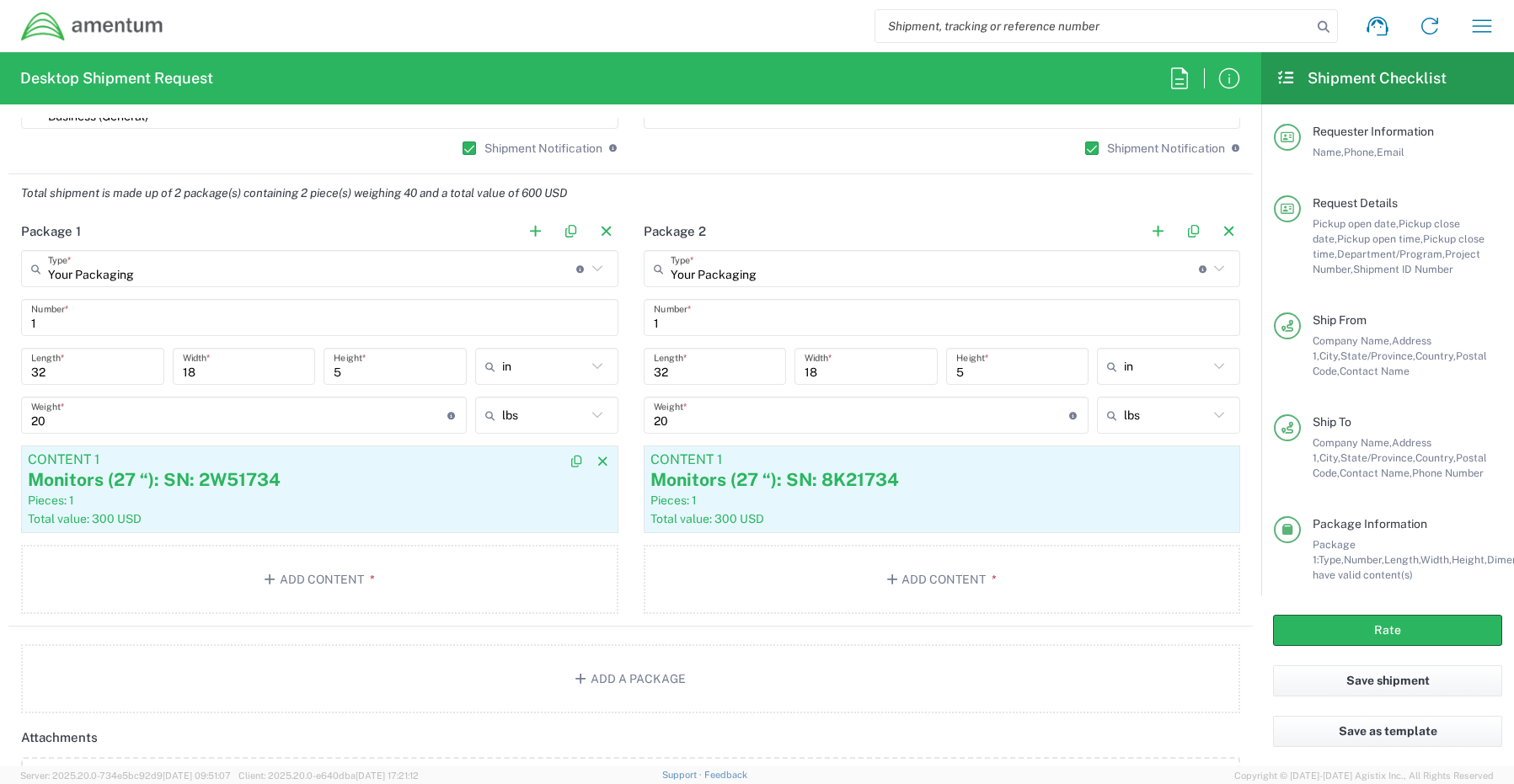
click at [358, 504] on div "Pieces: 1" at bounding box center [319, 500] width 583 height 15
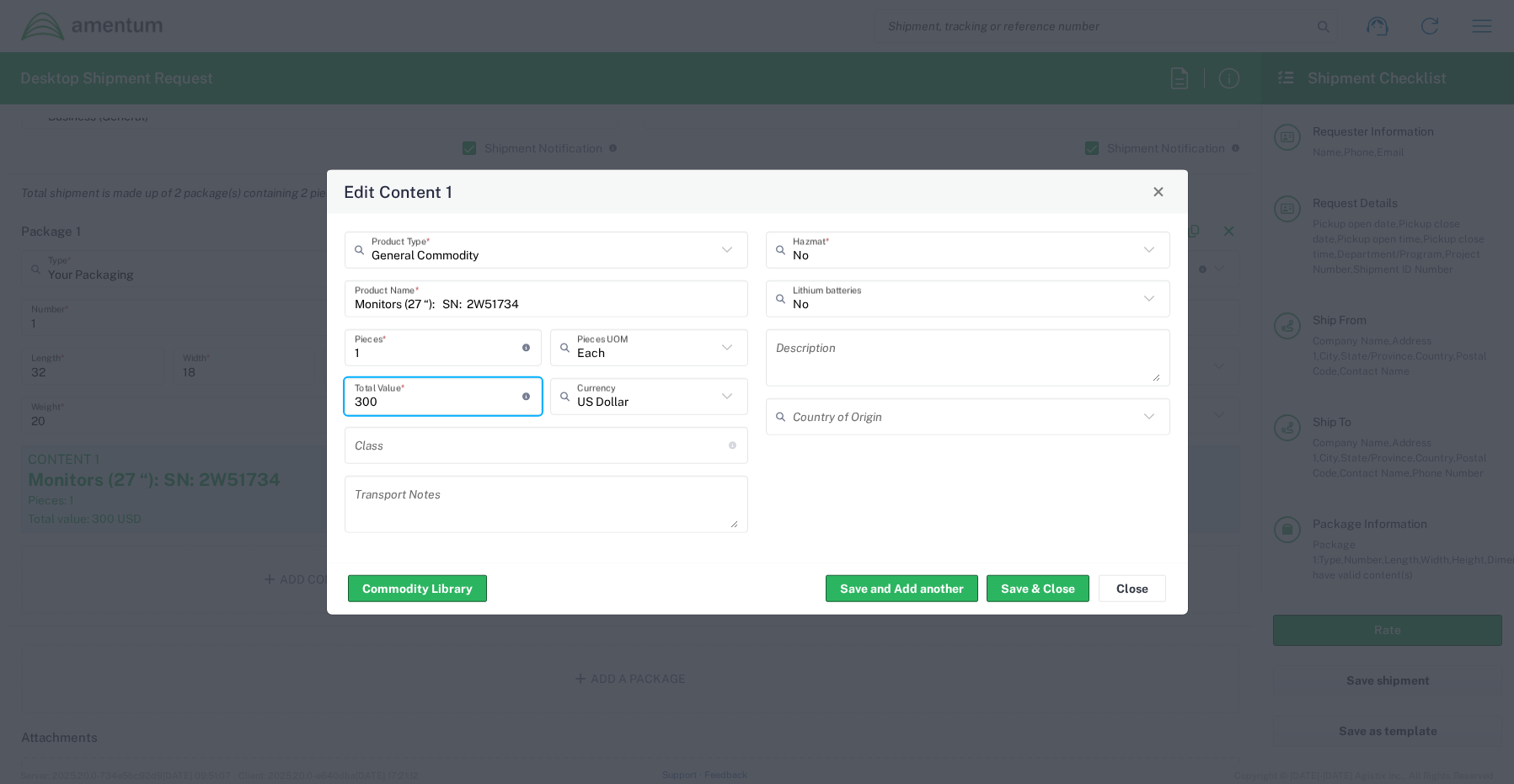
drag, startPoint x: 408, startPoint y: 402, endPoint x: 252, endPoint y: 385, distance: 156.9
click at [262, 387] on div "Edit Content 1 General Commodity Product Type * Monitors (27 “): SN: 2W51734 Pr…" at bounding box center [757, 392] width 1514 height 784
type input "400.00"
click at [1054, 583] on button "Save & Close" at bounding box center [1038, 589] width 103 height 27
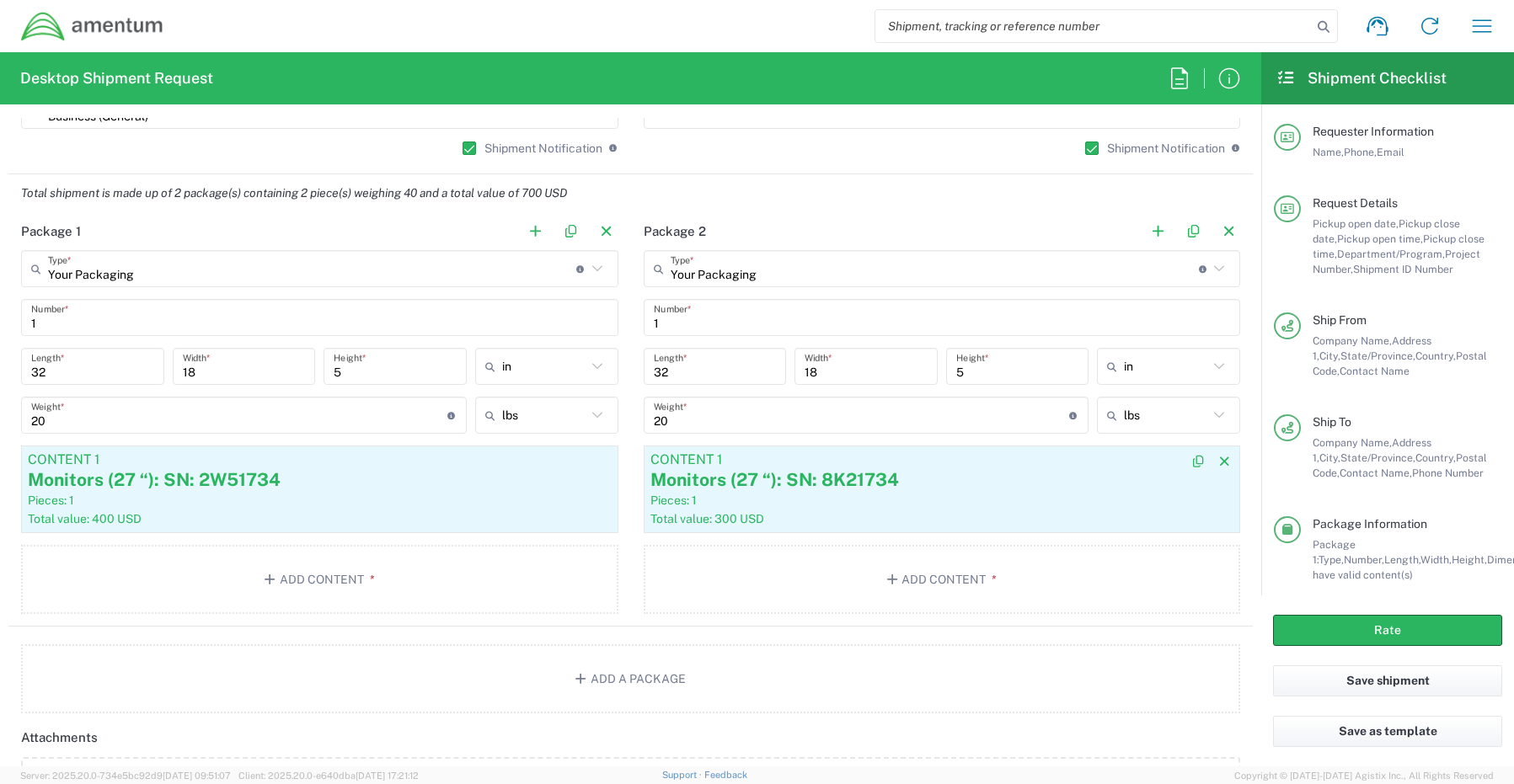
click at [880, 522] on div "Total value: 300 USD" at bounding box center [942, 518] width 583 height 15
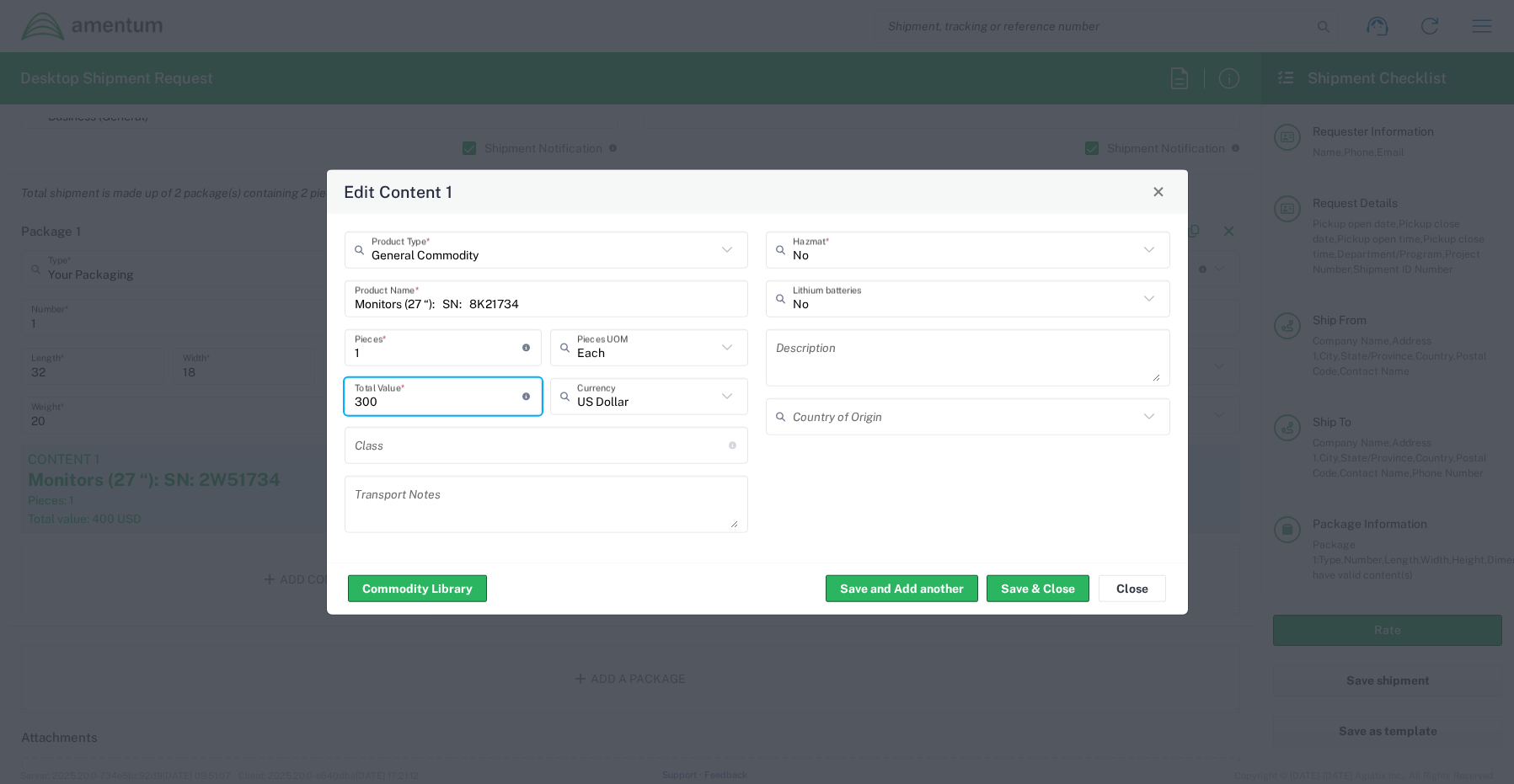
drag, startPoint x: 401, startPoint y: 405, endPoint x: 306, endPoint y: 399, distance: 95.2
click at [307, 399] on div "Edit Content 1 General Commodity Product Type * Monitors (27 “): SN: 8K21734 Pr…" at bounding box center [757, 392] width 1514 height 784
type input "400.00"
click at [1050, 582] on button "Save & Close" at bounding box center [1038, 589] width 103 height 27
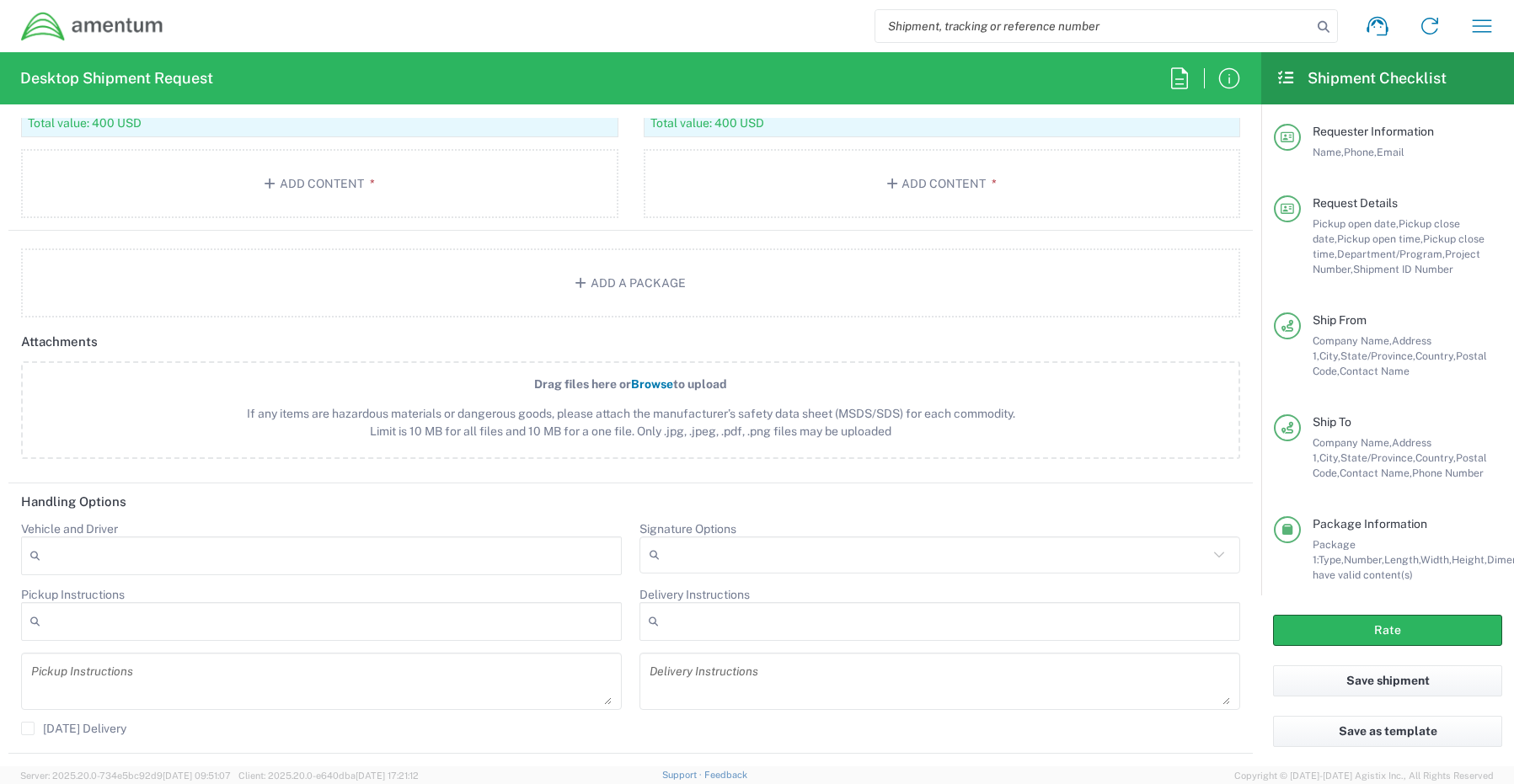
scroll to position [1769, 0]
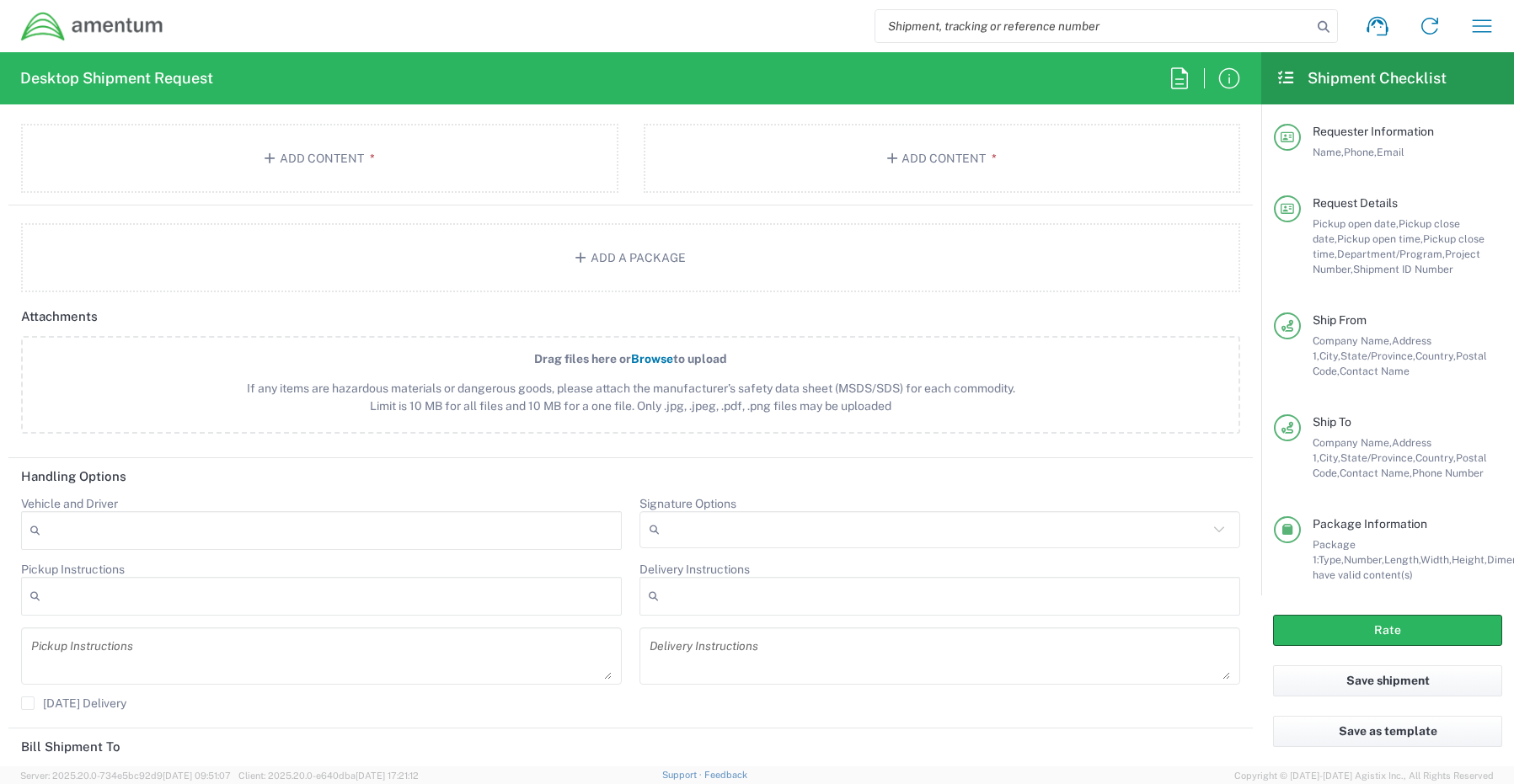
click at [679, 530] on input "Signature Options" at bounding box center [937, 529] width 542 height 27
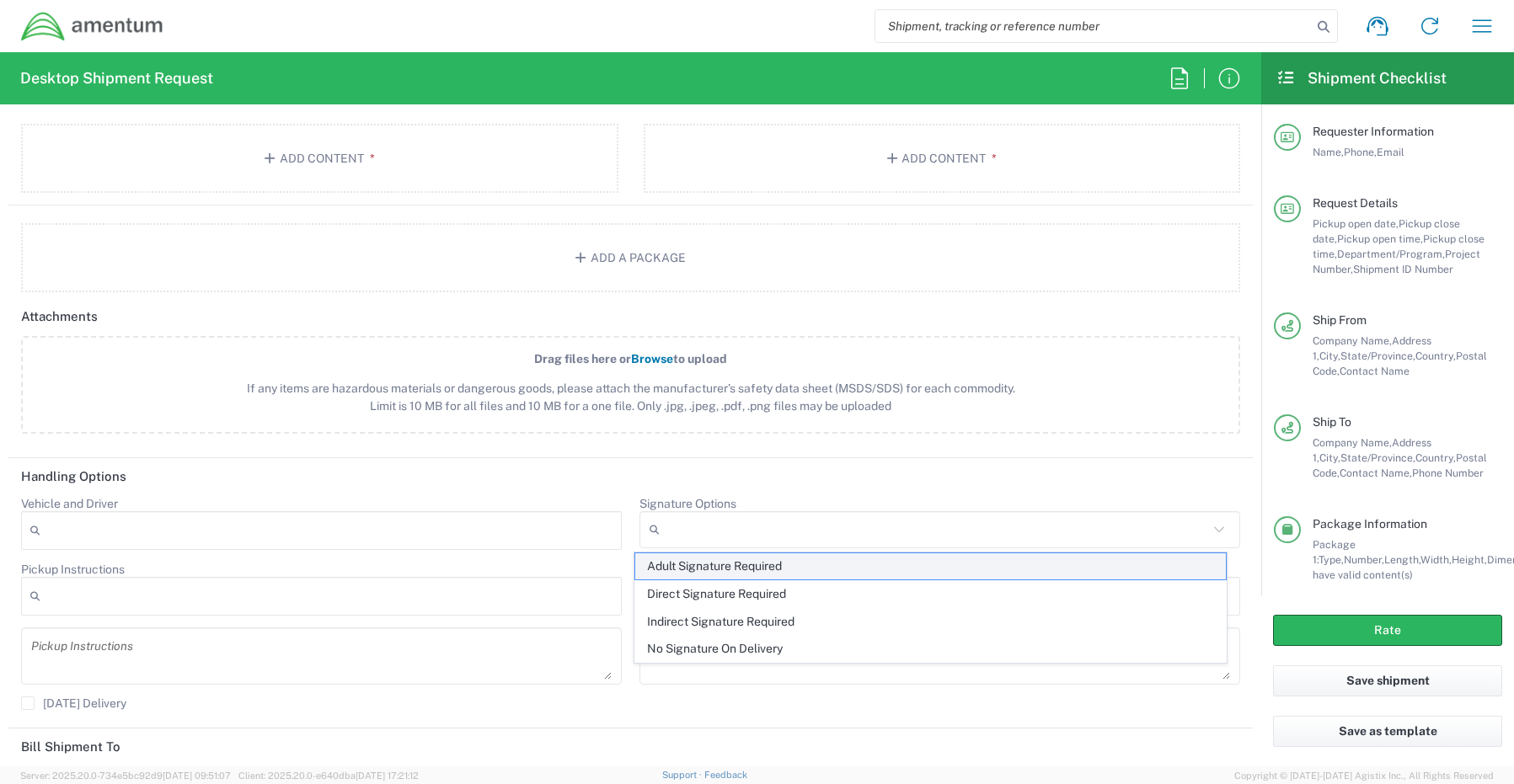
click at [679, 569] on span "Adult Signature Required" at bounding box center [931, 567] width 591 height 26
type input "Adult Signature Required"
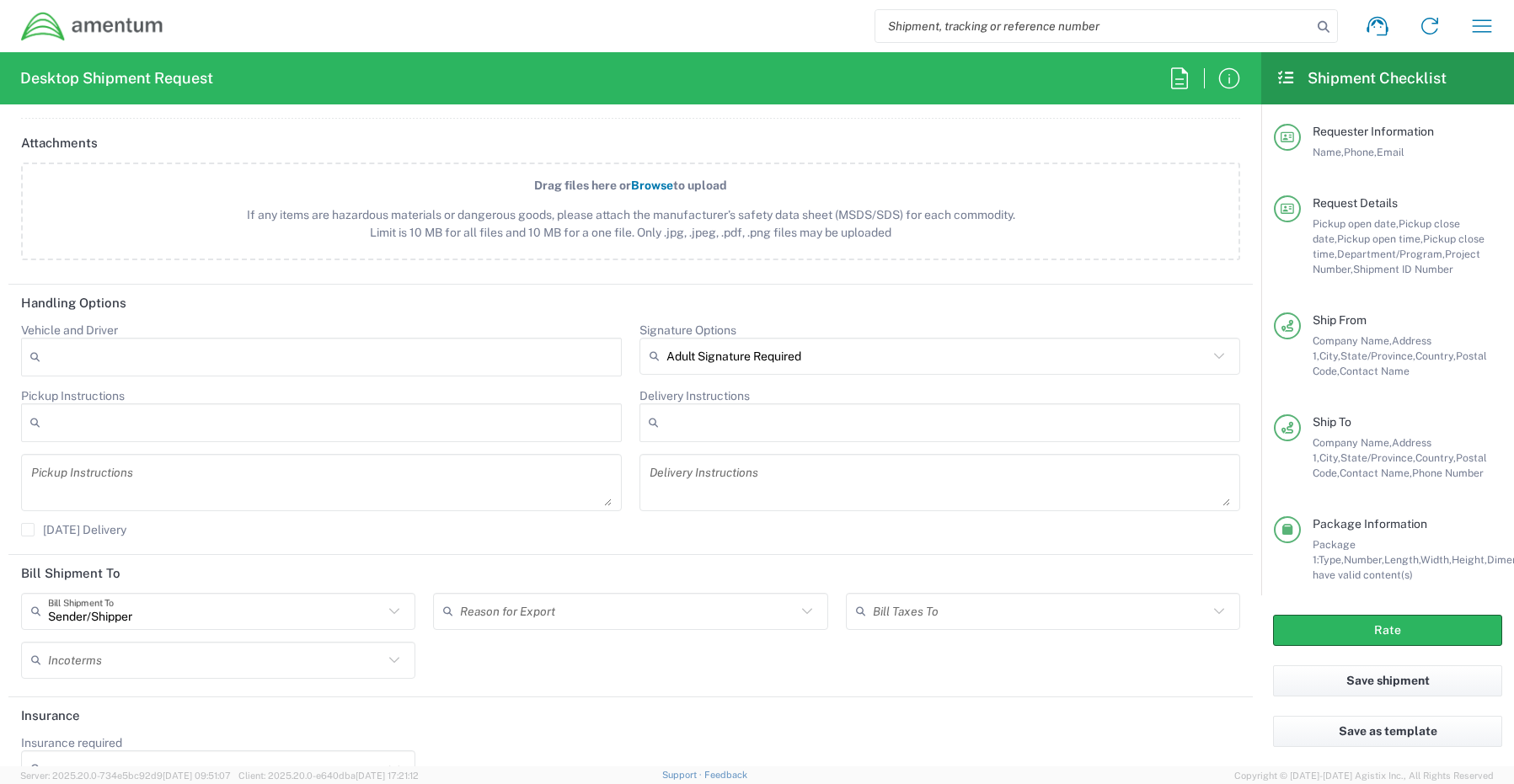
scroll to position [1982, 0]
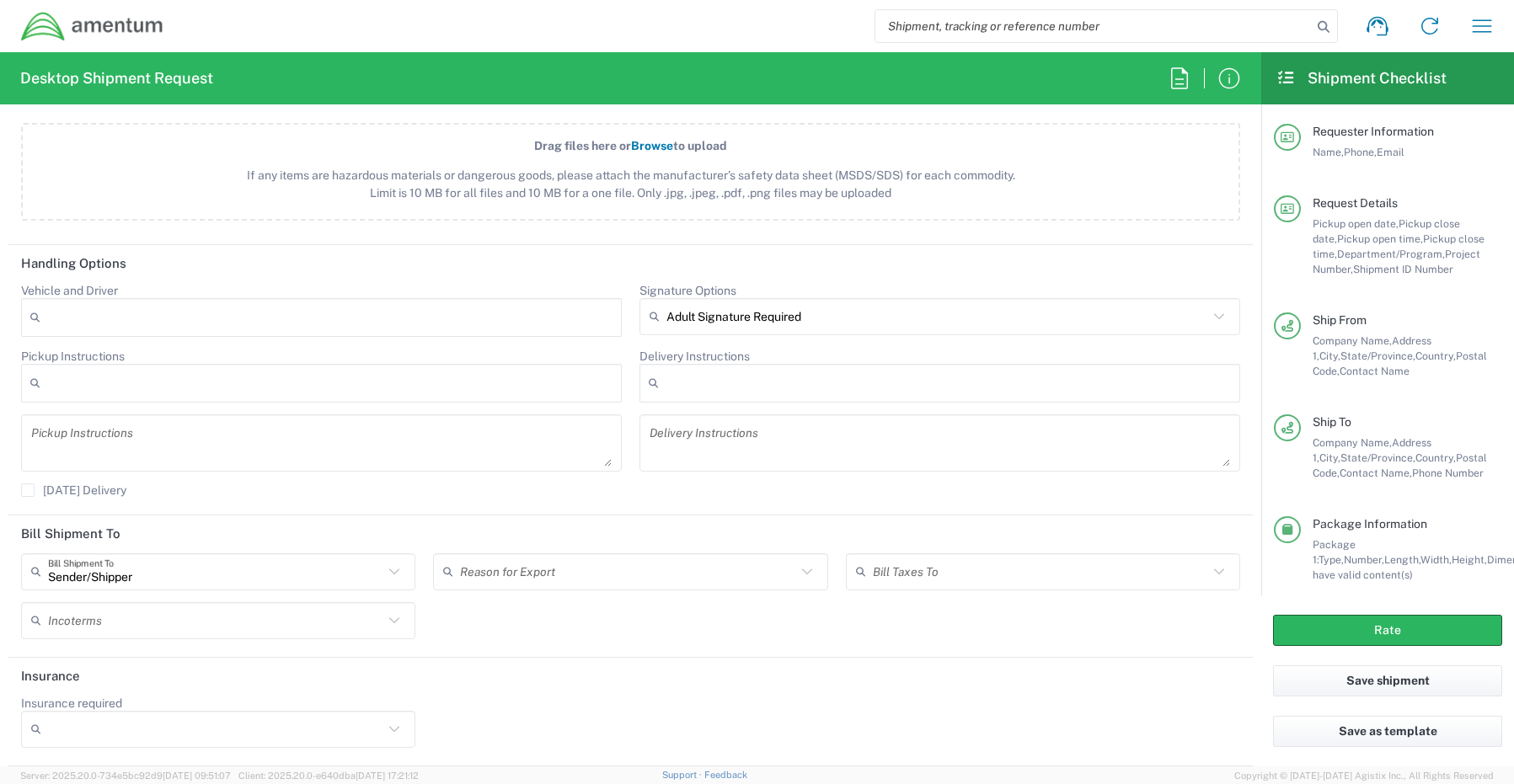
click at [51, 733] on input "Insurance required" at bounding box center [215, 729] width 335 height 27
click at [70, 699] on span "Yes" at bounding box center [215, 696] width 386 height 26
type input "Yes"
click at [456, 741] on input "Insurance Value" at bounding box center [630, 729] width 374 height 27
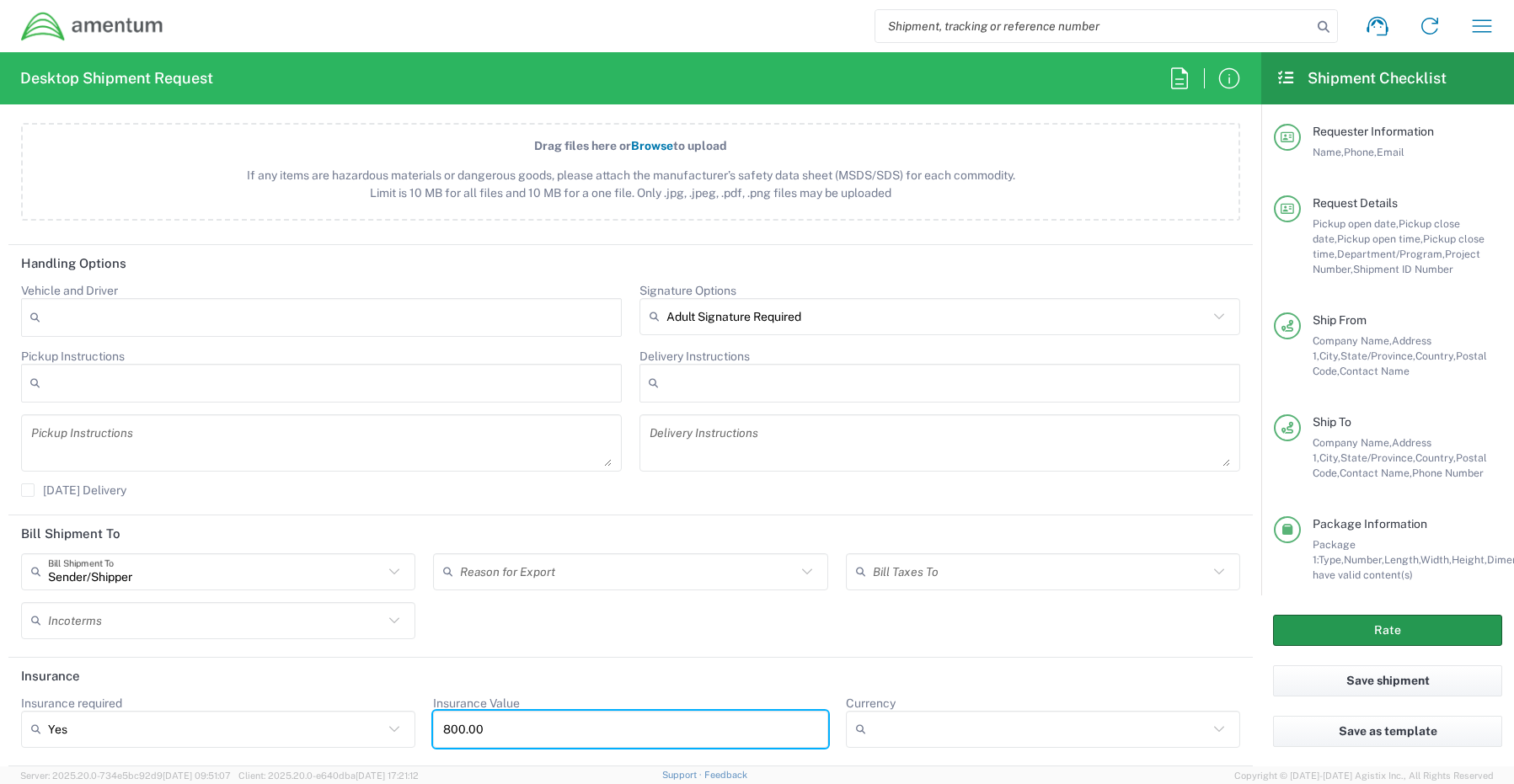
type input "800.00"
click at [1303, 633] on button "Rate" at bounding box center [1387, 631] width 229 height 31
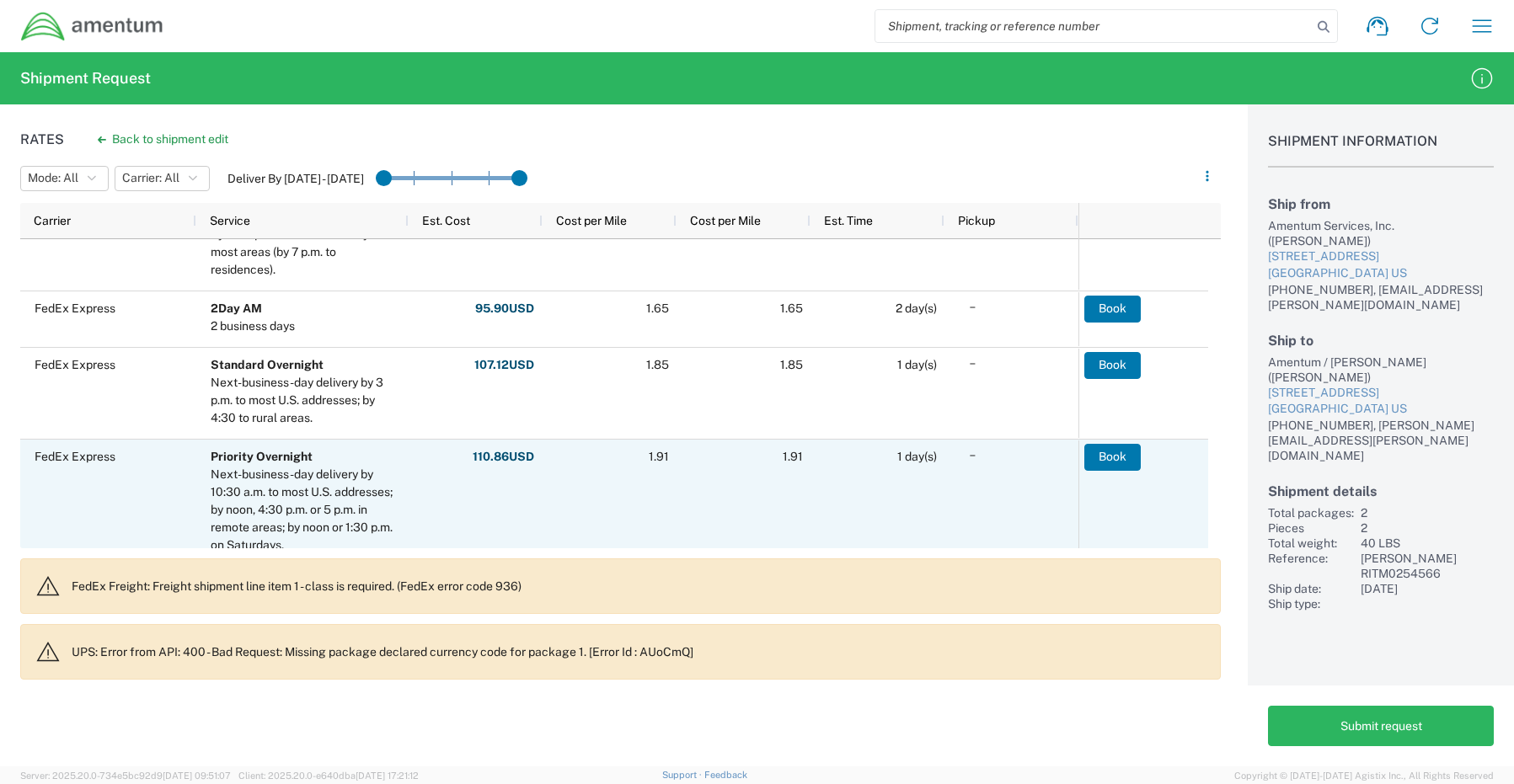
scroll to position [253, 0]
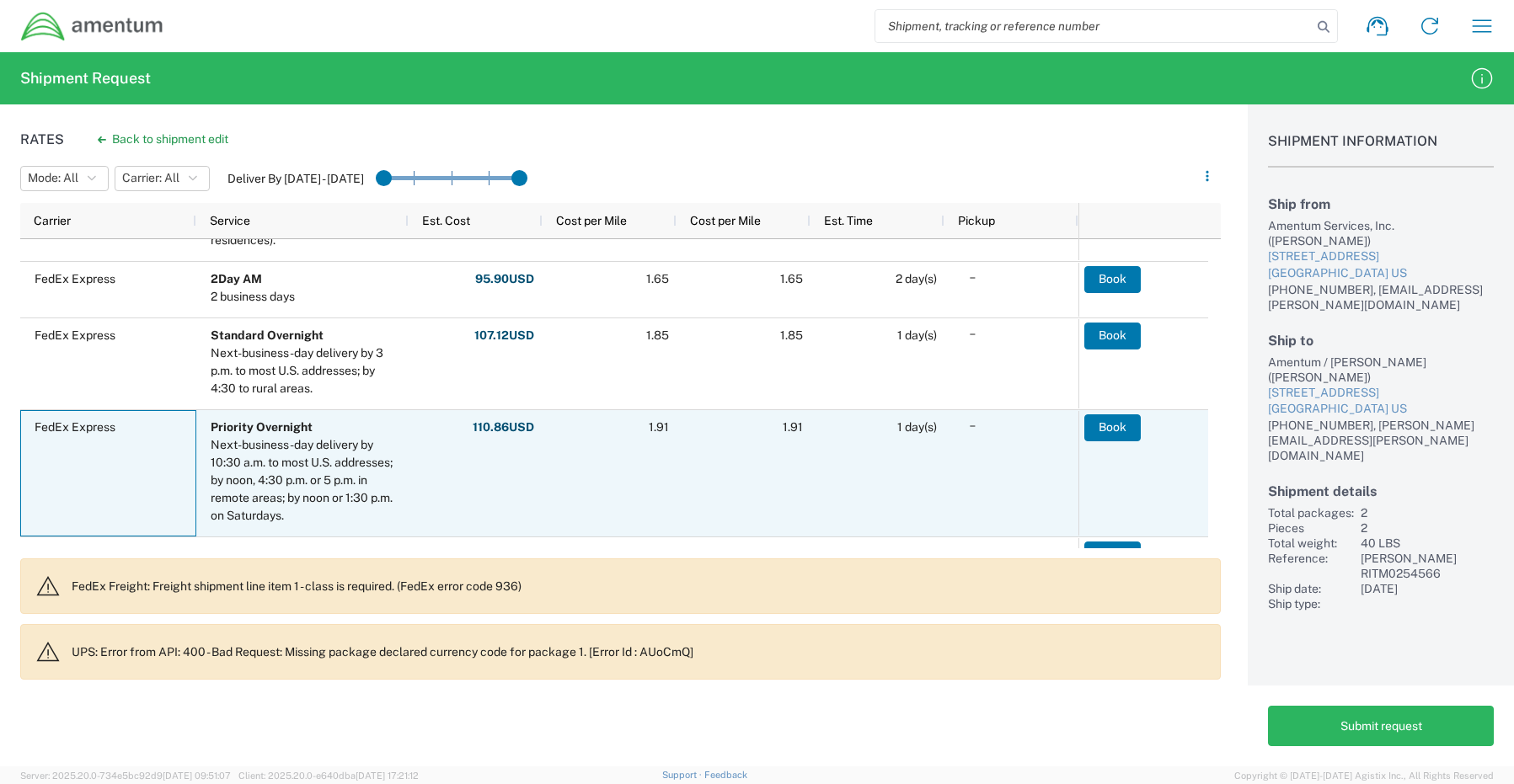
click at [124, 484] on div "FedEx Express" at bounding box center [108, 473] width 176 height 126
click at [1125, 434] on button "Book" at bounding box center [1113, 427] width 57 height 27
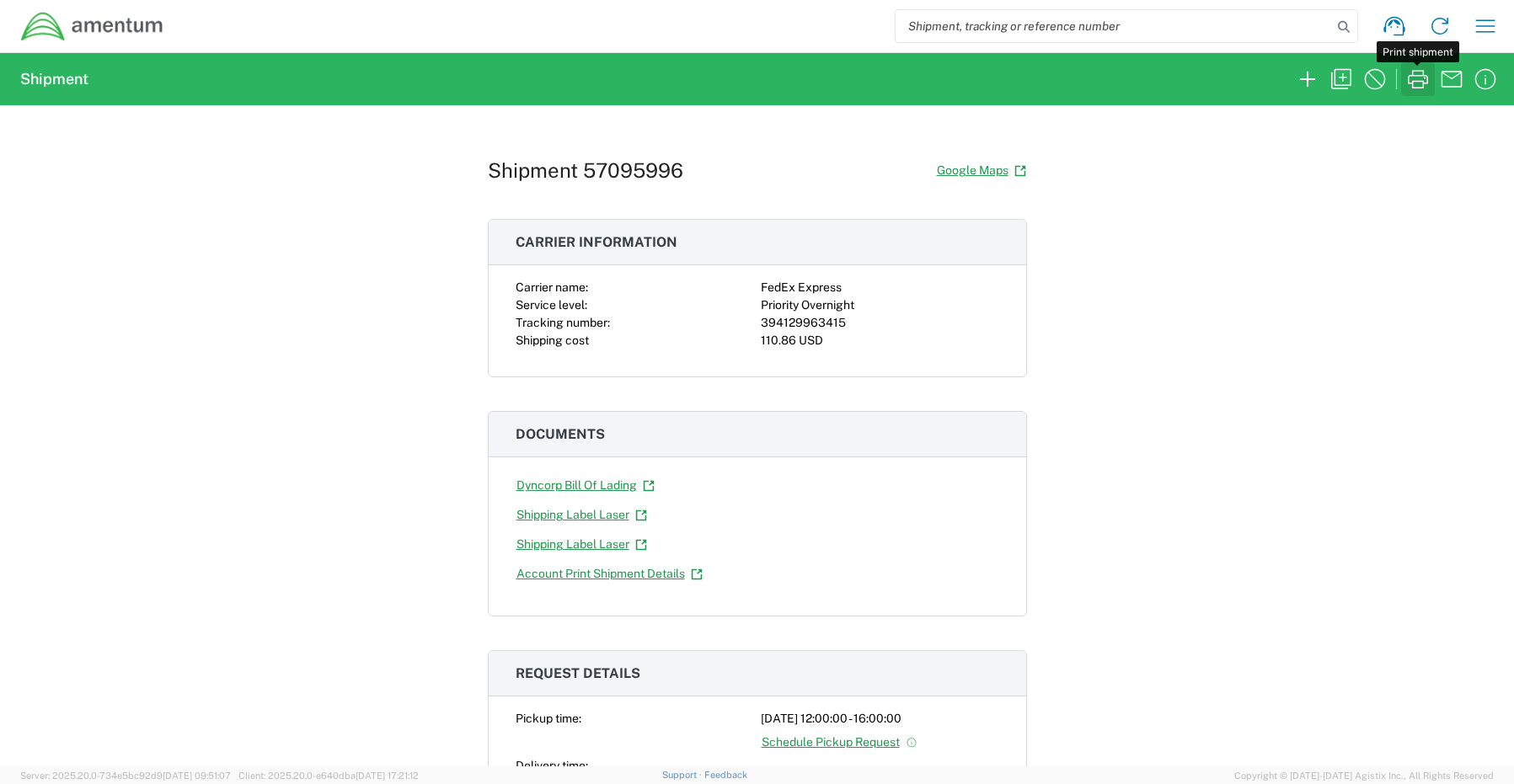
click at [1421, 80] on icon "button" at bounding box center [1417, 78] width 27 height 27
